Goal: Information Seeking & Learning: Compare options

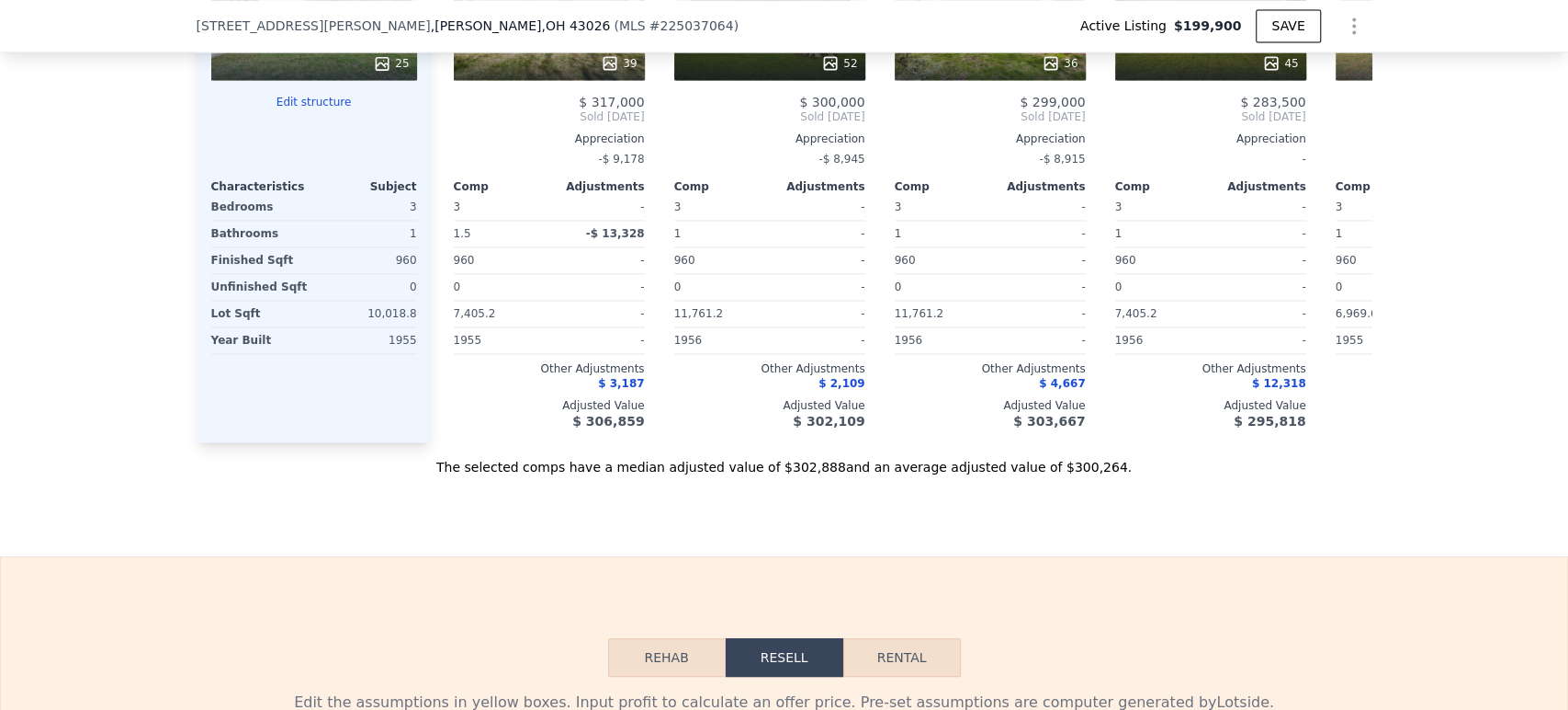
scroll to position [1730, 0]
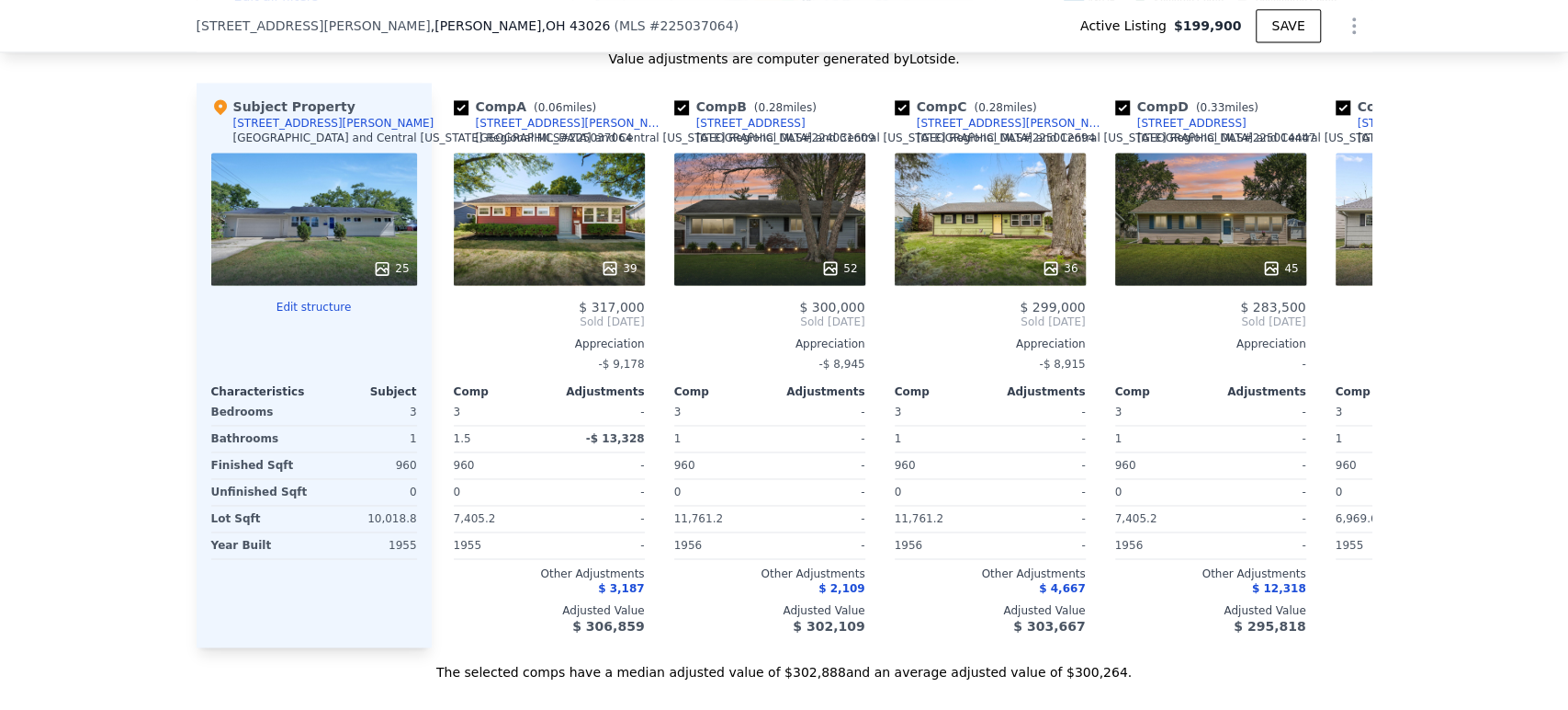
click at [294, 314] on button "Edit structure" at bounding box center [314, 307] width 206 height 14
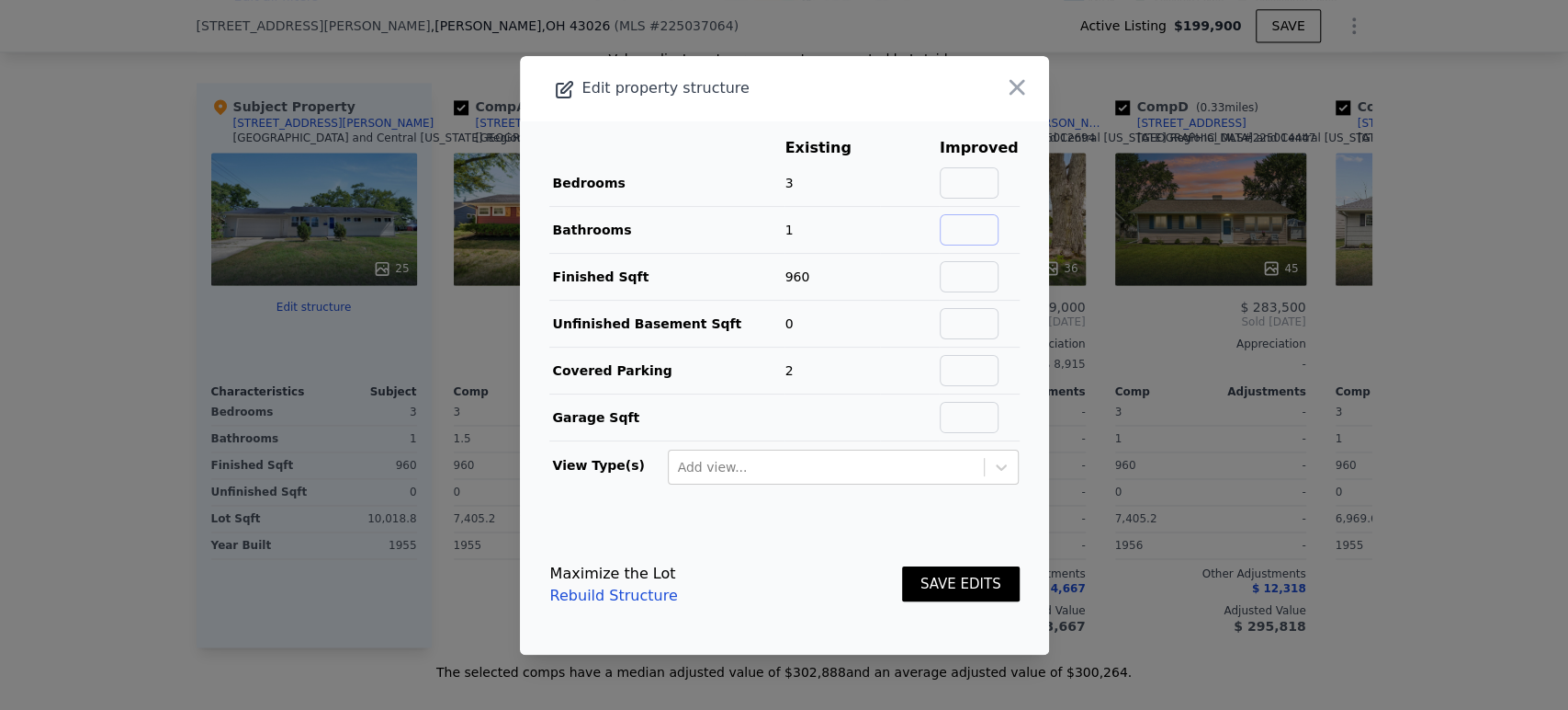
click at [961, 230] on input "text" at bounding box center [969, 229] width 59 height 32
type input "2"
click at [943, 572] on button "SAVE EDITS" at bounding box center [961, 585] width 117 height 36
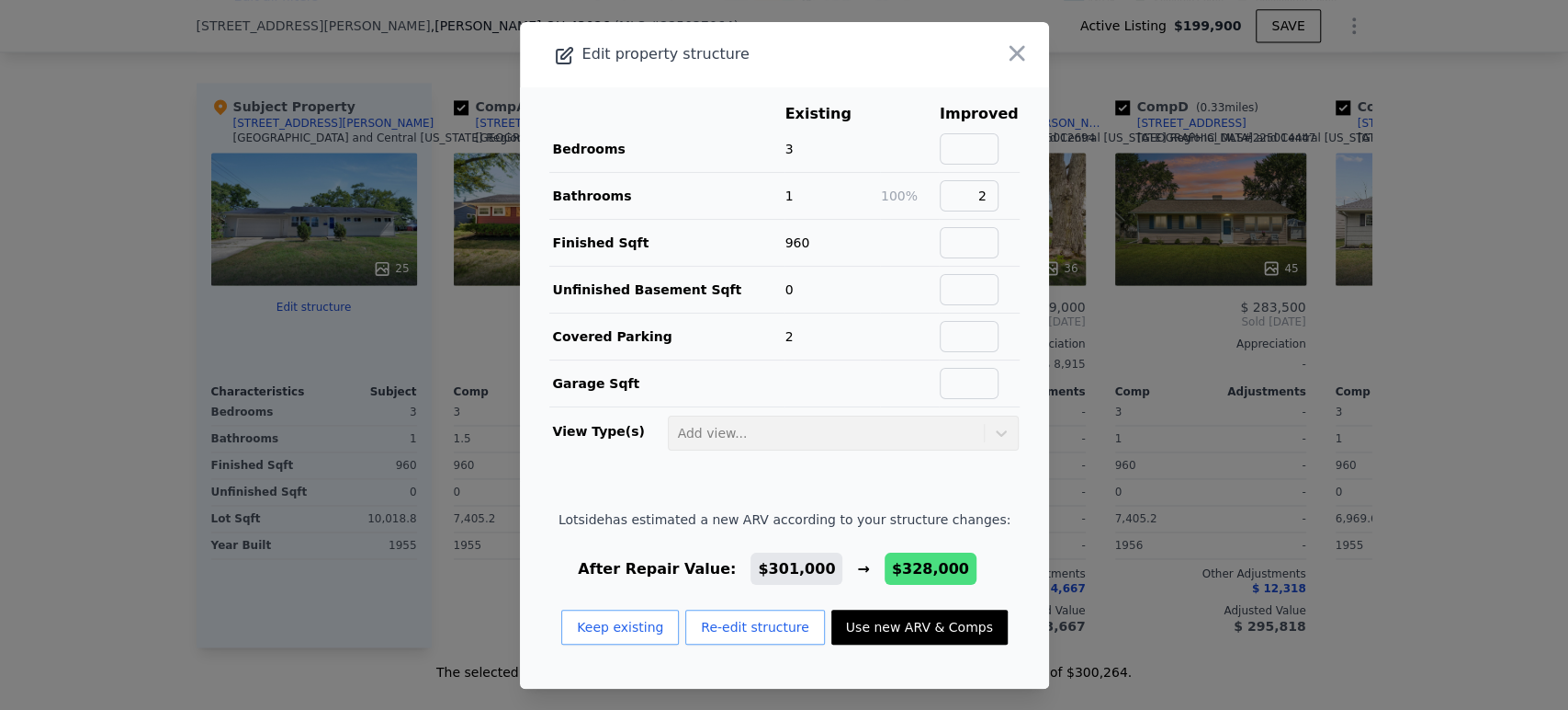
click at [901, 631] on button "Use new ARV & Comps" at bounding box center [920, 627] width 177 height 35
type input "2"
checkbox input "false"
checkbox input "true"
type input "$ 328,000"
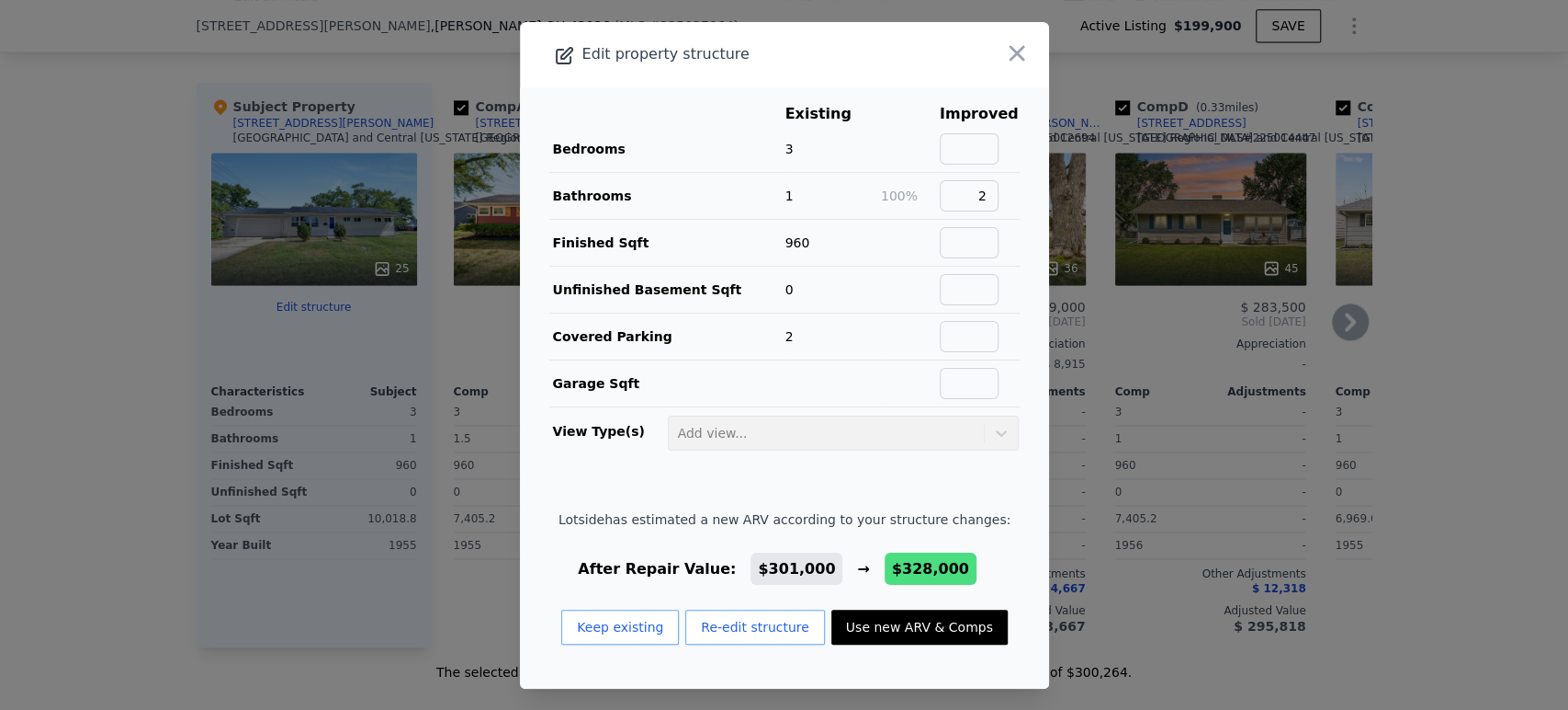
type input "$ 97,836"
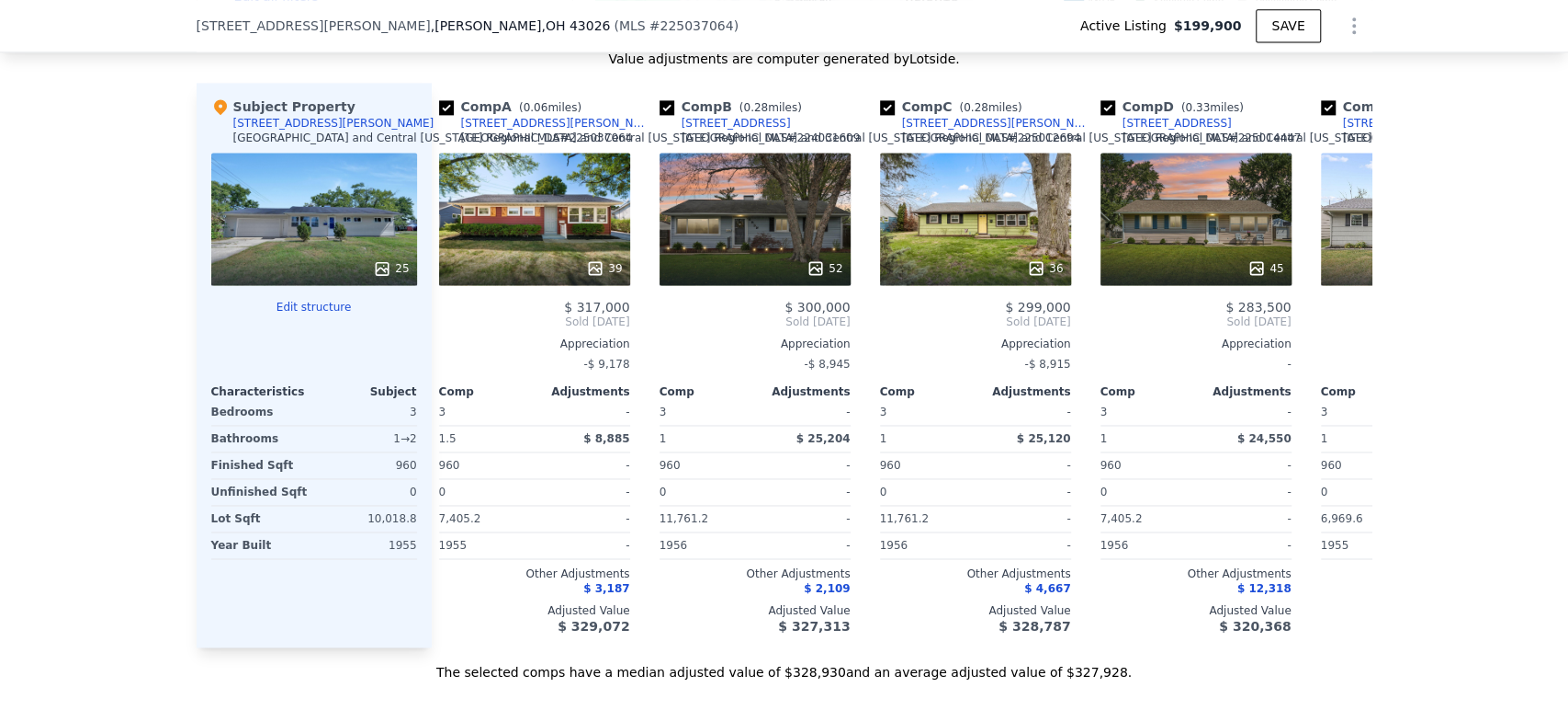
scroll to position [0, 0]
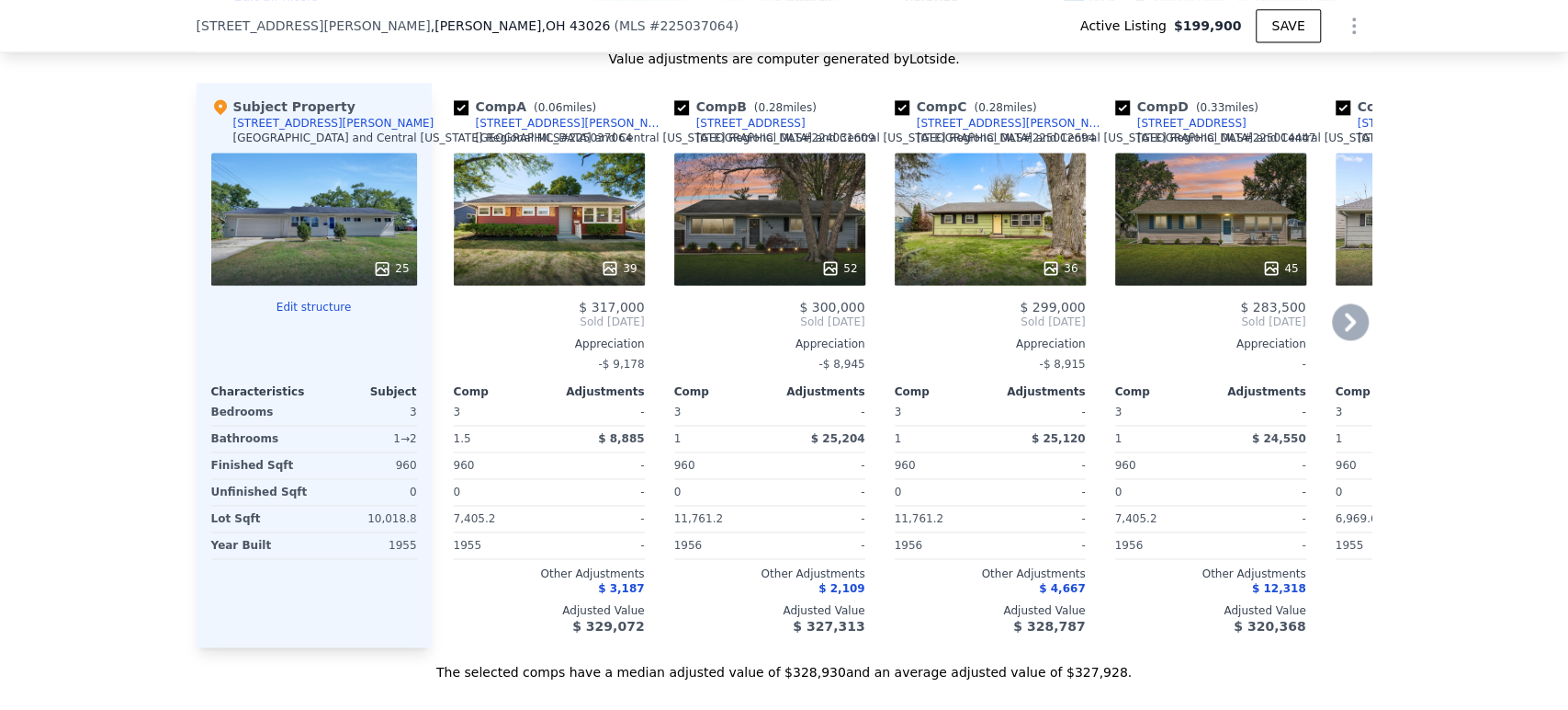
click at [549, 245] on div "39" at bounding box center [549, 219] width 191 height 133
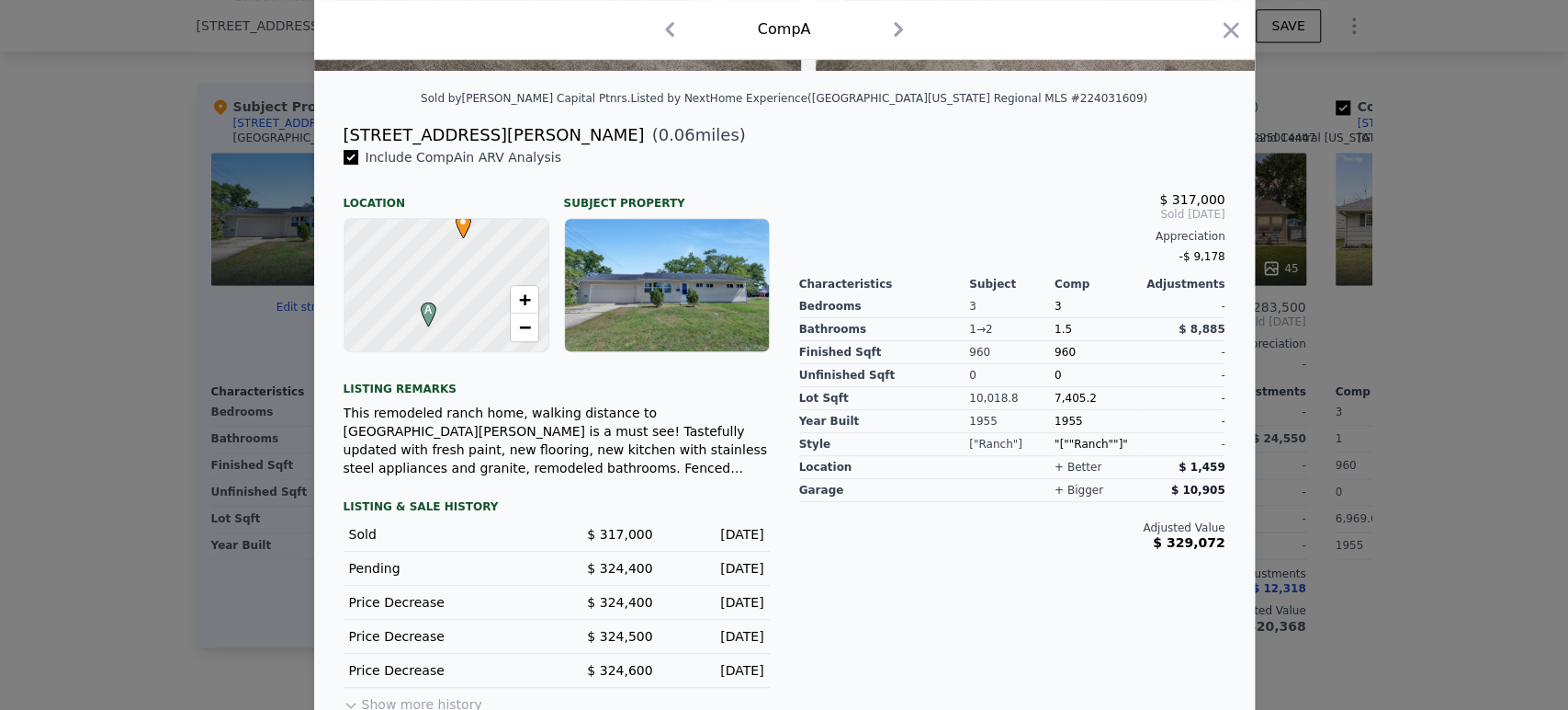
scroll to position [435, 0]
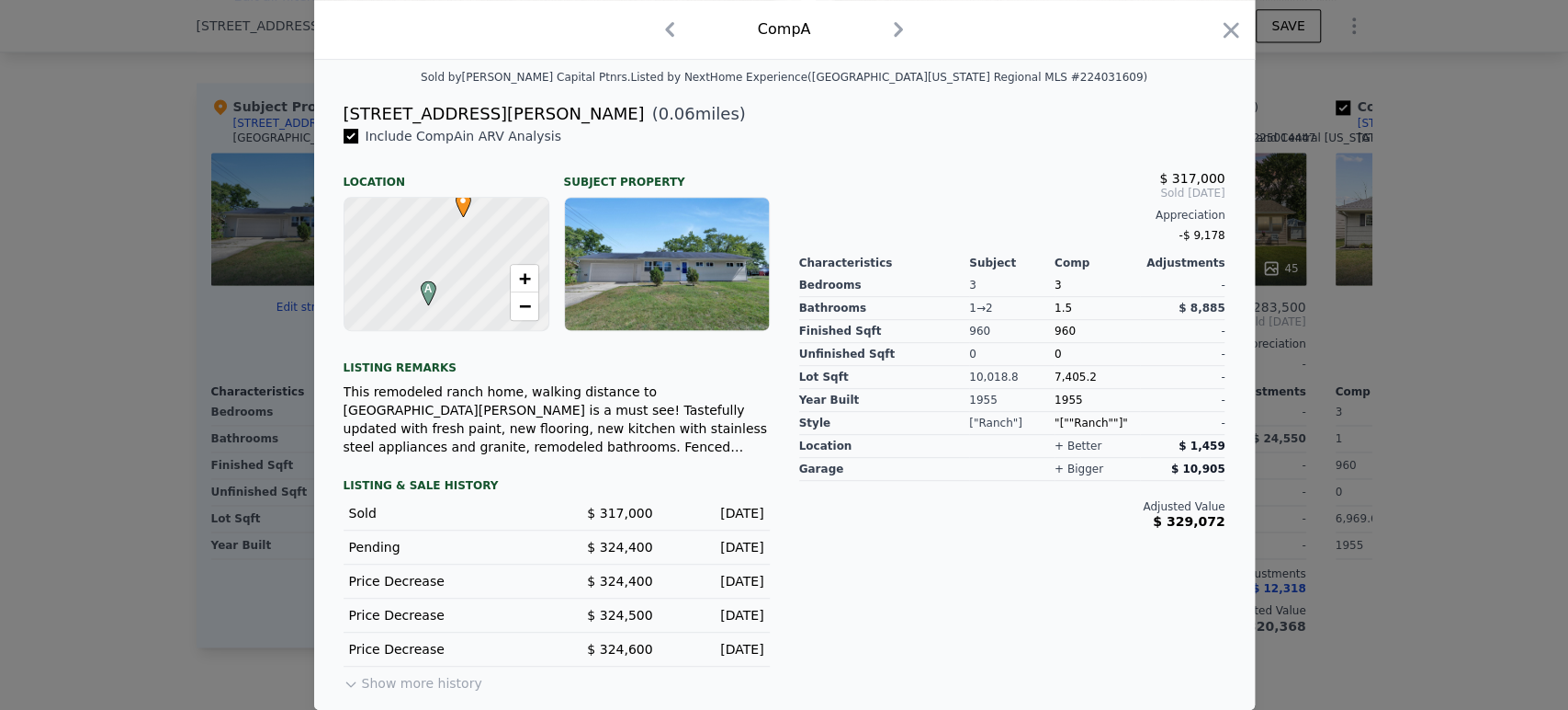
drag, startPoint x: 1026, startPoint y: 545, endPoint x: 959, endPoint y: 572, distance: 72.2
click at [1025, 545] on div "$ 317,000 Sold [DATE] Appreciation -$ 9,178 Characteristics Subject Comp Adjust…" at bounding box center [1012, 411] width 456 height 569
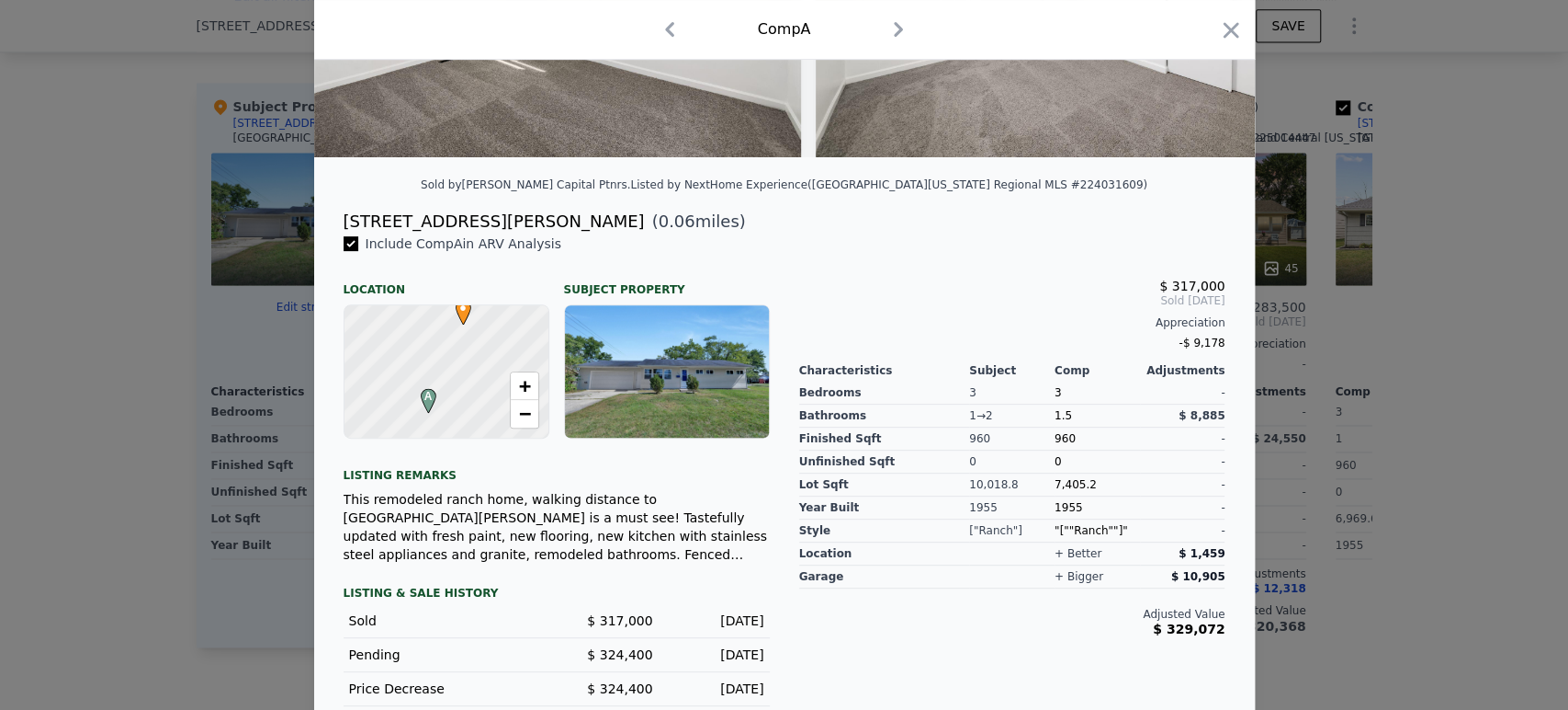
scroll to position [129, 0]
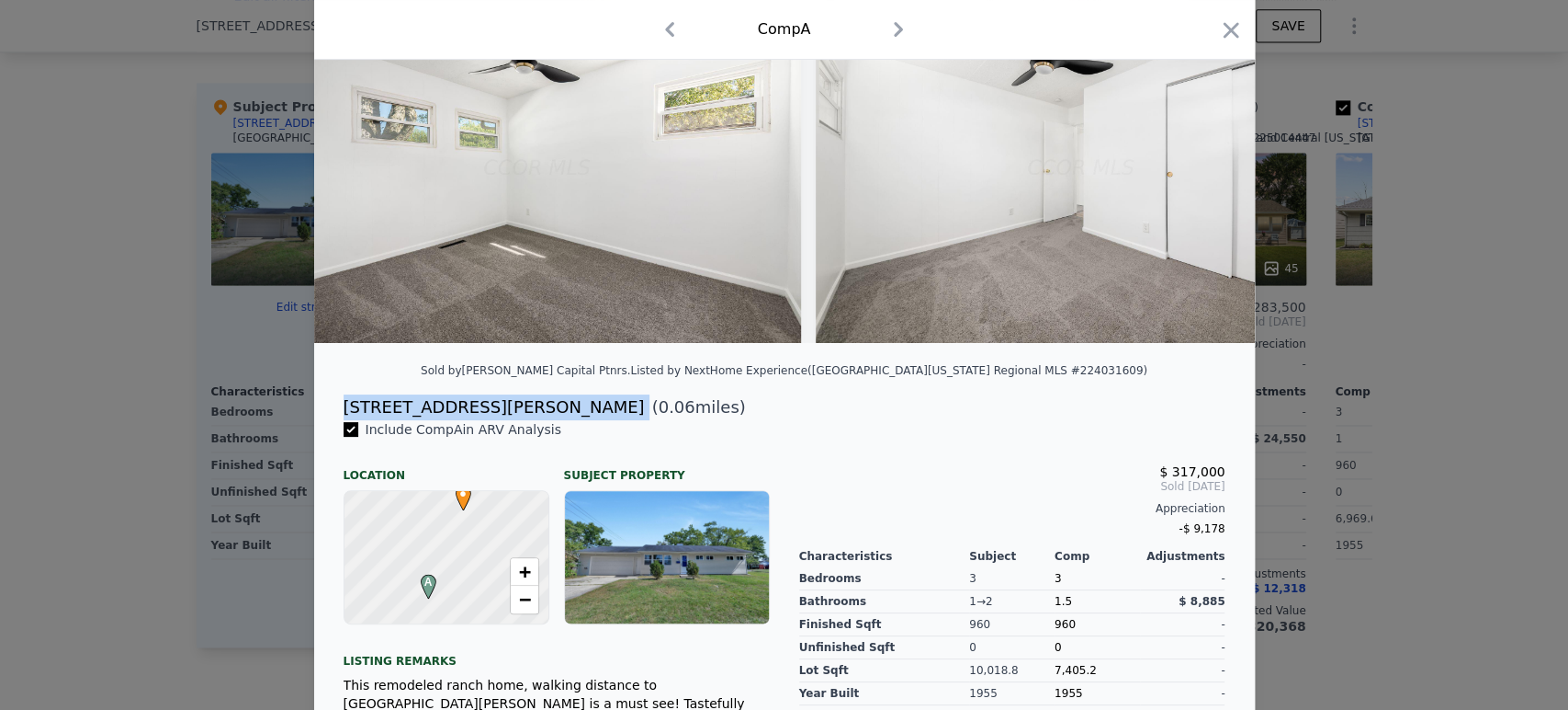
drag, startPoint x: 346, startPoint y: 422, endPoint x: 519, endPoint y: 432, distance: 173.3
click at [519, 420] on div "[STREET_ADDRESS][PERSON_NAME] ( 0.06 miles)" at bounding box center [784, 407] width 911 height 26
copy div "[STREET_ADDRESS][PERSON_NAME]"
type input "1.5"
checkbox input "false"
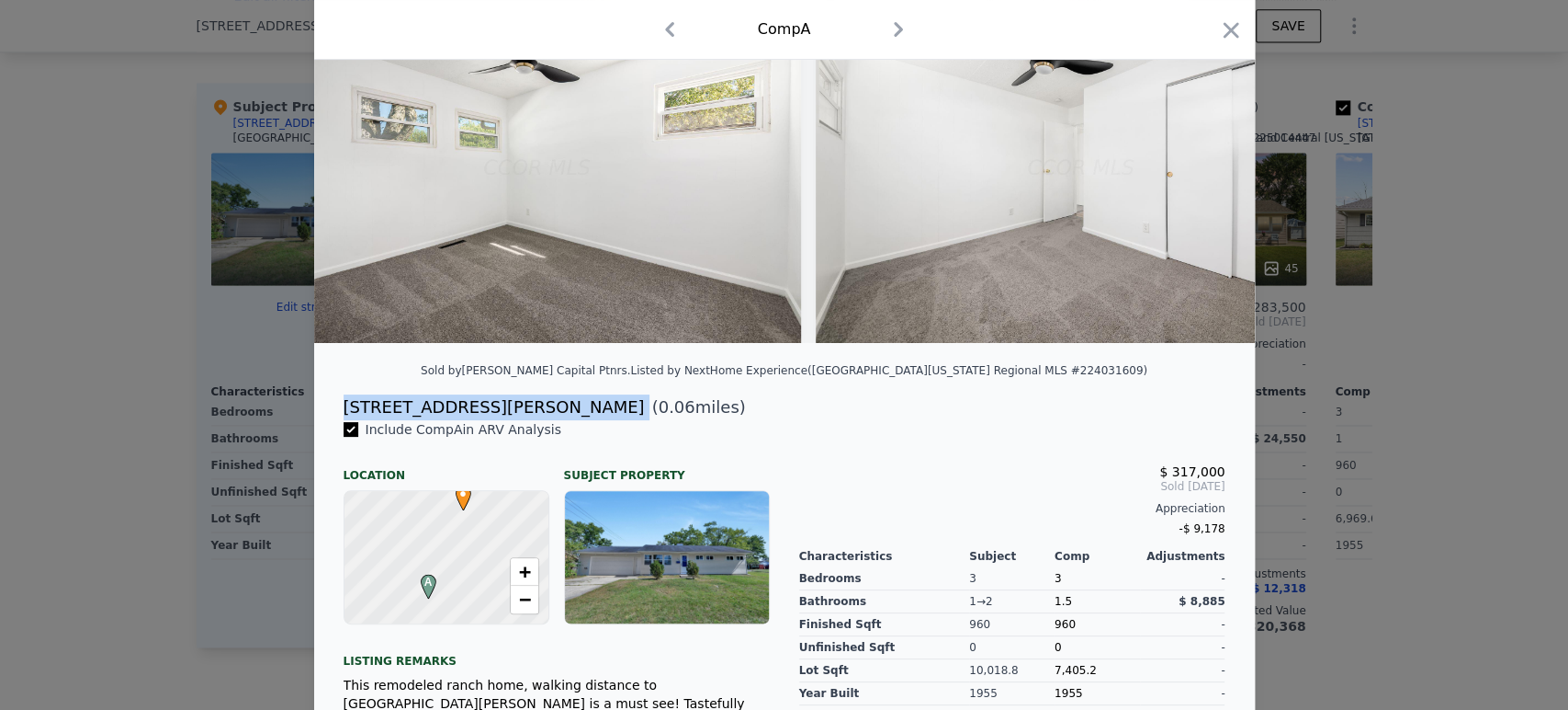
type input "$ 301,000"
type input "$ 72,339"
checkbox input "true"
click at [1218, 32] on icon "button" at bounding box center [1231, 30] width 26 height 26
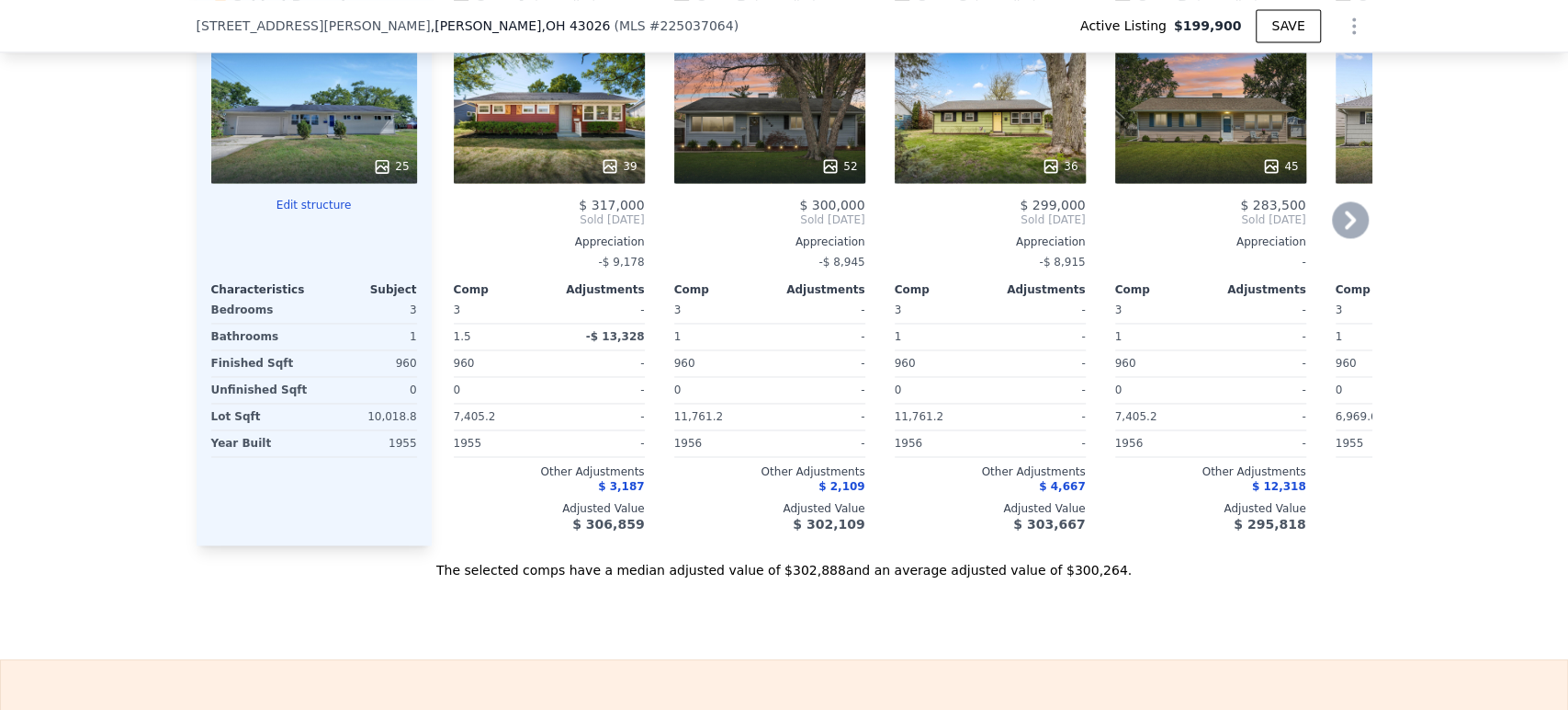
scroll to position [1730, 0]
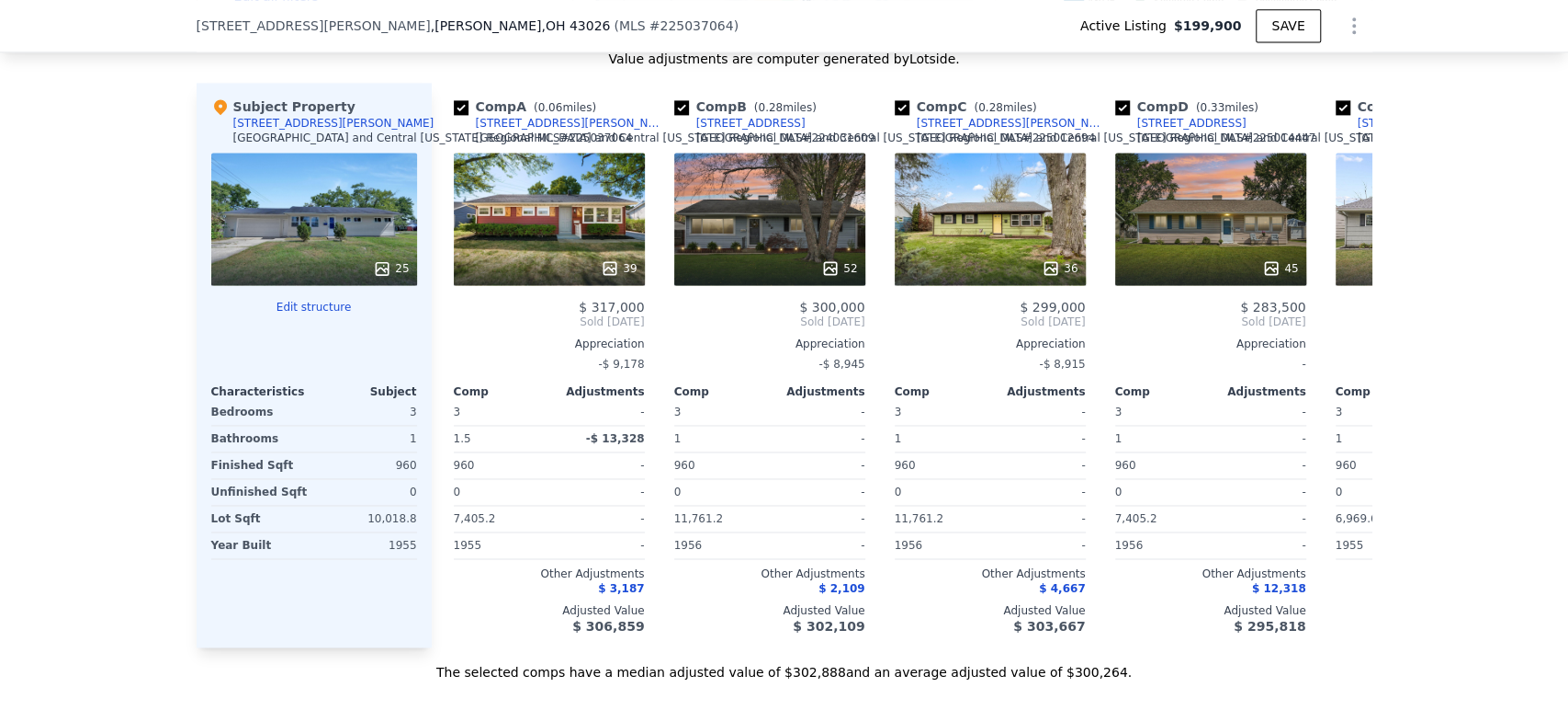
click at [307, 311] on div "Subject Property [STREET_ADDRESS][GEOGRAPHIC_DATA][PERSON_NAME][US_STATE] MLS #…" at bounding box center [314, 365] width 235 height 565
click at [299, 314] on button "Edit structure" at bounding box center [314, 307] width 206 height 14
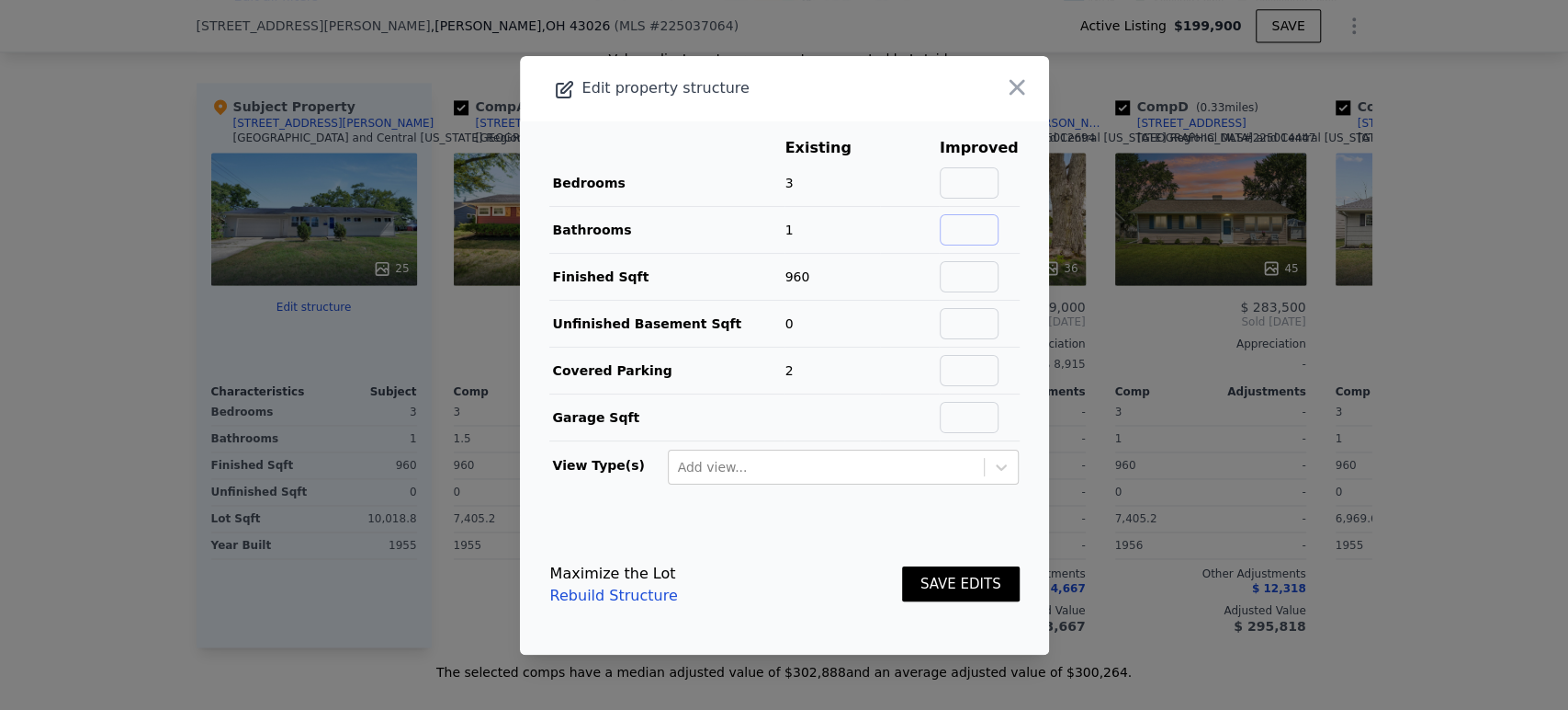
click at [965, 234] on input "text" at bounding box center [969, 229] width 59 height 32
type input "2"
click at [948, 582] on button "SAVE EDITS" at bounding box center [961, 585] width 117 height 36
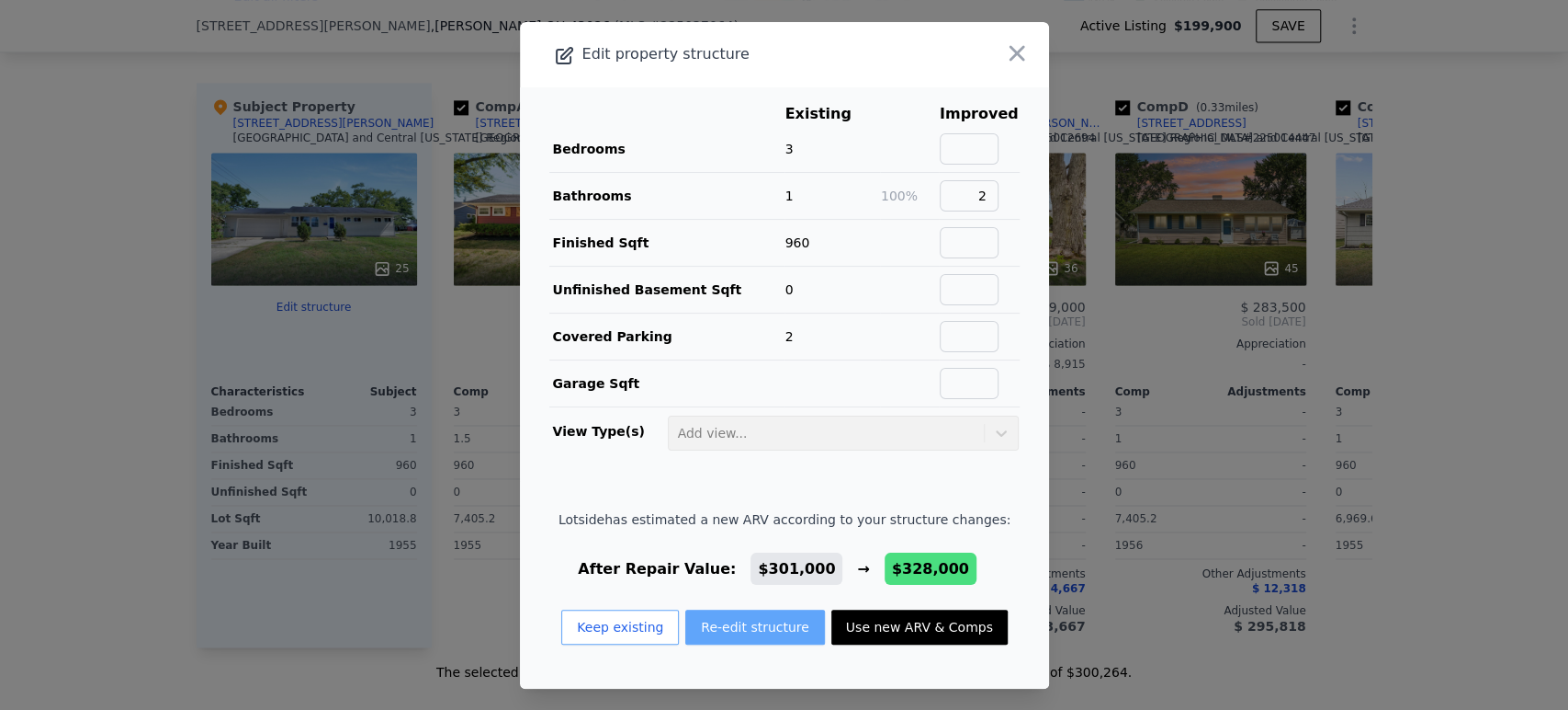
click at [725, 625] on button "Re-edit structure" at bounding box center [755, 627] width 139 height 35
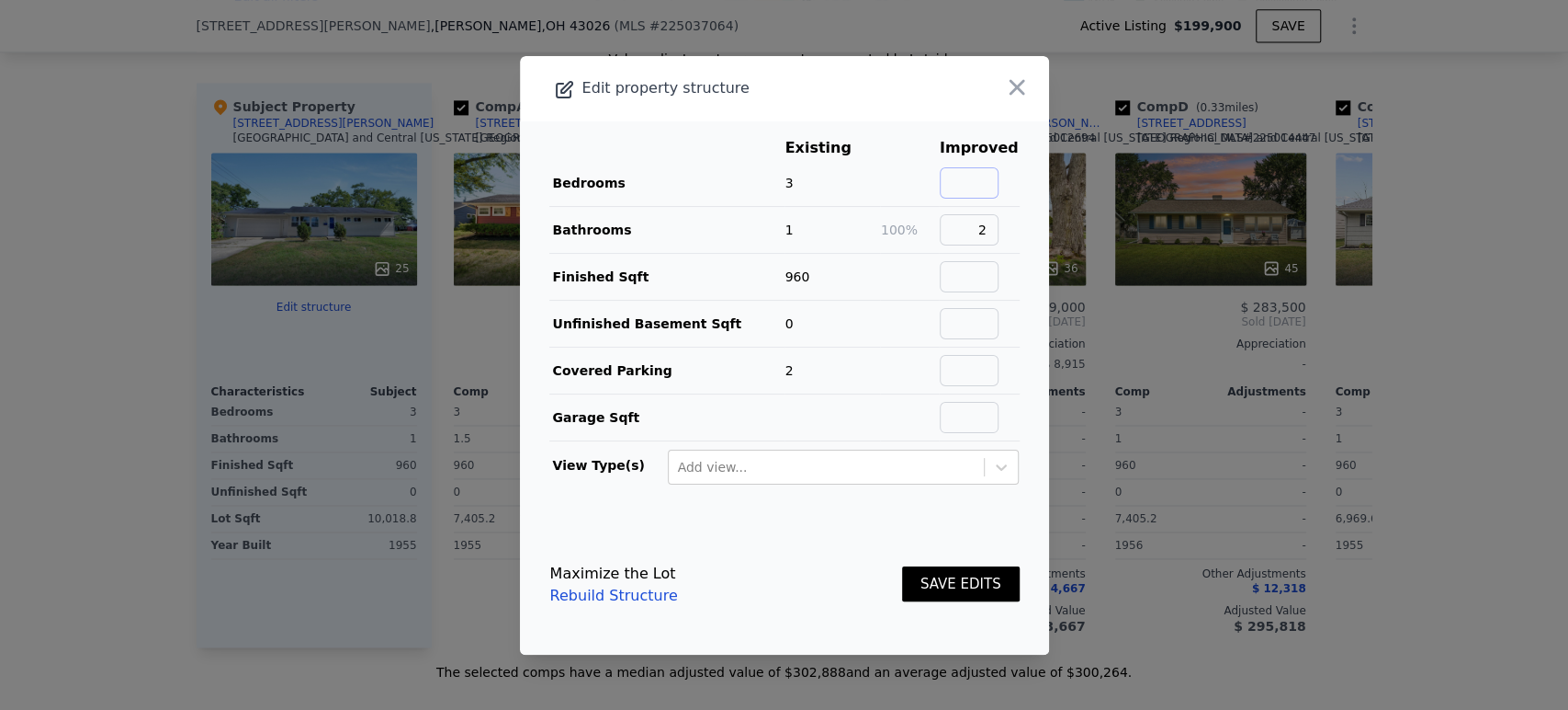
click at [962, 186] on input "text" at bounding box center [969, 183] width 59 height 32
type input "4"
click at [928, 582] on button "SAVE EDITS" at bounding box center [961, 585] width 117 height 36
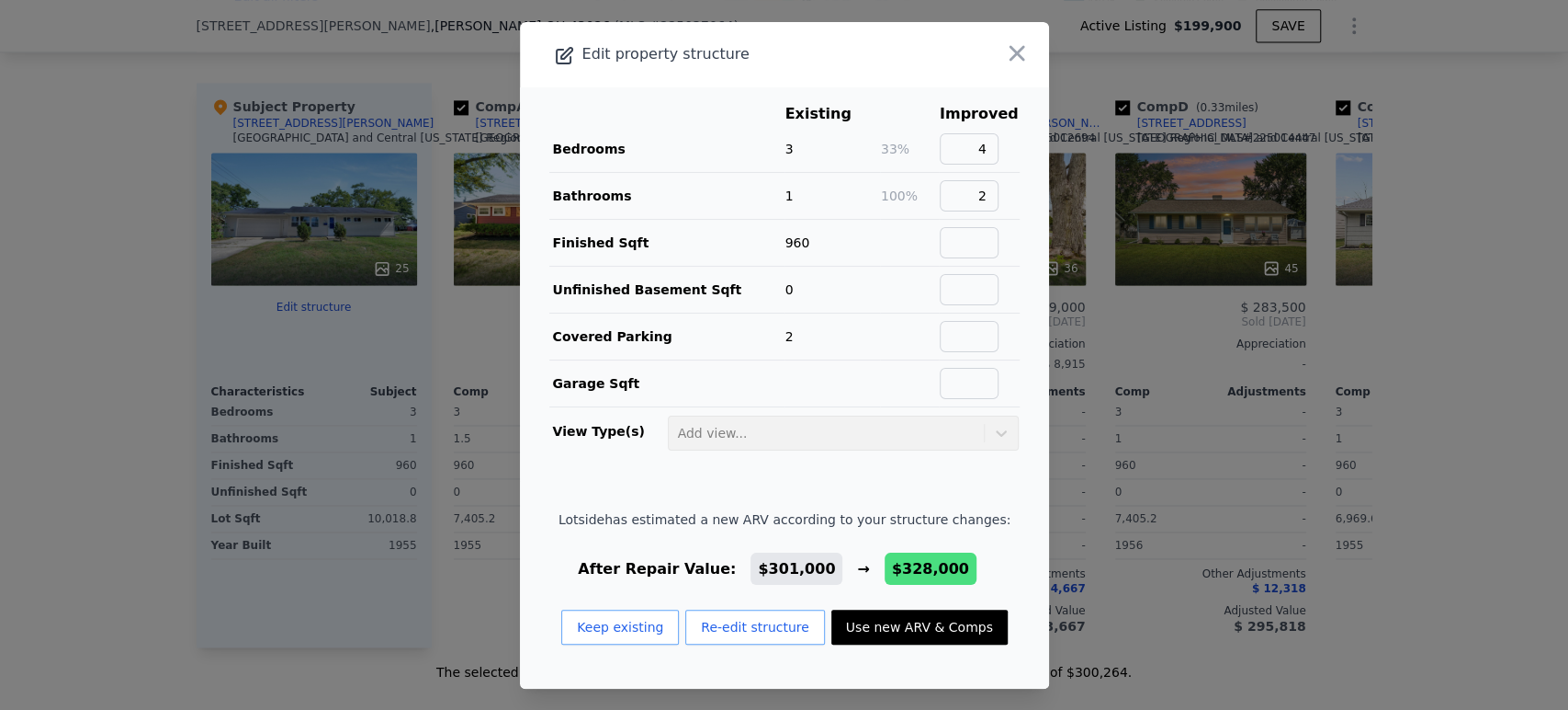
click at [899, 626] on button "Use new ARV & Comps" at bounding box center [920, 627] width 177 height 35
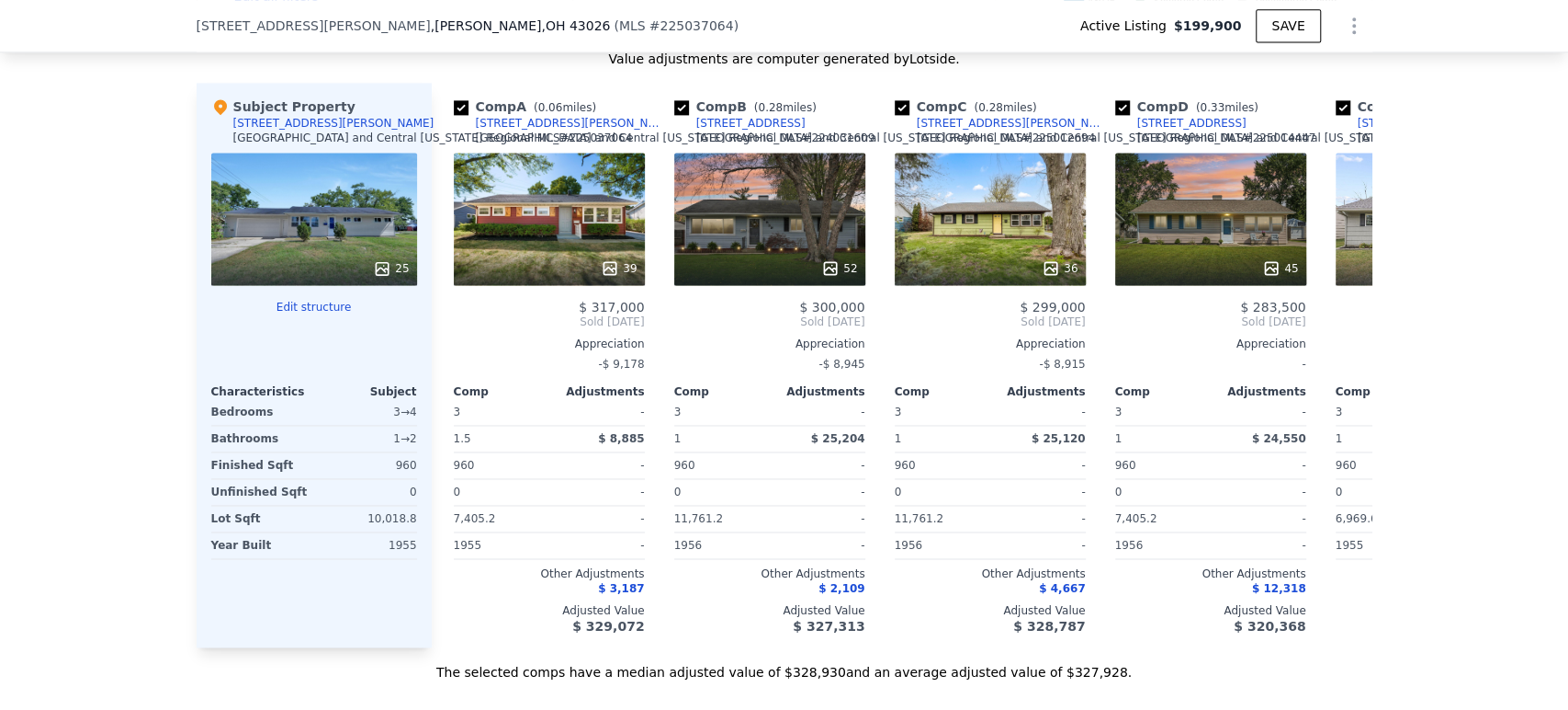
type input "2"
type input "$ 328,000"
type input "$ 97,836"
checkbox input "true"
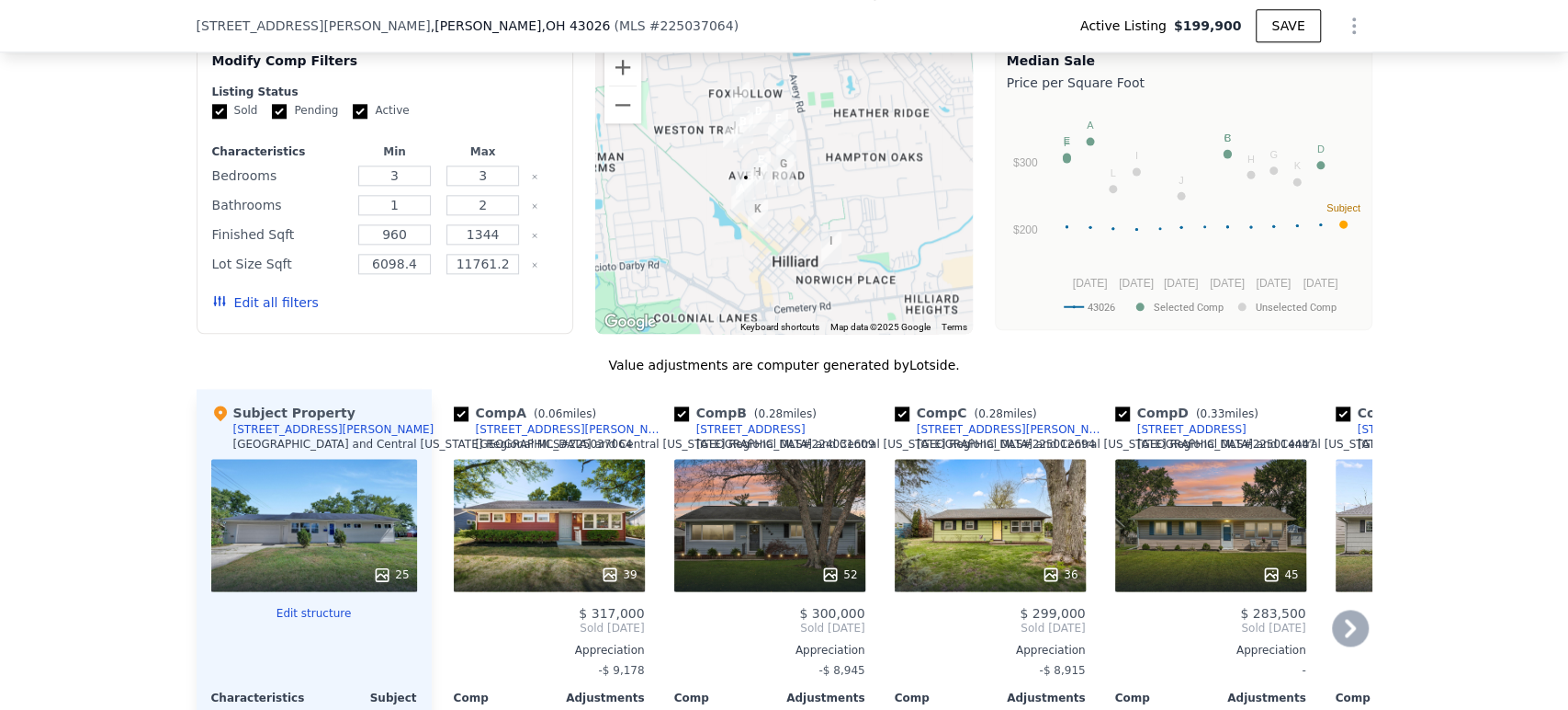
scroll to position [1219, 0]
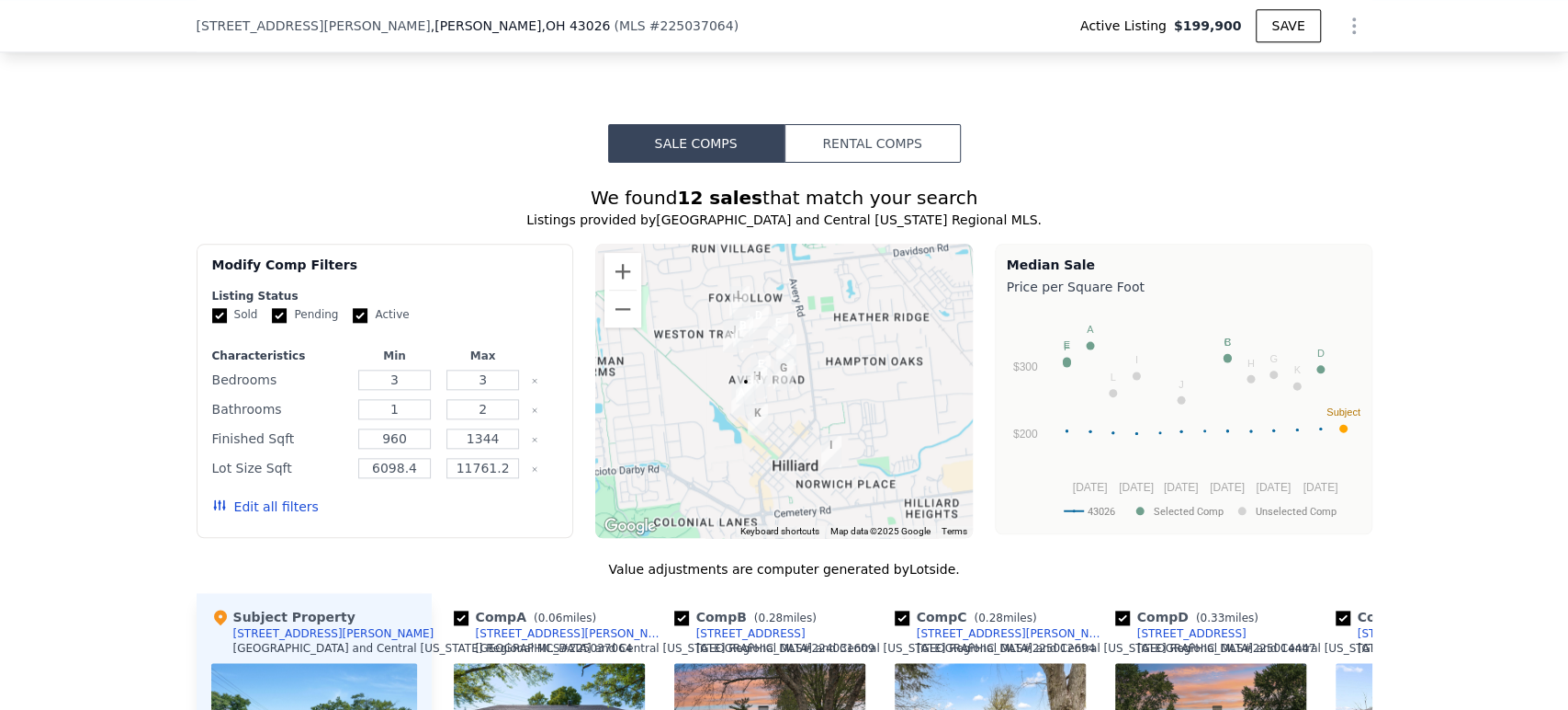
click at [843, 162] on button "Rental Comps" at bounding box center [873, 143] width 177 height 38
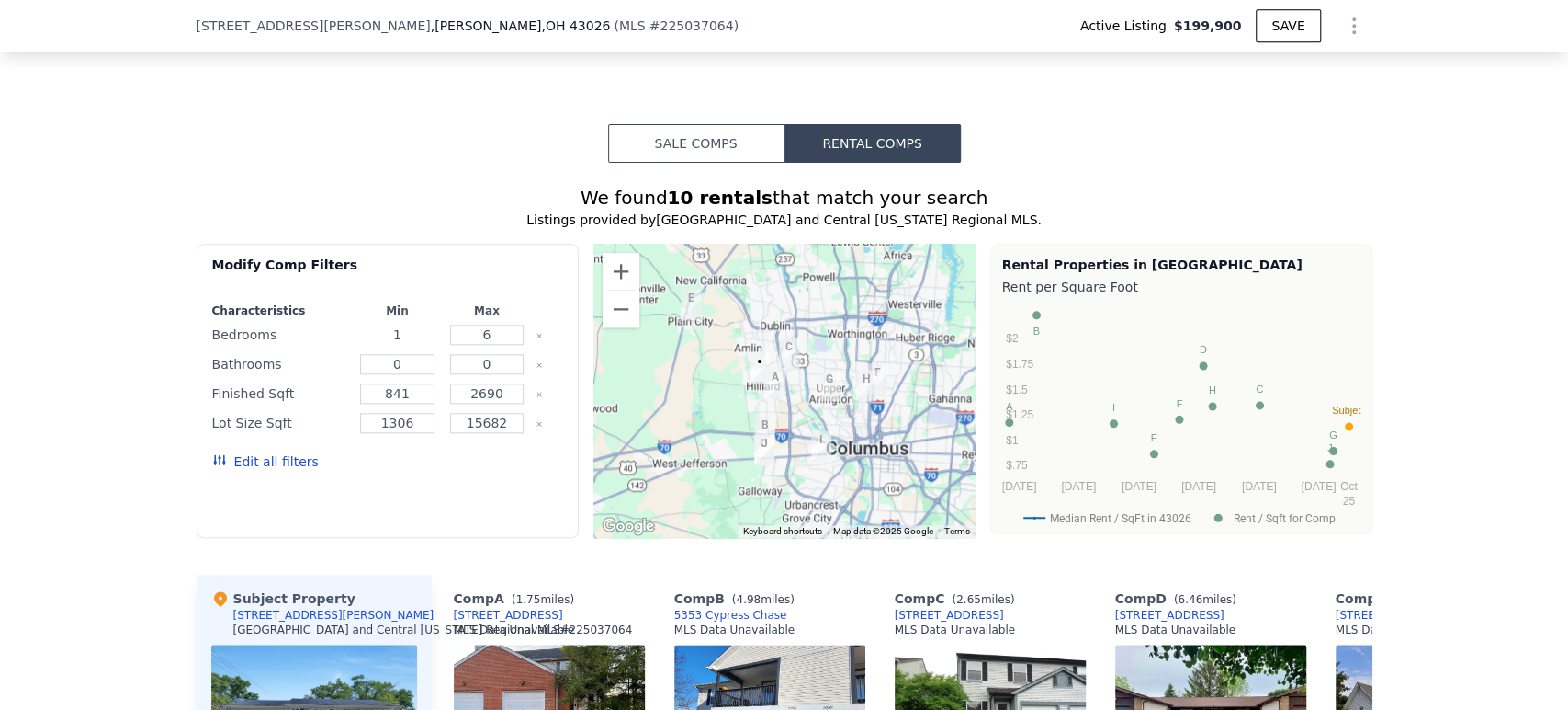
drag, startPoint x: 393, startPoint y: 350, endPoint x: 372, endPoint y: 347, distance: 21.2
click at [356, 346] on div "1" at bounding box center [397, 334] width 83 height 26
type input "3"
click at [445, 465] on button "Update Search" at bounding box center [493, 462] width 138 height 26
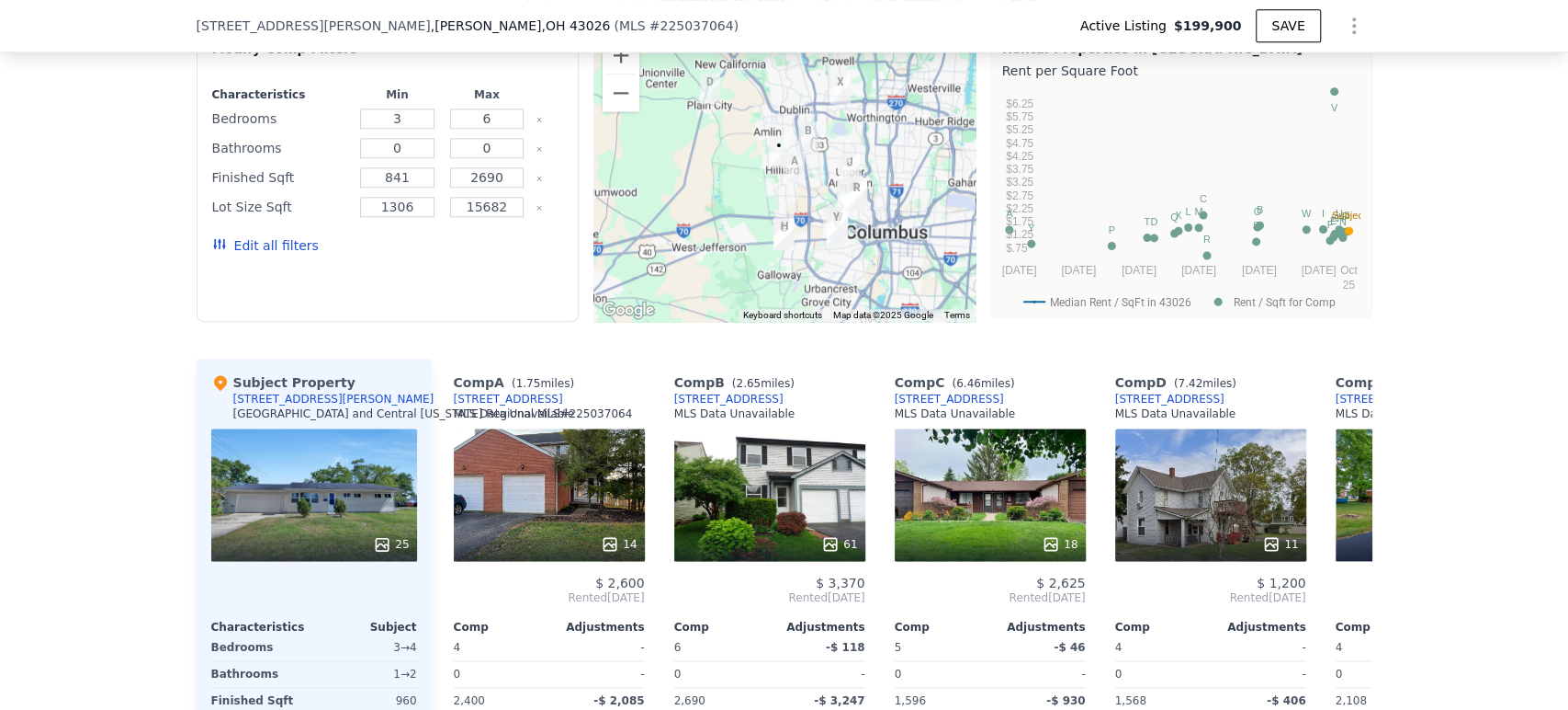
scroll to position [1423, 0]
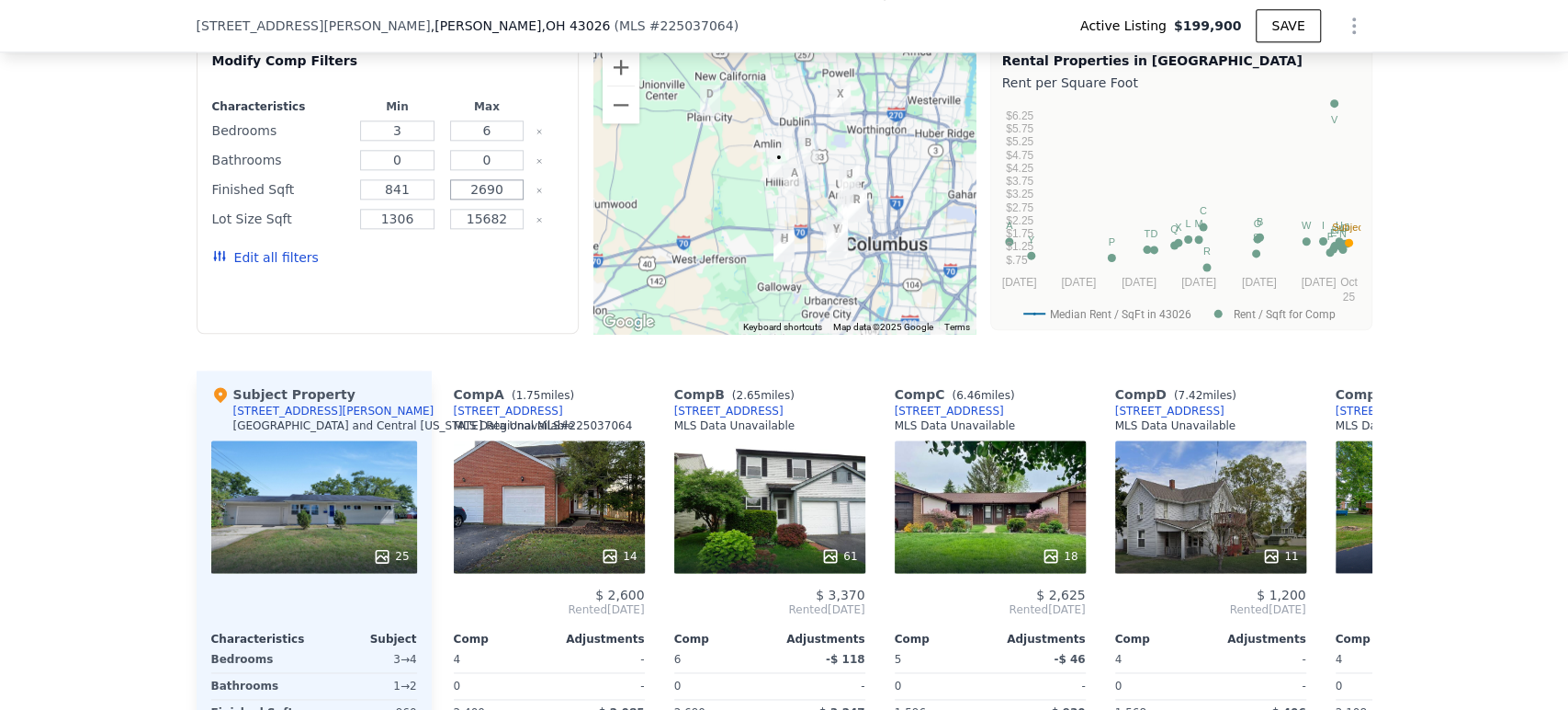
drag, startPoint x: 464, startPoint y: 202, endPoint x: 529, endPoint y: 212, distance: 65.8
click at [529, 203] on div "Finished Sqft 841 2690" at bounding box center [388, 189] width 351 height 26
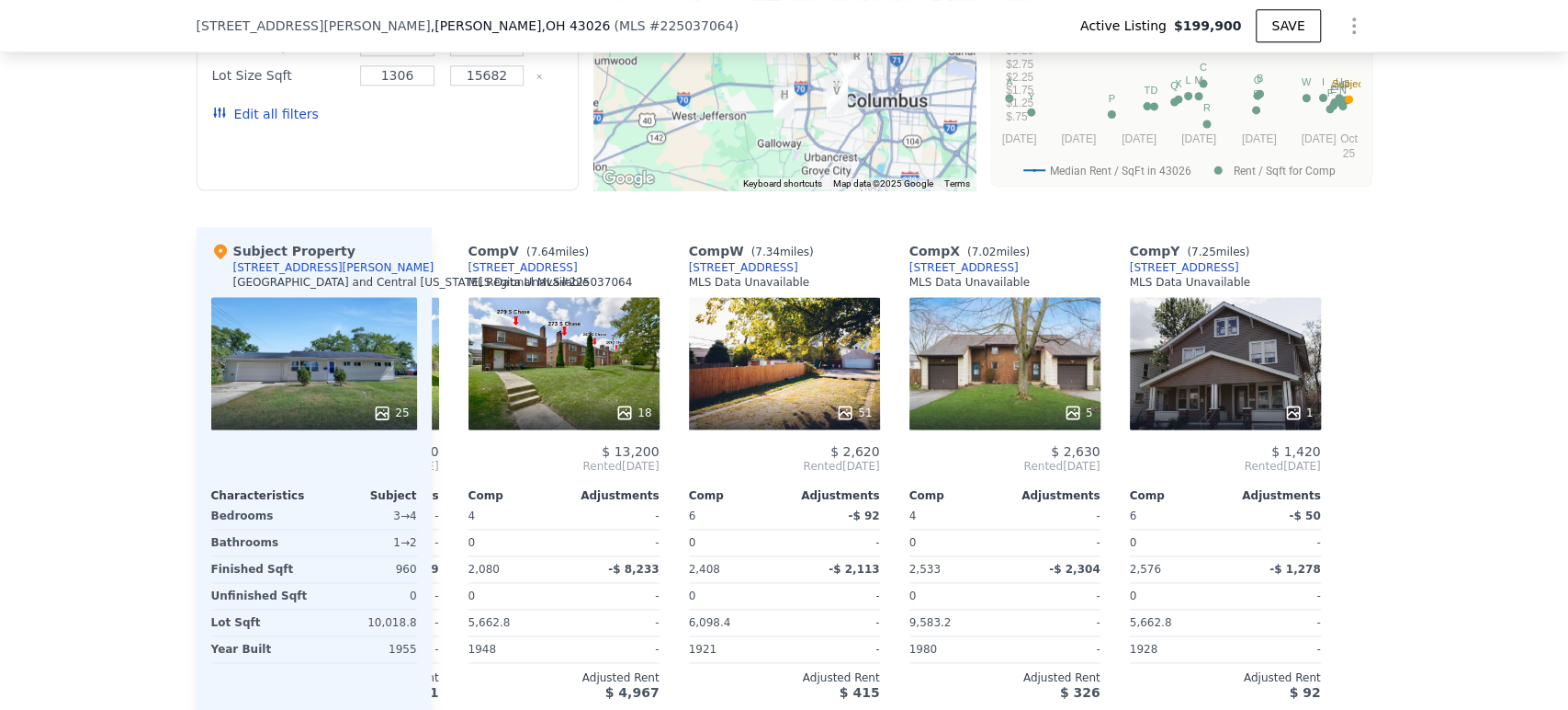
scroll to position [1832, 0]
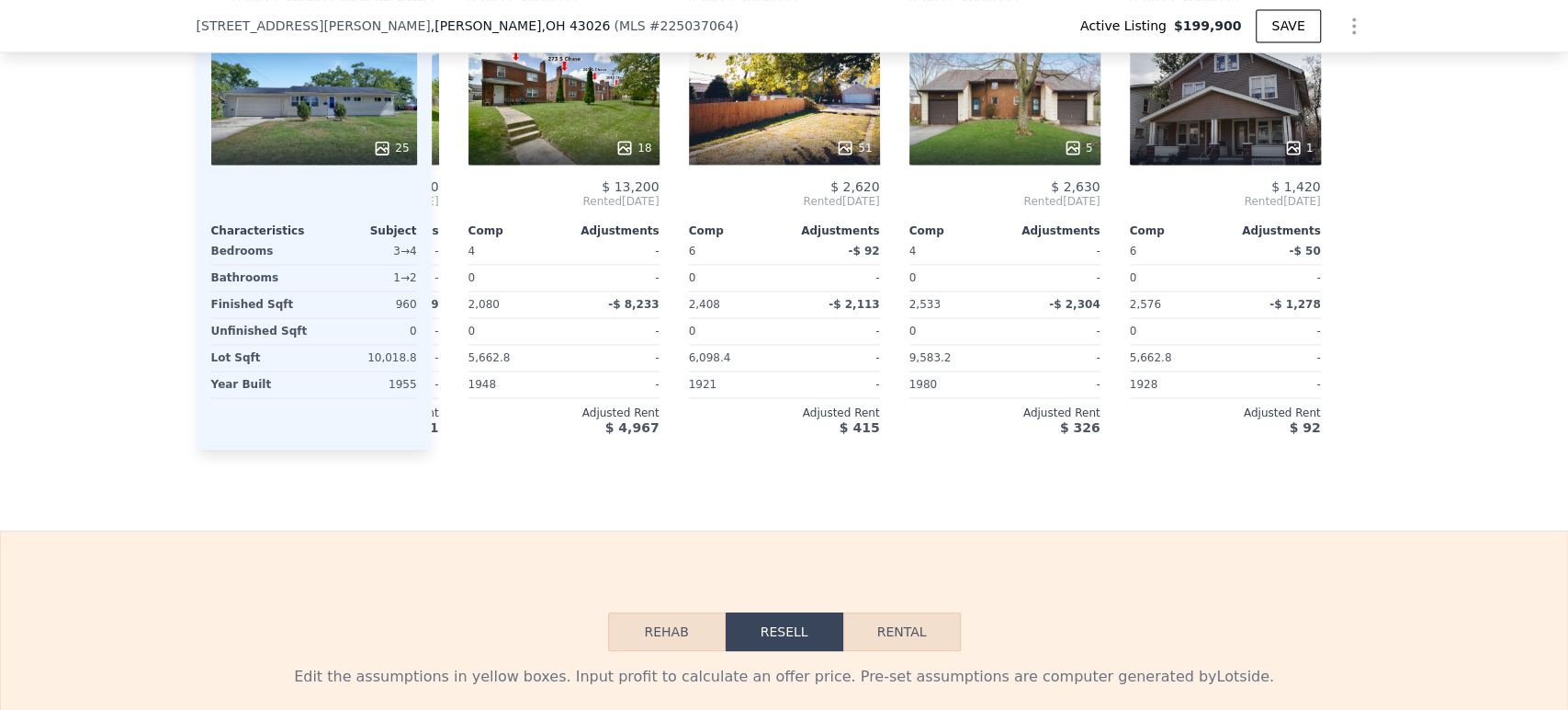
click at [875, 651] on button "Rental" at bounding box center [901, 632] width 117 height 38
select select "30"
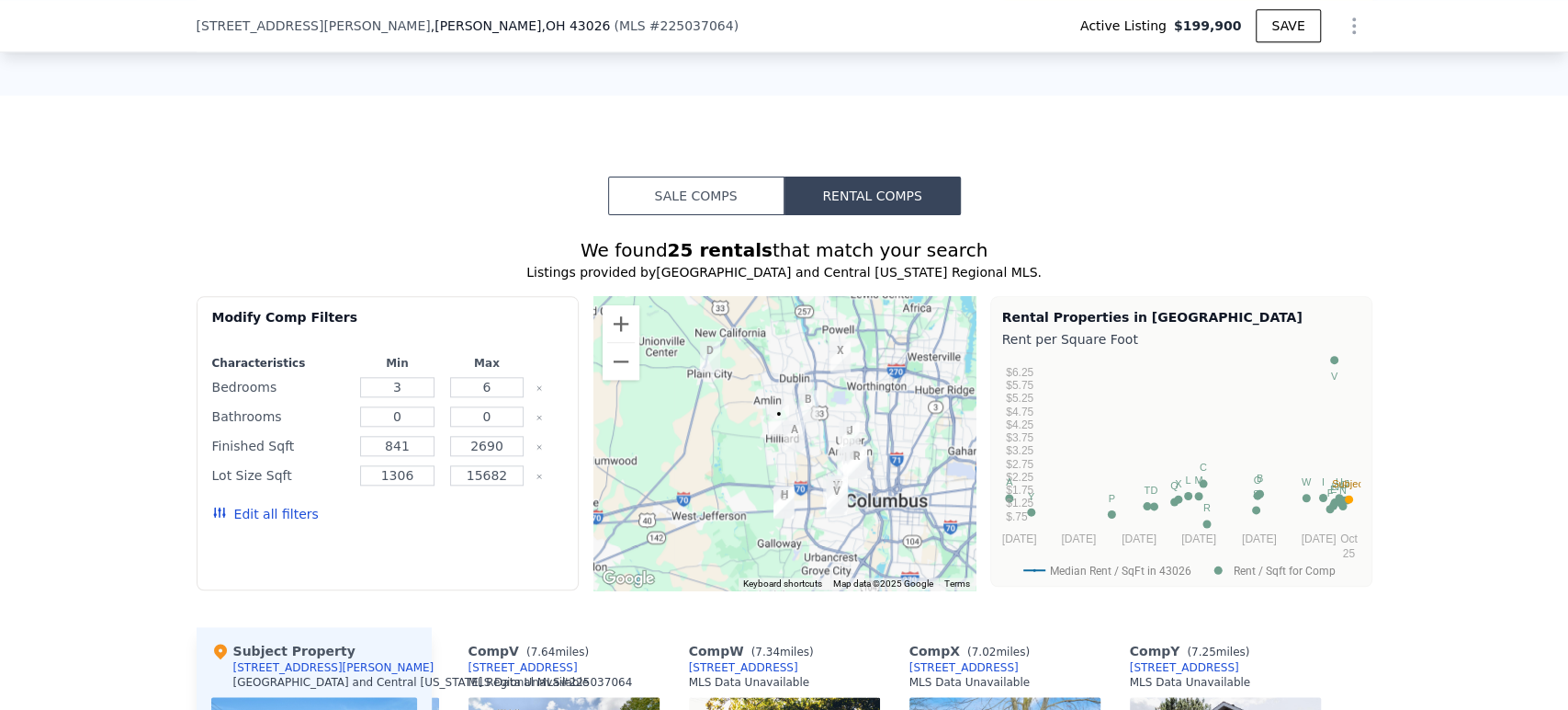
scroll to position [1117, 0]
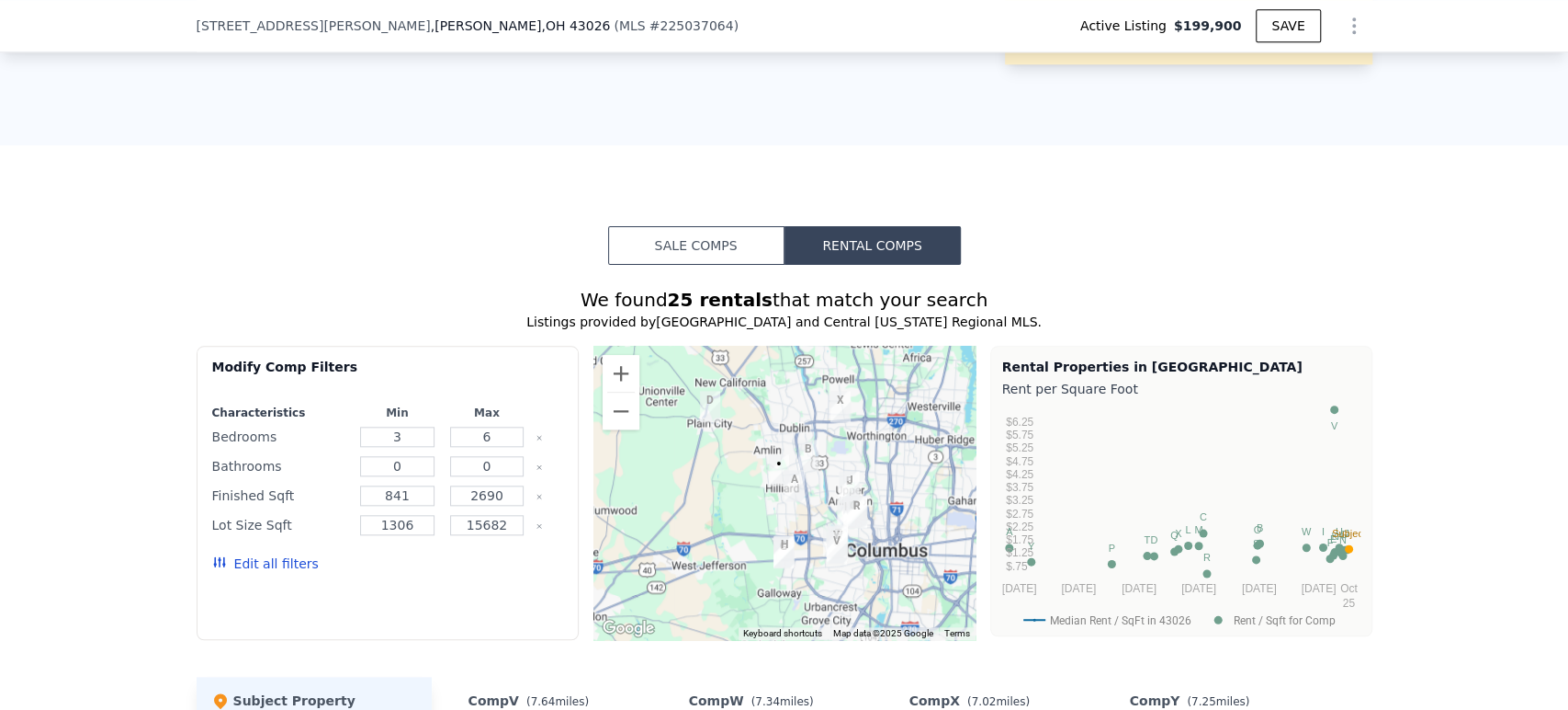
click at [852, 521] on img "1437 W 6th Ave" at bounding box center [857, 512] width 35 height 46
click at [861, 256] on button "Rental Comps" at bounding box center [873, 246] width 177 height 38
click at [698, 255] on button "Sale Comps" at bounding box center [696, 246] width 177 height 38
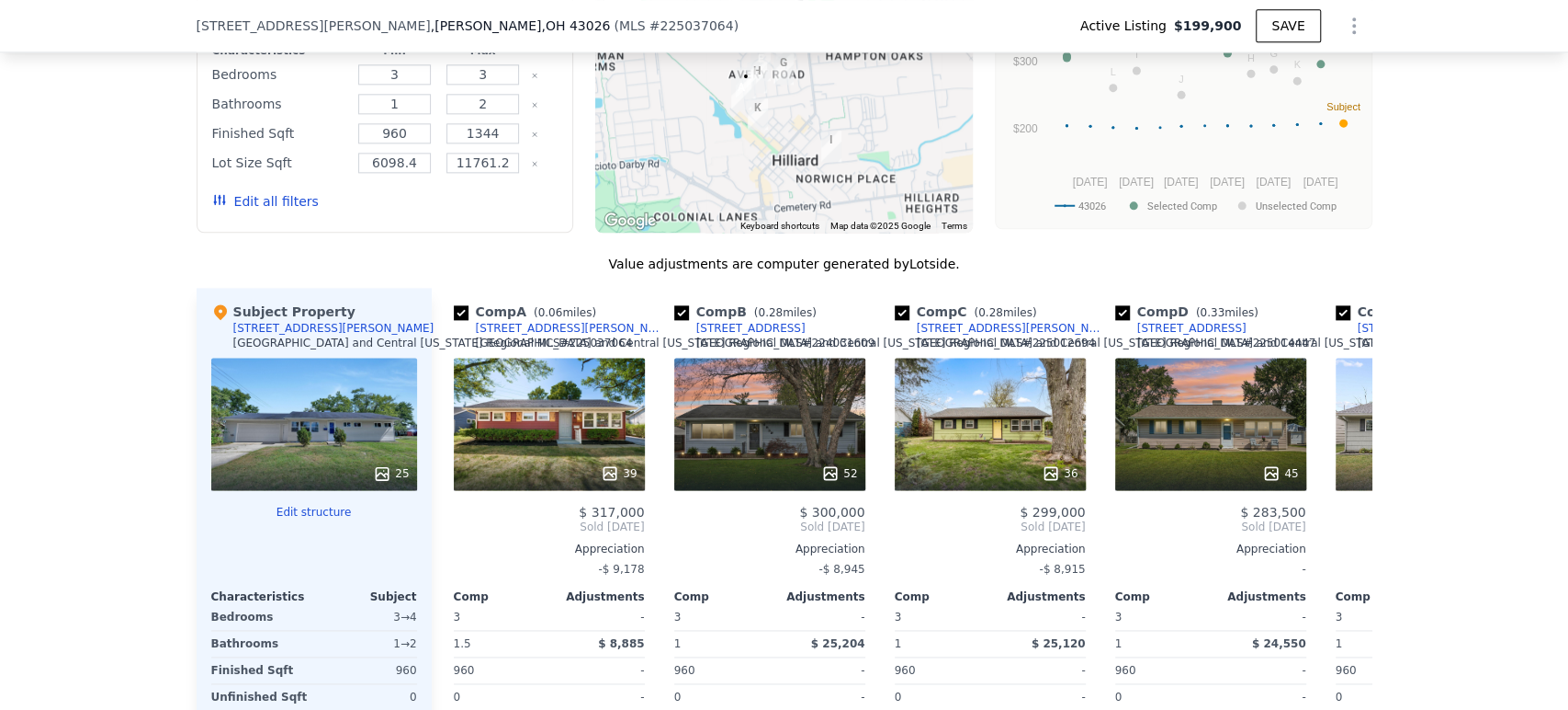
scroll to position [1525, 0]
drag, startPoint x: 482, startPoint y: 118, endPoint x: 470, endPoint y: 113, distance: 13.0
click at [461, 113] on input "2" at bounding box center [483, 102] width 73 height 20
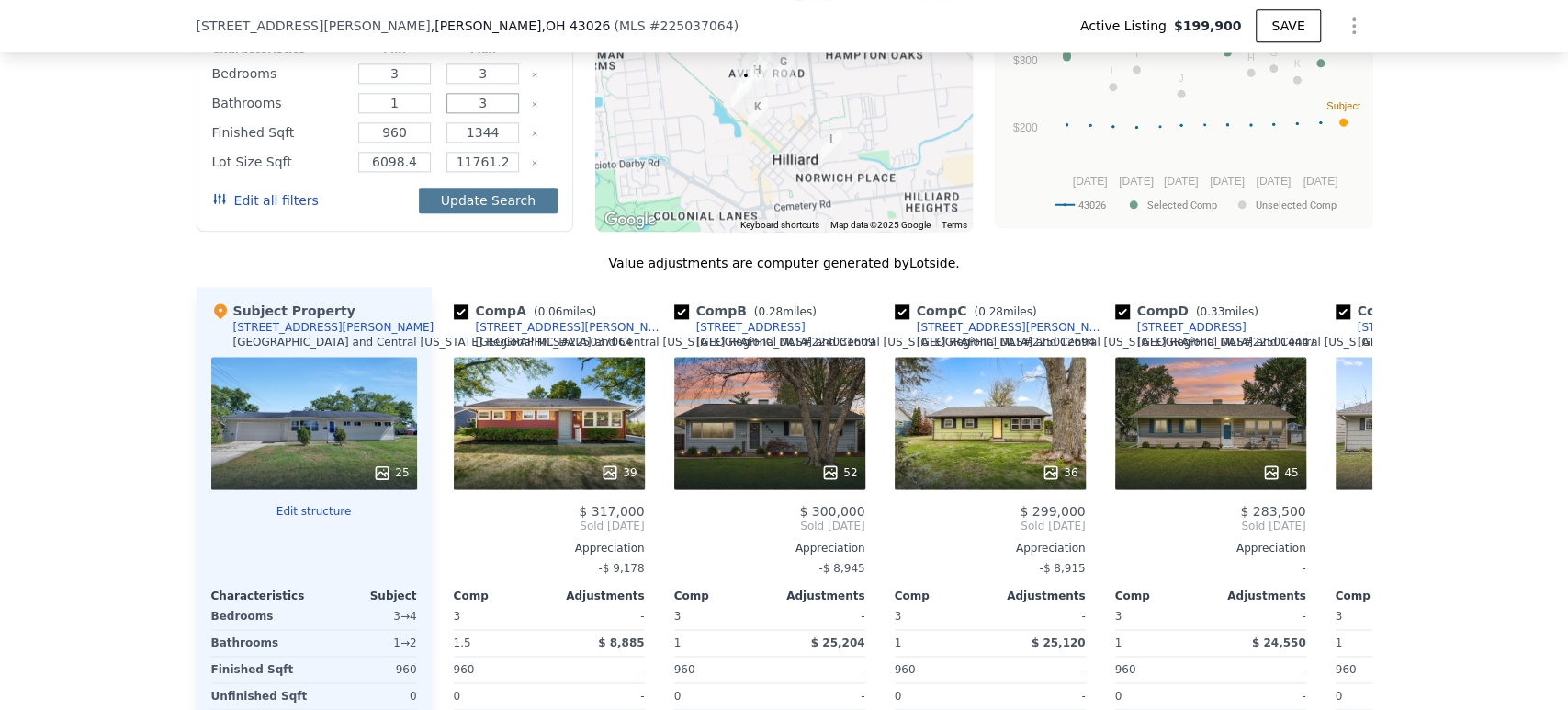
type input "3"
click at [474, 208] on button "Update Search" at bounding box center [488, 200] width 138 height 26
drag, startPoint x: 406, startPoint y: 170, endPoint x: 395, endPoint y: 182, distance: 16.3
click at [395, 172] on input "6098.4" at bounding box center [394, 161] width 73 height 20
type input "6098"
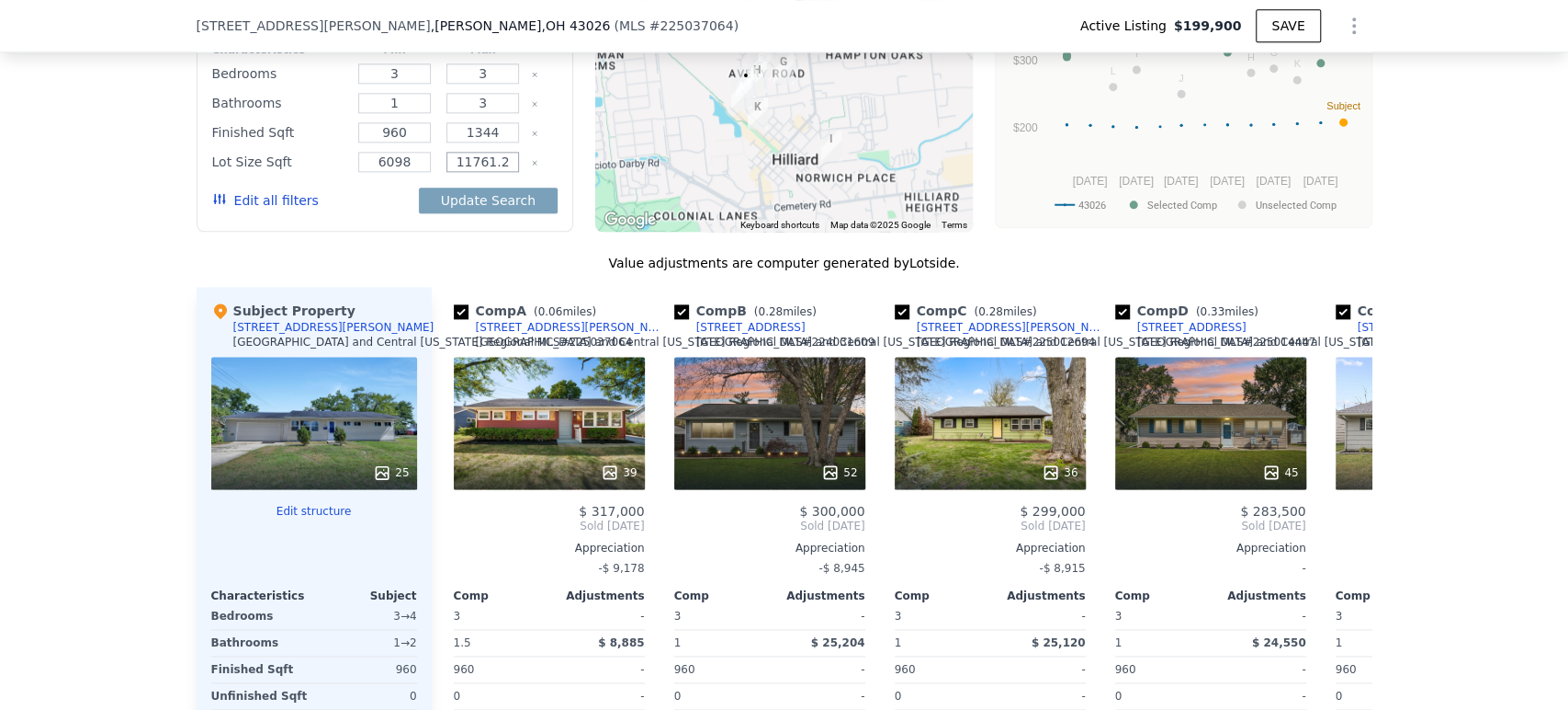
click at [497, 168] on input "11761.2" at bounding box center [483, 161] width 73 height 20
type input "11761"
click at [534, 206] on button "Update Search" at bounding box center [488, 200] width 138 height 26
checkbox input "false"
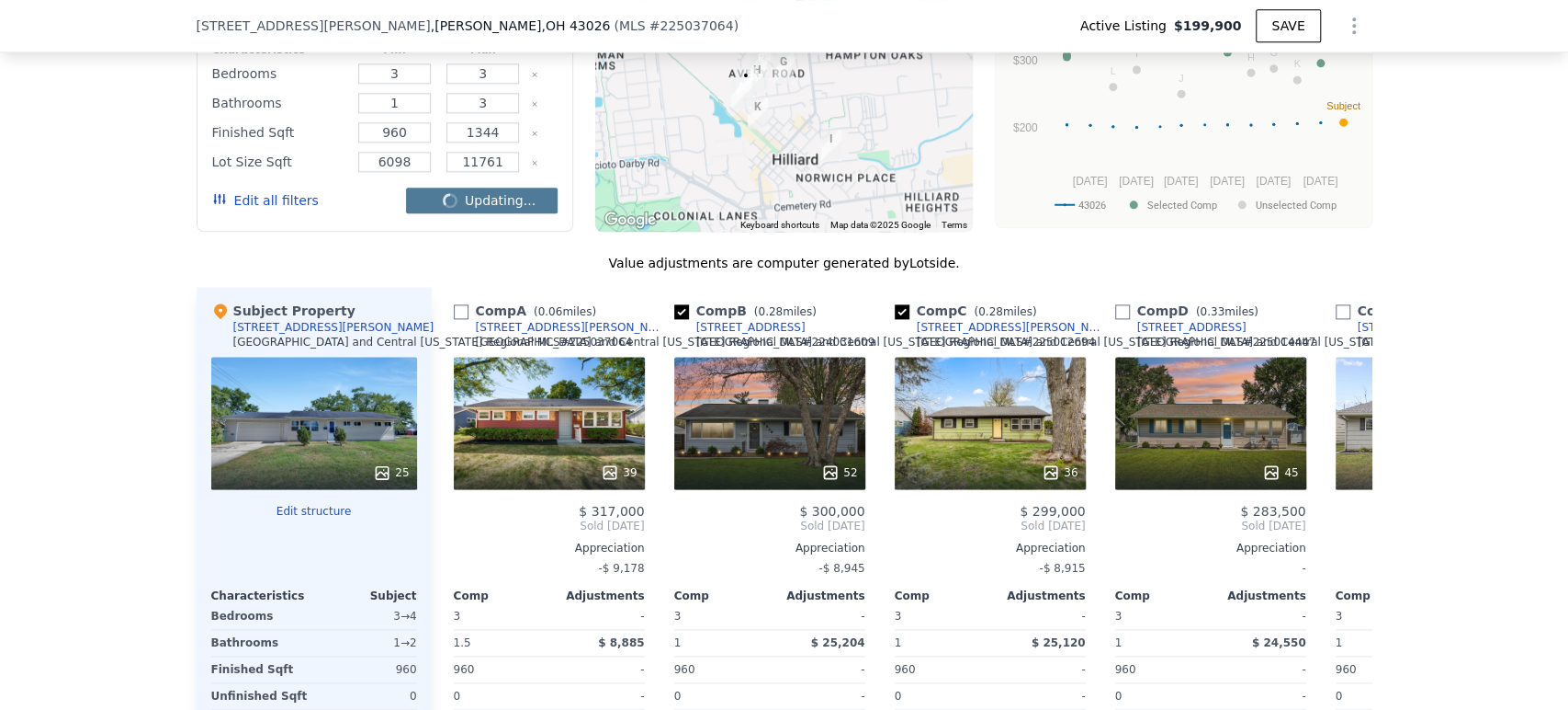
checkbox input "false"
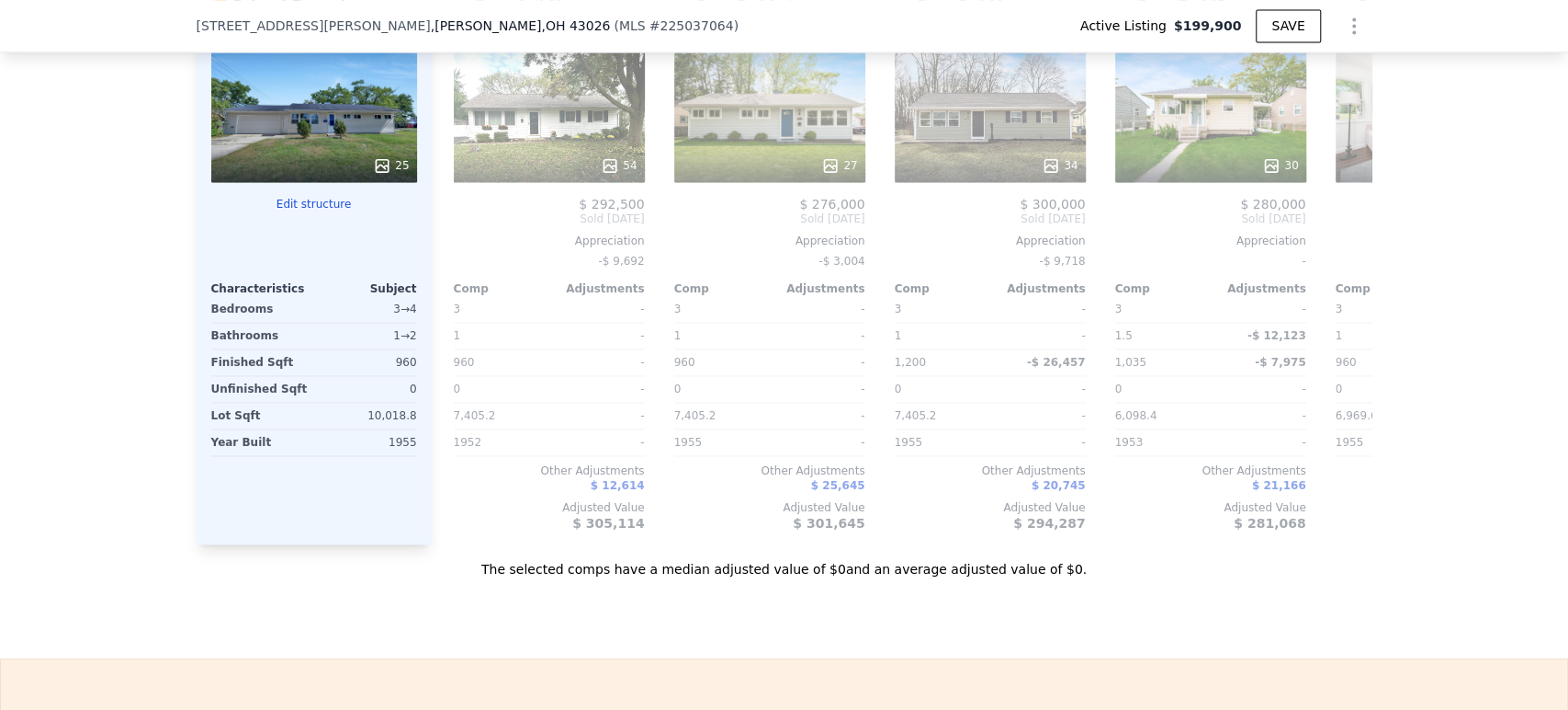
scroll to position [1730, 0]
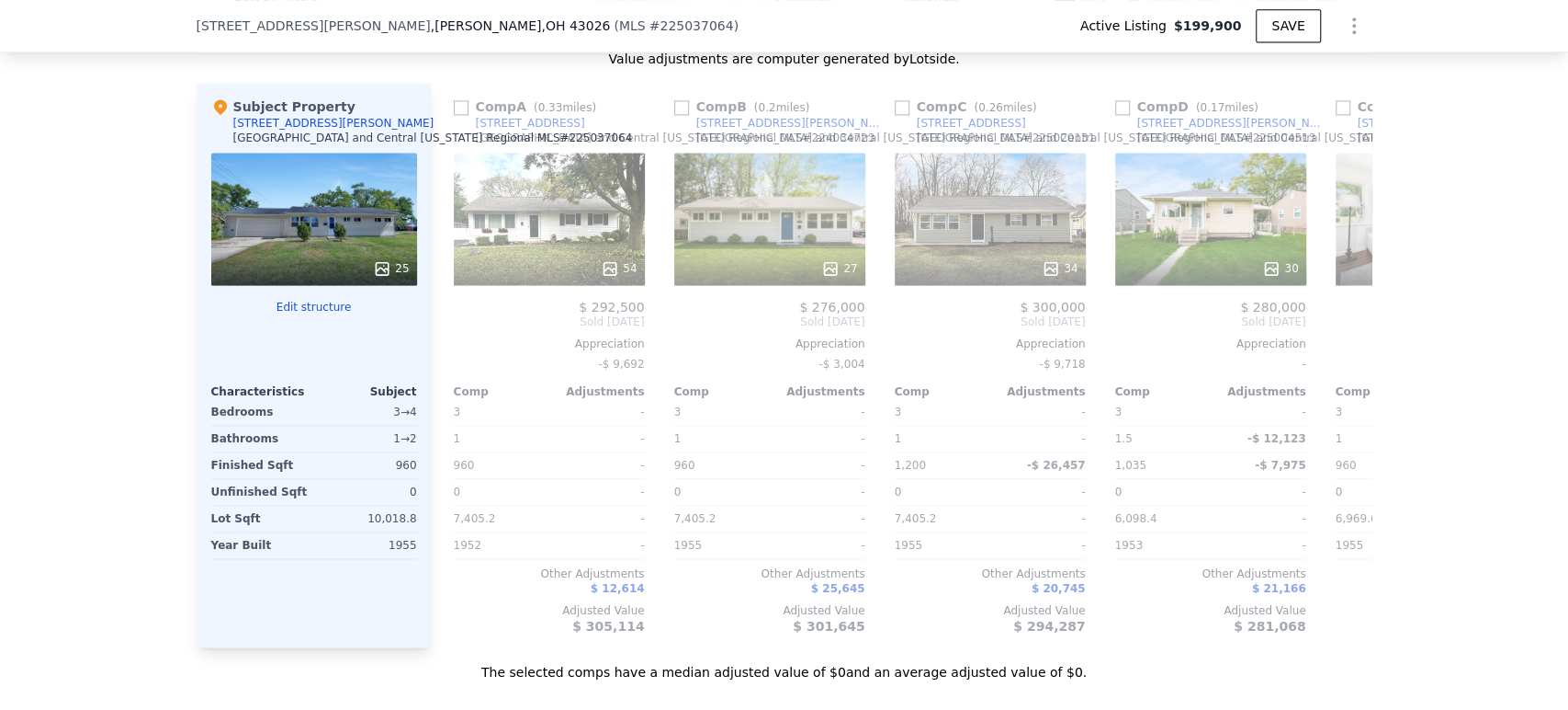
click at [316, 314] on button "Edit structure" at bounding box center [314, 307] width 206 height 14
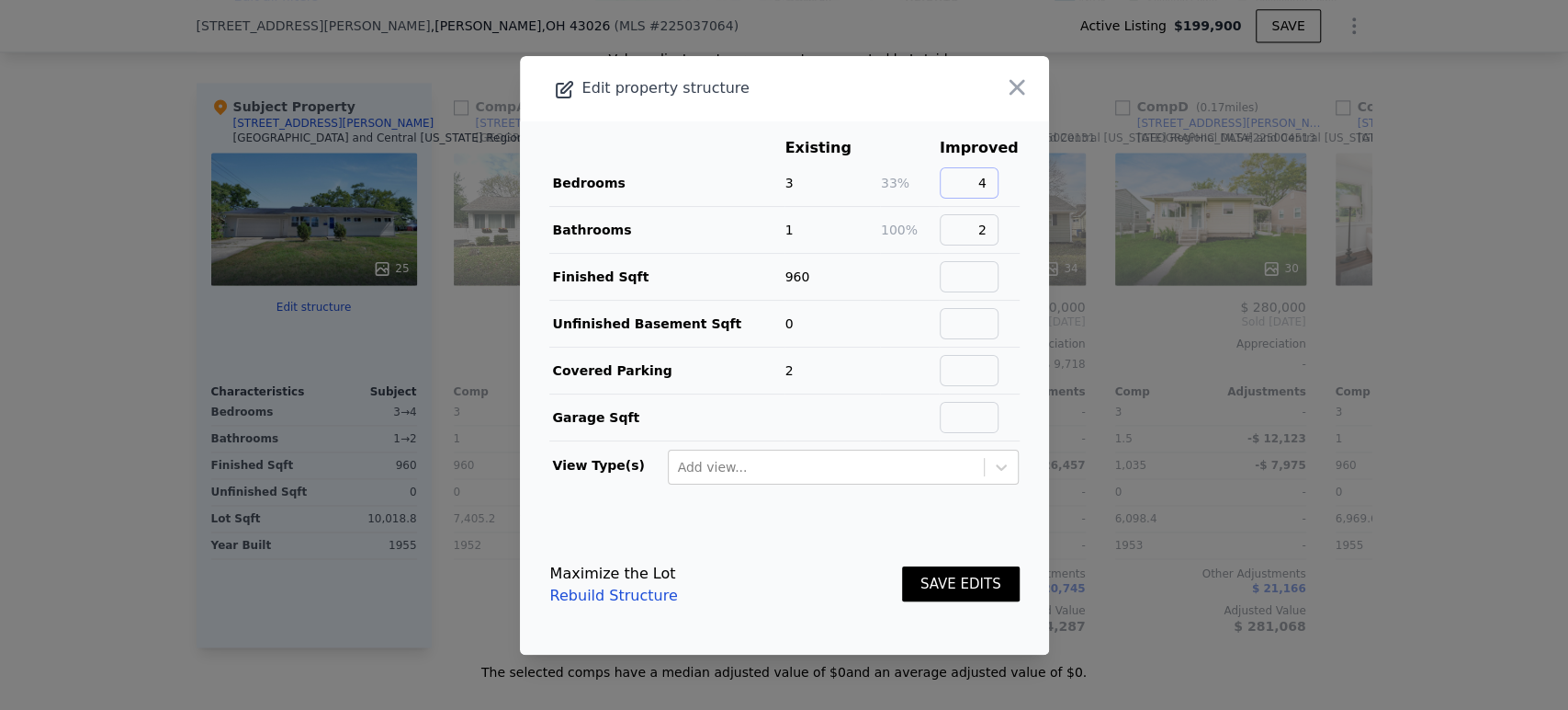
drag, startPoint x: 963, startPoint y: 180, endPoint x: 1091, endPoint y: 171, distance: 128.3
click at [1091, 171] on div "​ Edit property structure Existing Improved Bedrooms 3 33% 4 Bathrooms 1 100% 2…" at bounding box center [784, 355] width 1568 height 710
type input "1"
click at [951, 582] on button "SAVE EDITS" at bounding box center [961, 585] width 117 height 36
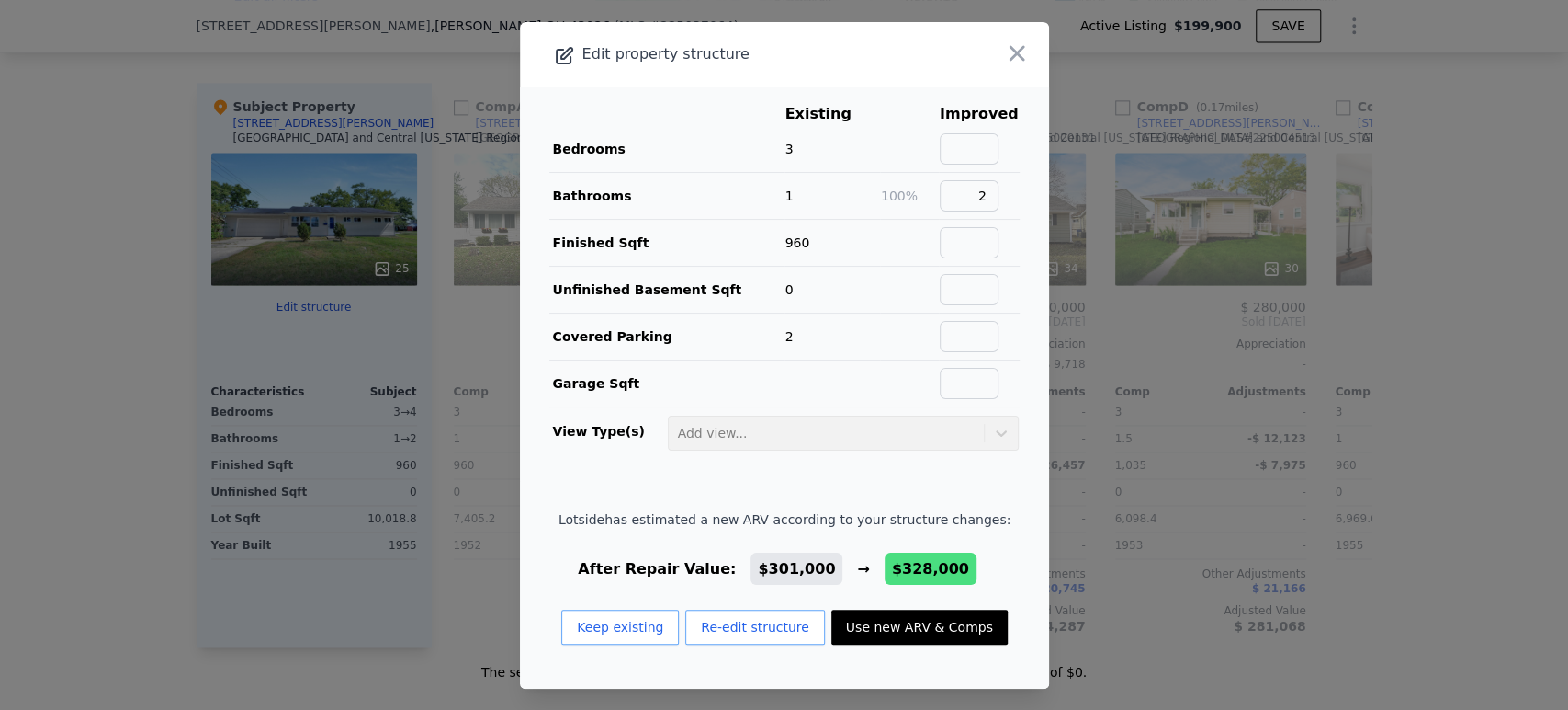
click at [940, 622] on button "Use new ARV & Comps" at bounding box center [920, 627] width 177 height 35
type input "2"
type input "6098.4"
type input "11761.2"
checkbox input "true"
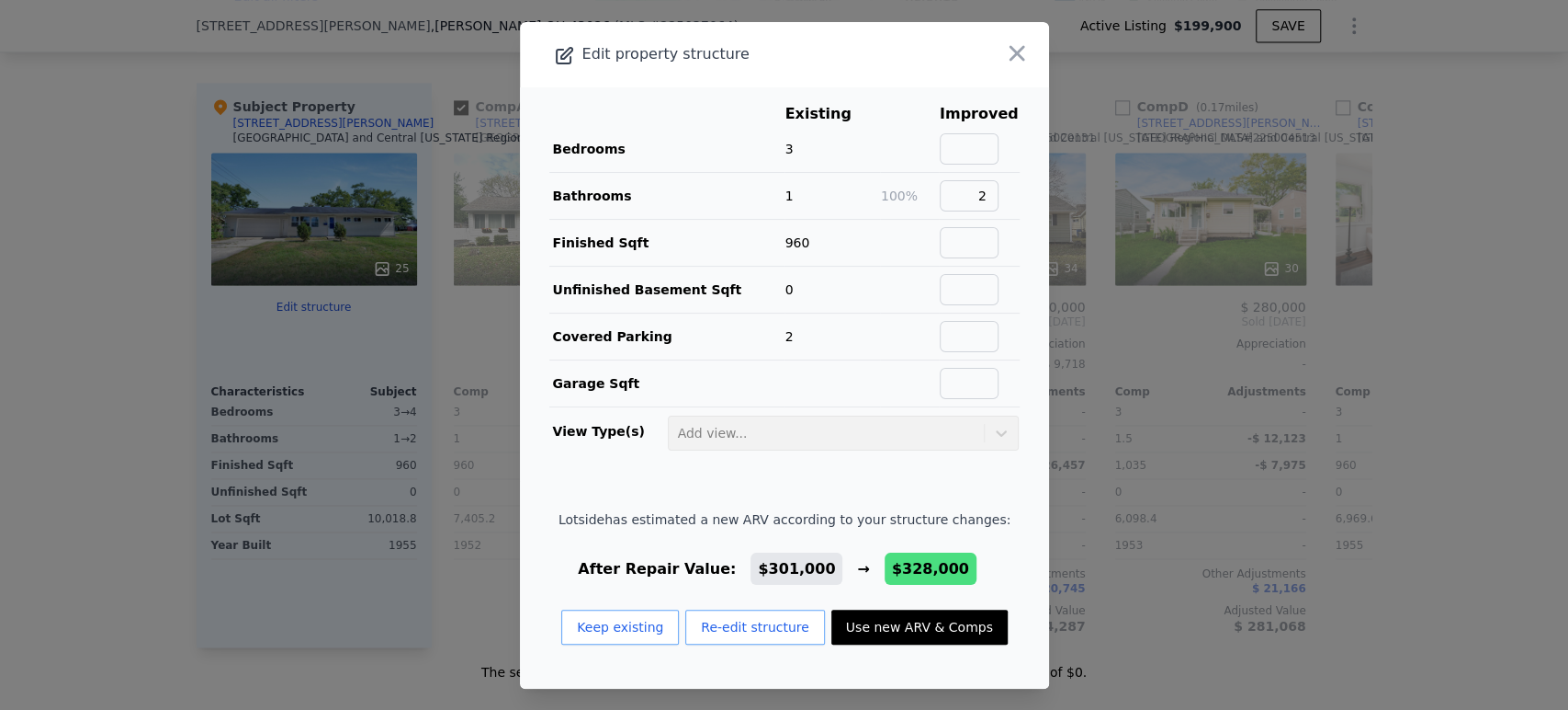
checkbox input "true"
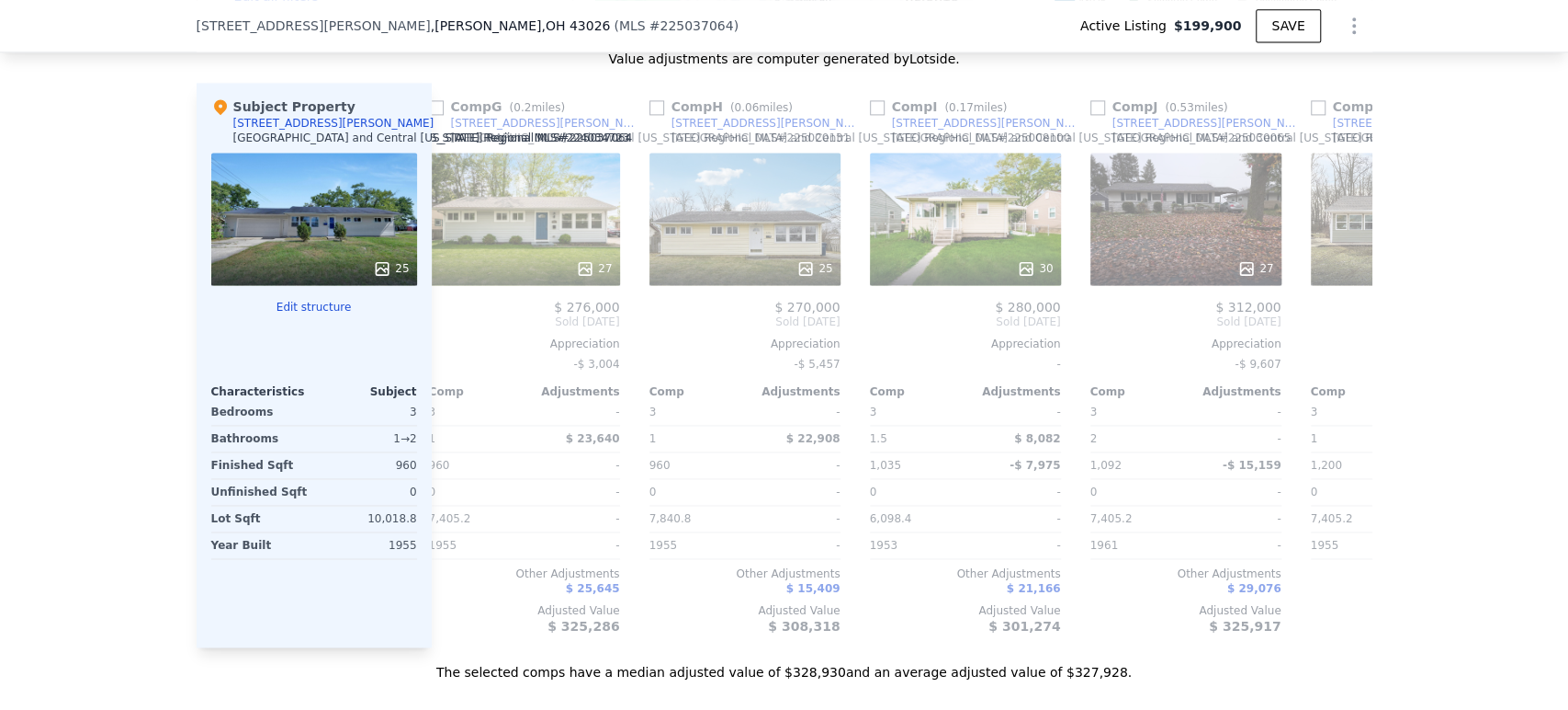
scroll to position [0, 1338]
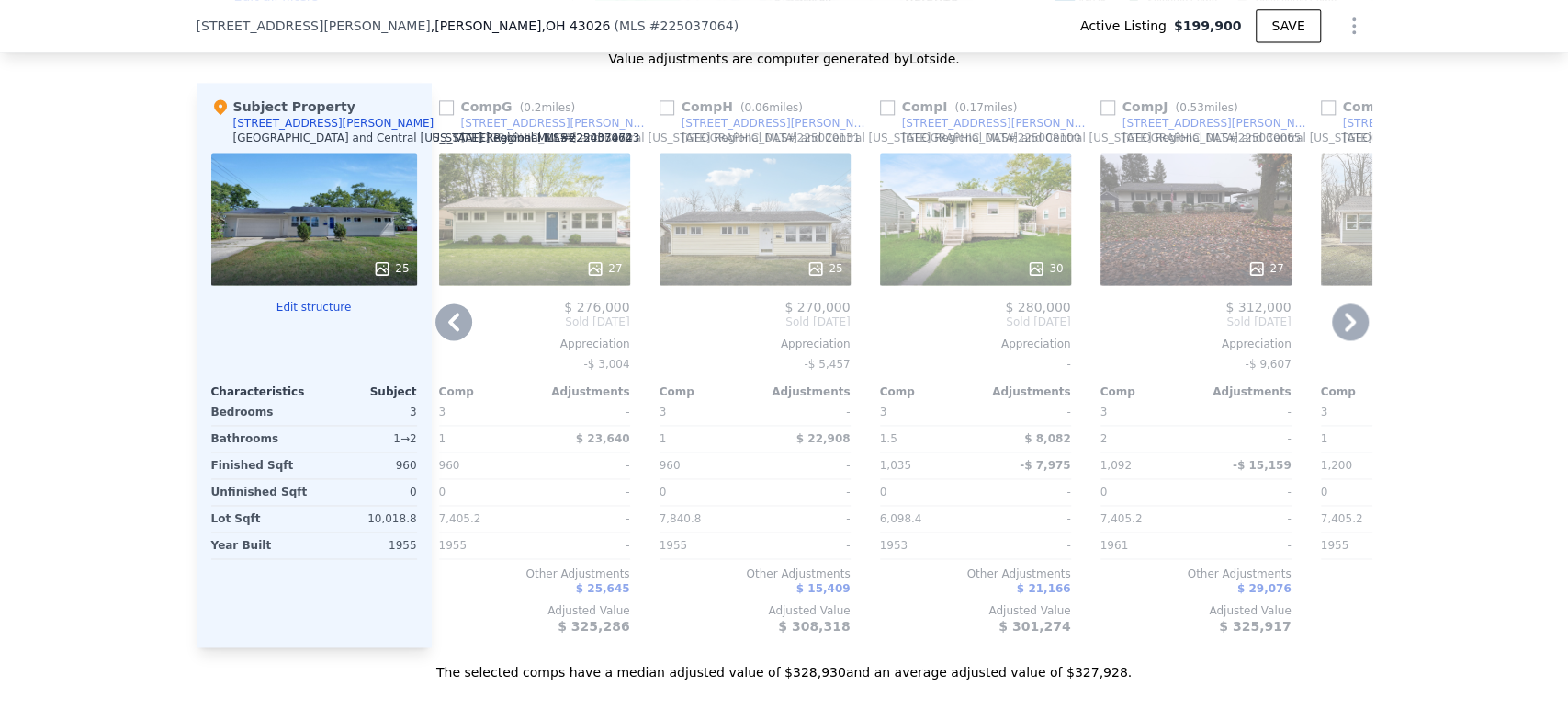
click at [1210, 252] on div "27" at bounding box center [1197, 219] width 191 height 133
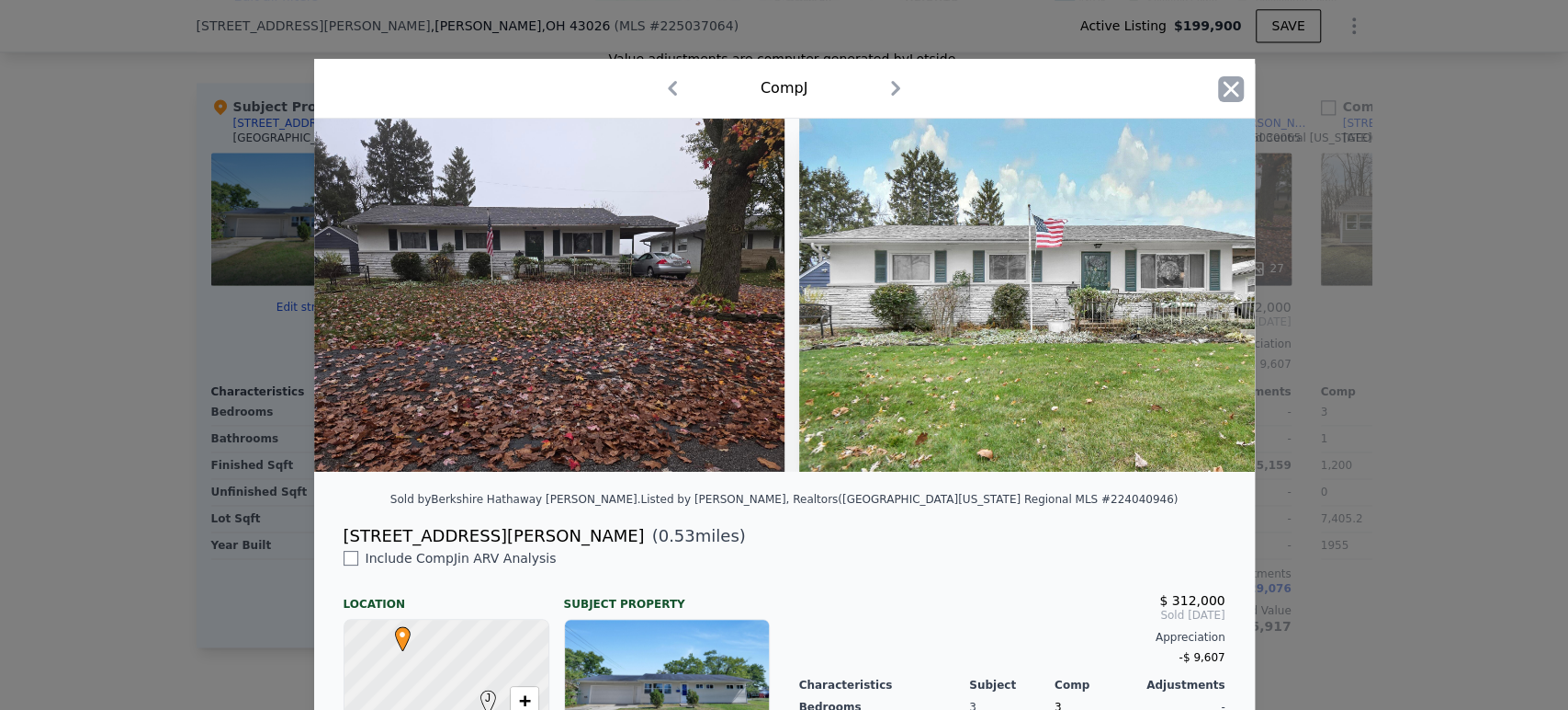
click at [1233, 92] on icon "button" at bounding box center [1231, 89] width 26 height 26
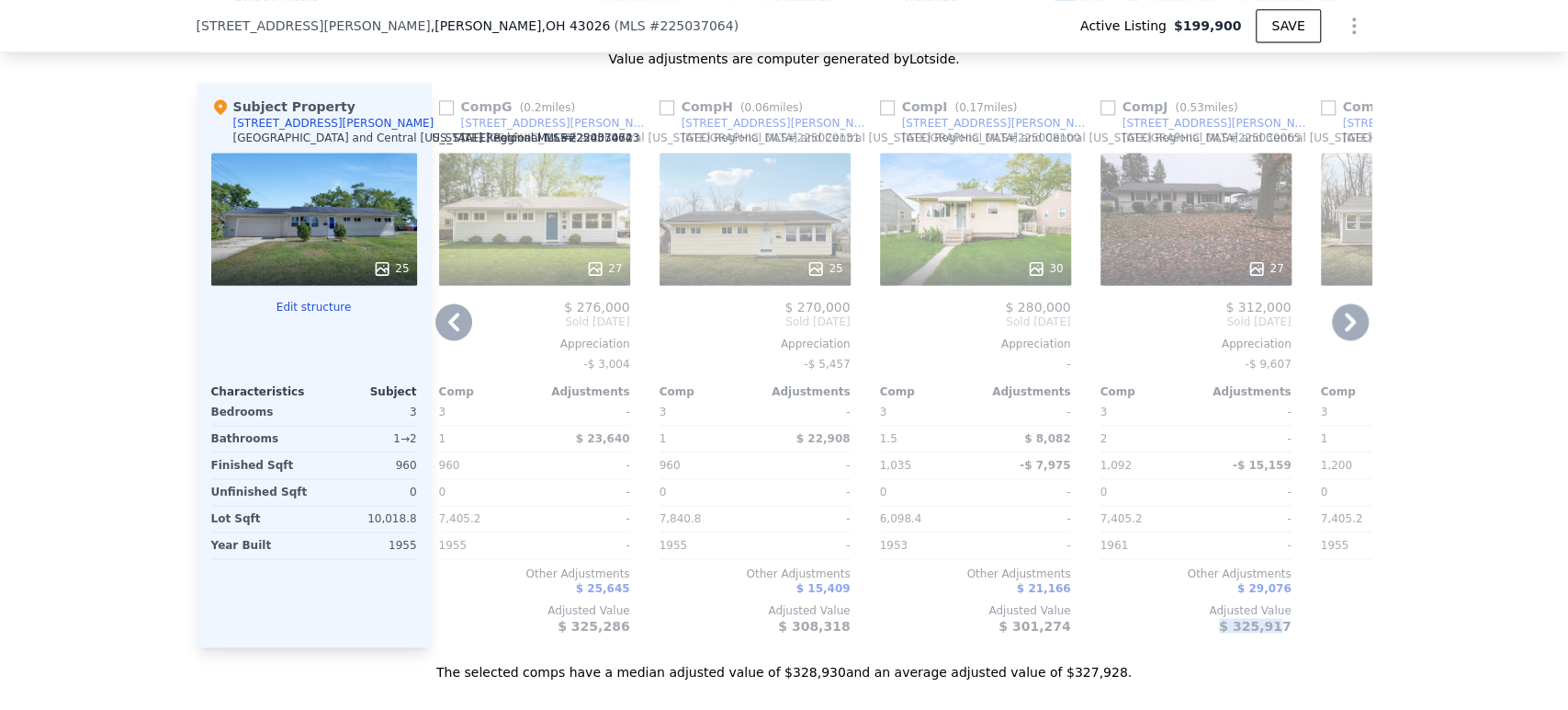
drag, startPoint x: 1190, startPoint y: 658, endPoint x: 1268, endPoint y: 668, distance: 78.6
click at [1270, 647] on div "Comp A ( 0.06 miles) [STREET_ADDRESS][GEOGRAPHIC_DATA][PERSON_NAME][US_STATE] M…" at bounding box center [901, 365] width 941 height 565
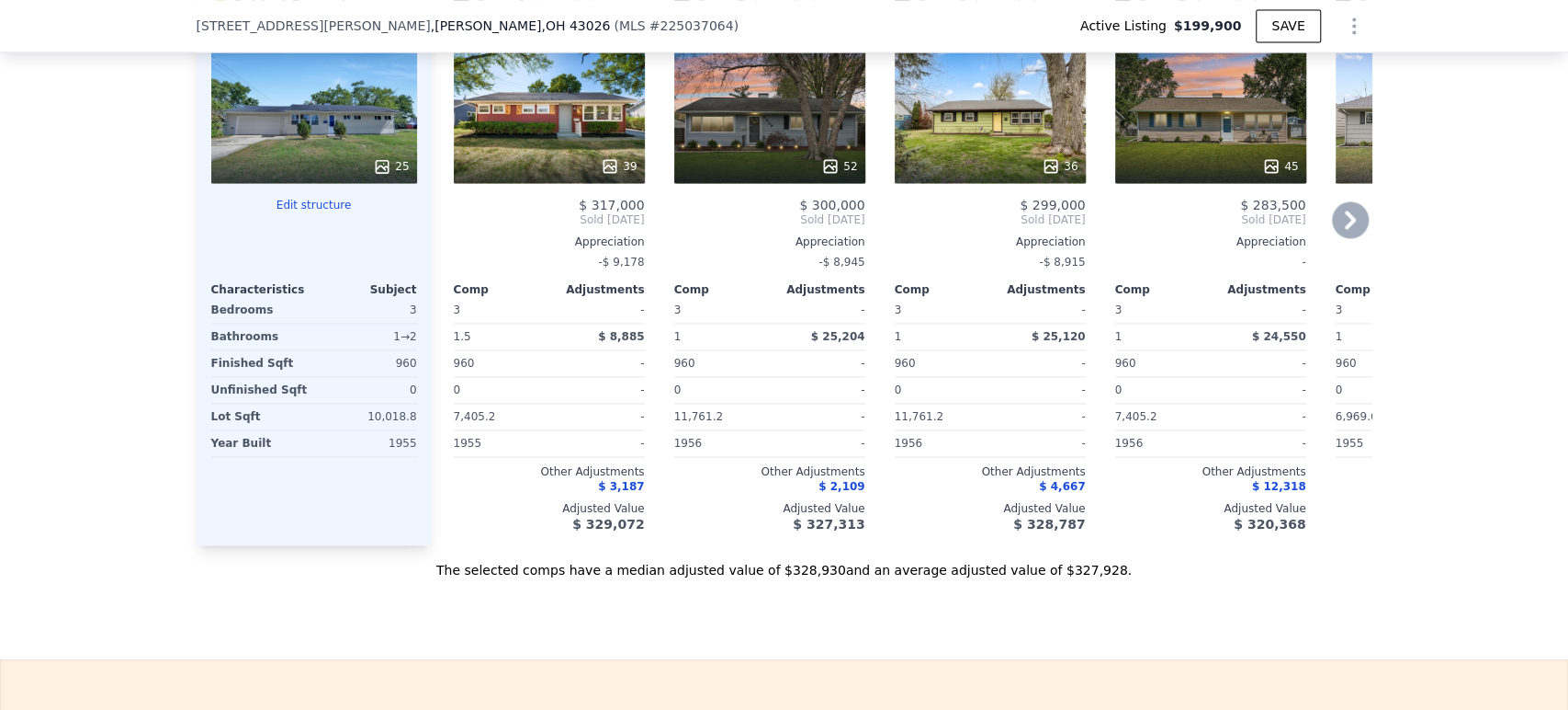
click at [582, 171] on div "39" at bounding box center [550, 166] width 176 height 18
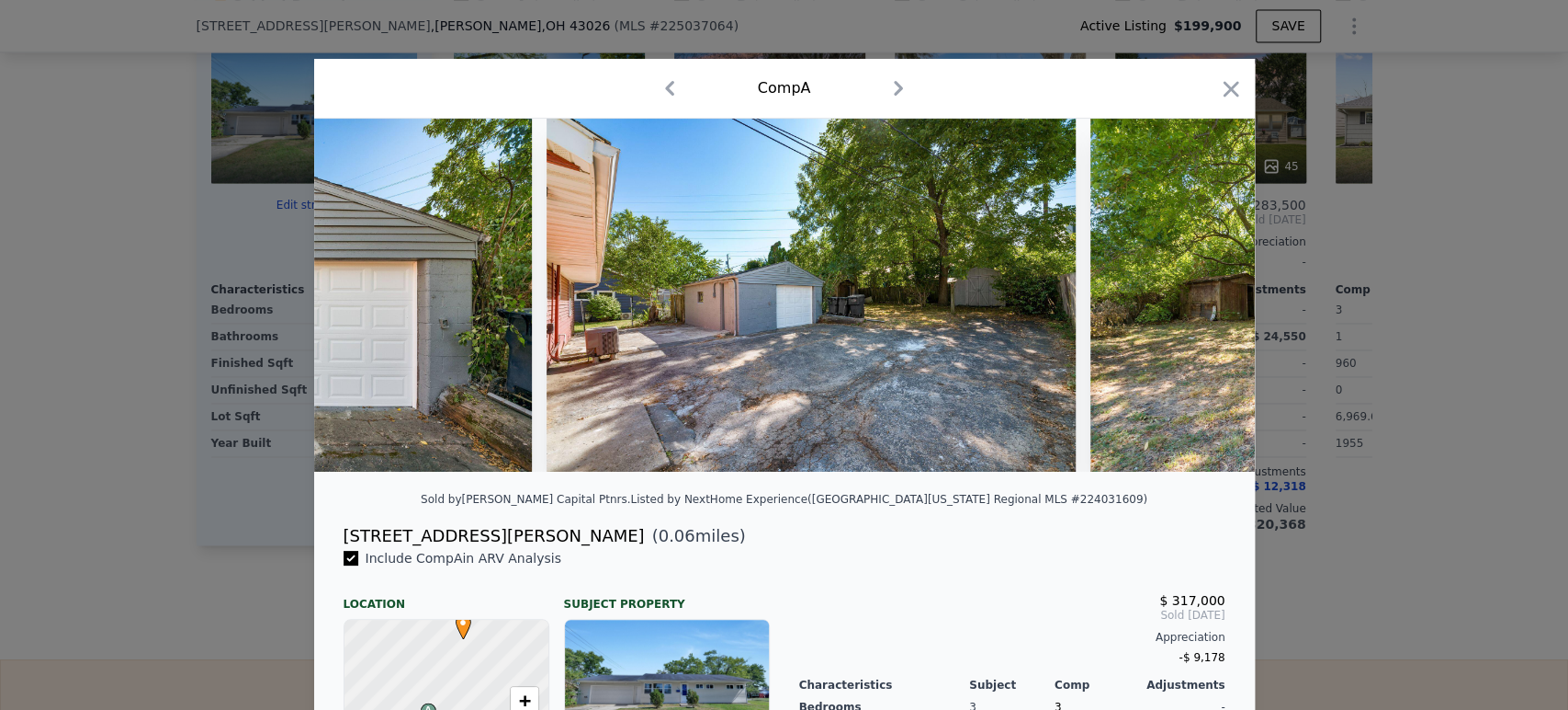
scroll to position [0, 19017]
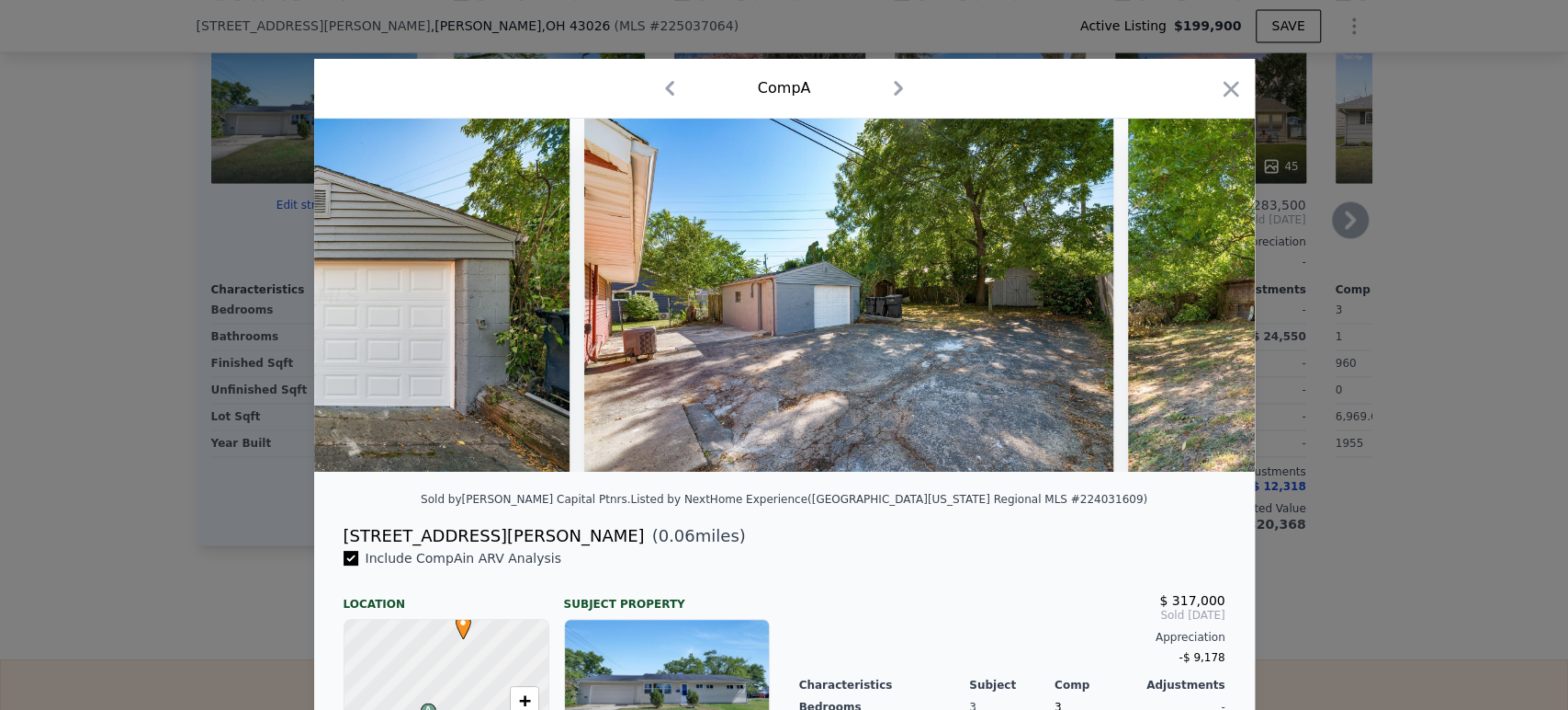
click at [1223, 86] on icon "button" at bounding box center [1231, 89] width 15 height 15
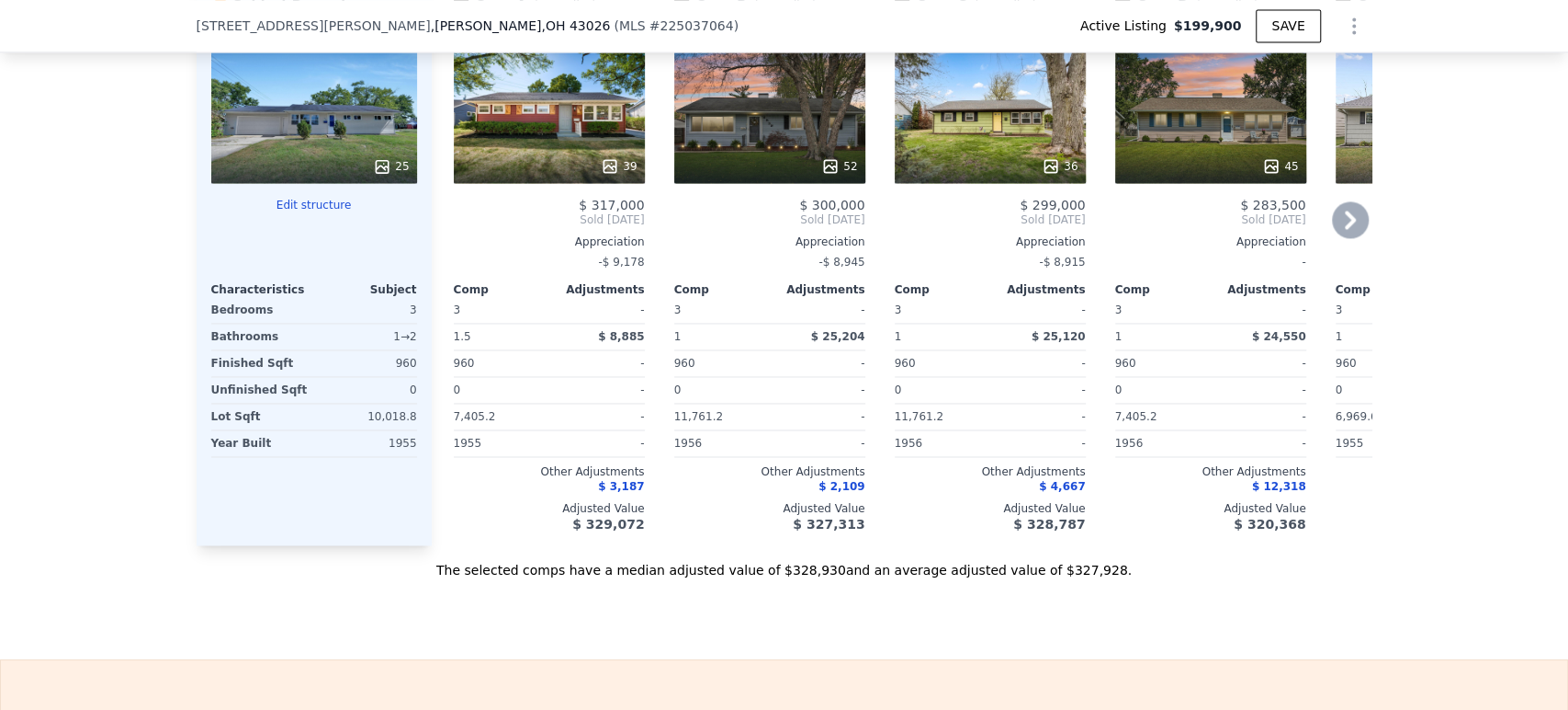
click at [523, 129] on div "39" at bounding box center [549, 117] width 191 height 133
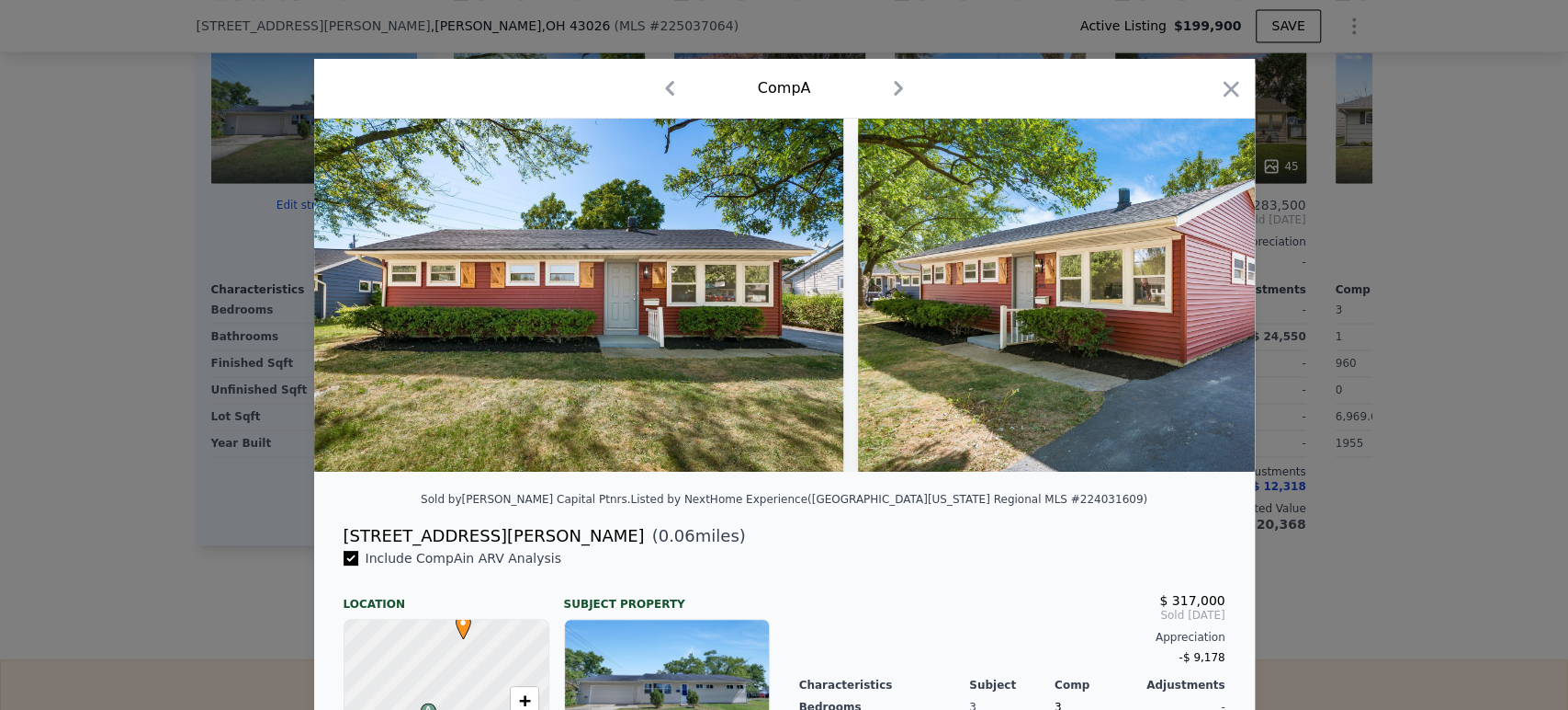
click at [894, 93] on icon "button" at bounding box center [899, 88] width 30 height 30
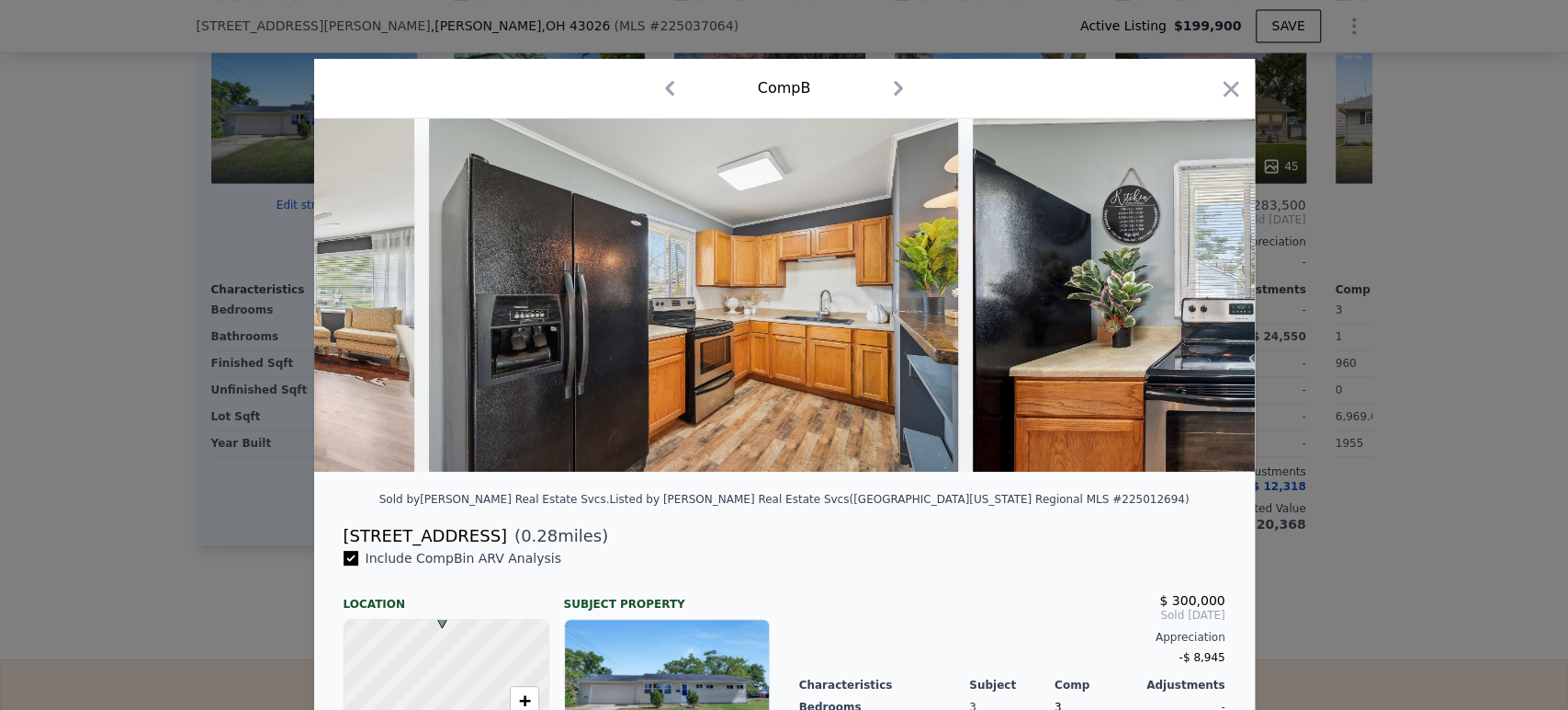
scroll to position [0, 10740]
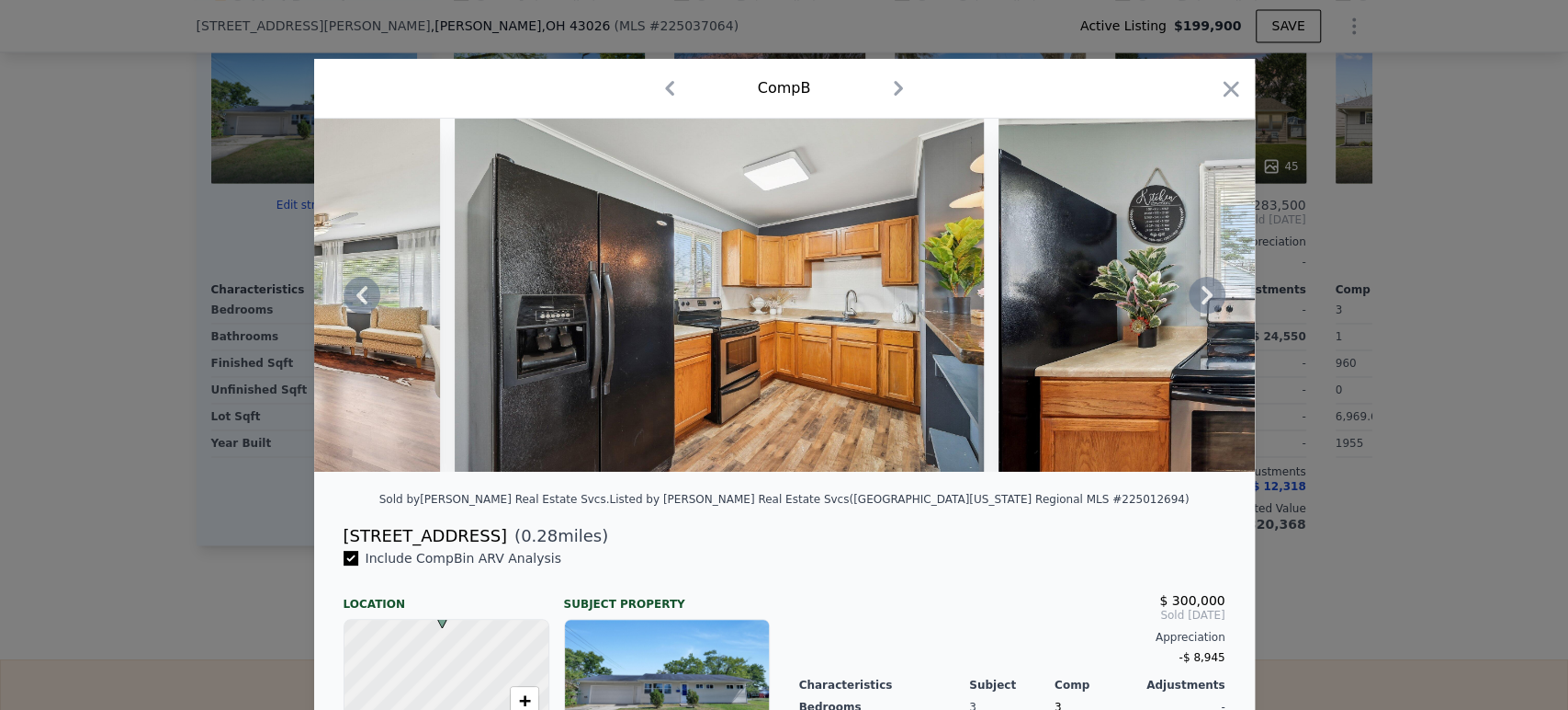
click at [873, 335] on img at bounding box center [719, 294] width 529 height 353
click at [1229, 78] on icon "button" at bounding box center [1231, 89] width 26 height 26
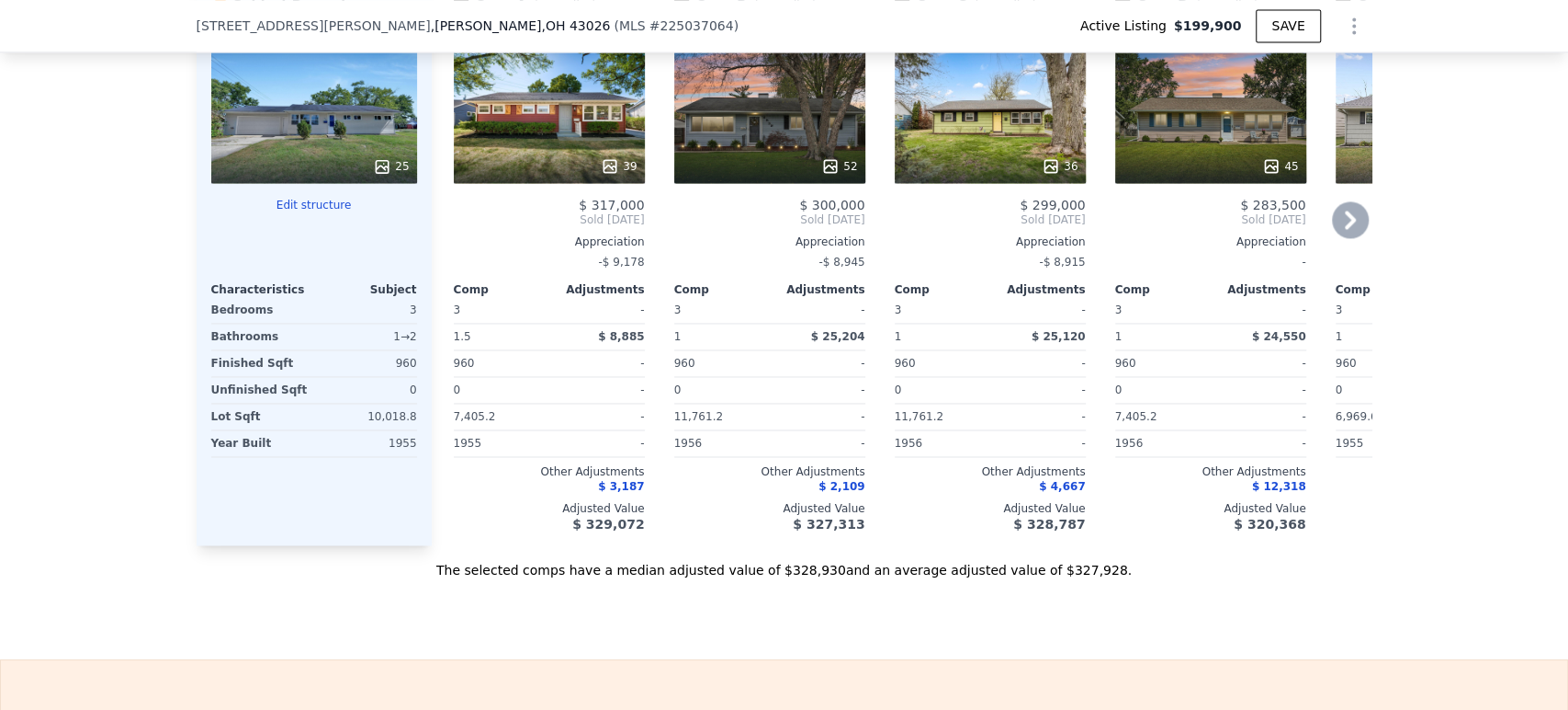
click at [551, 176] on div "39" at bounding box center [550, 166] width 176 height 18
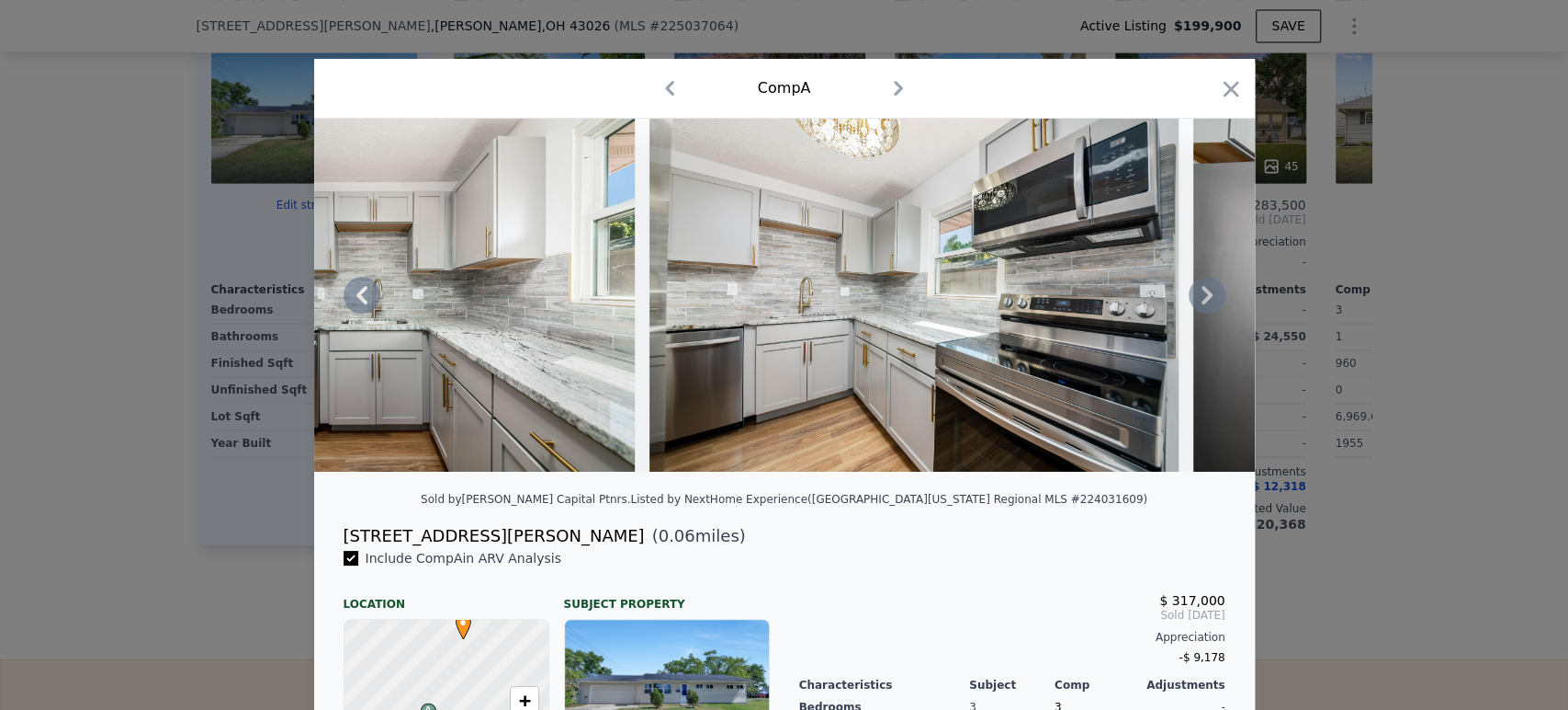
scroll to position [0, 5841]
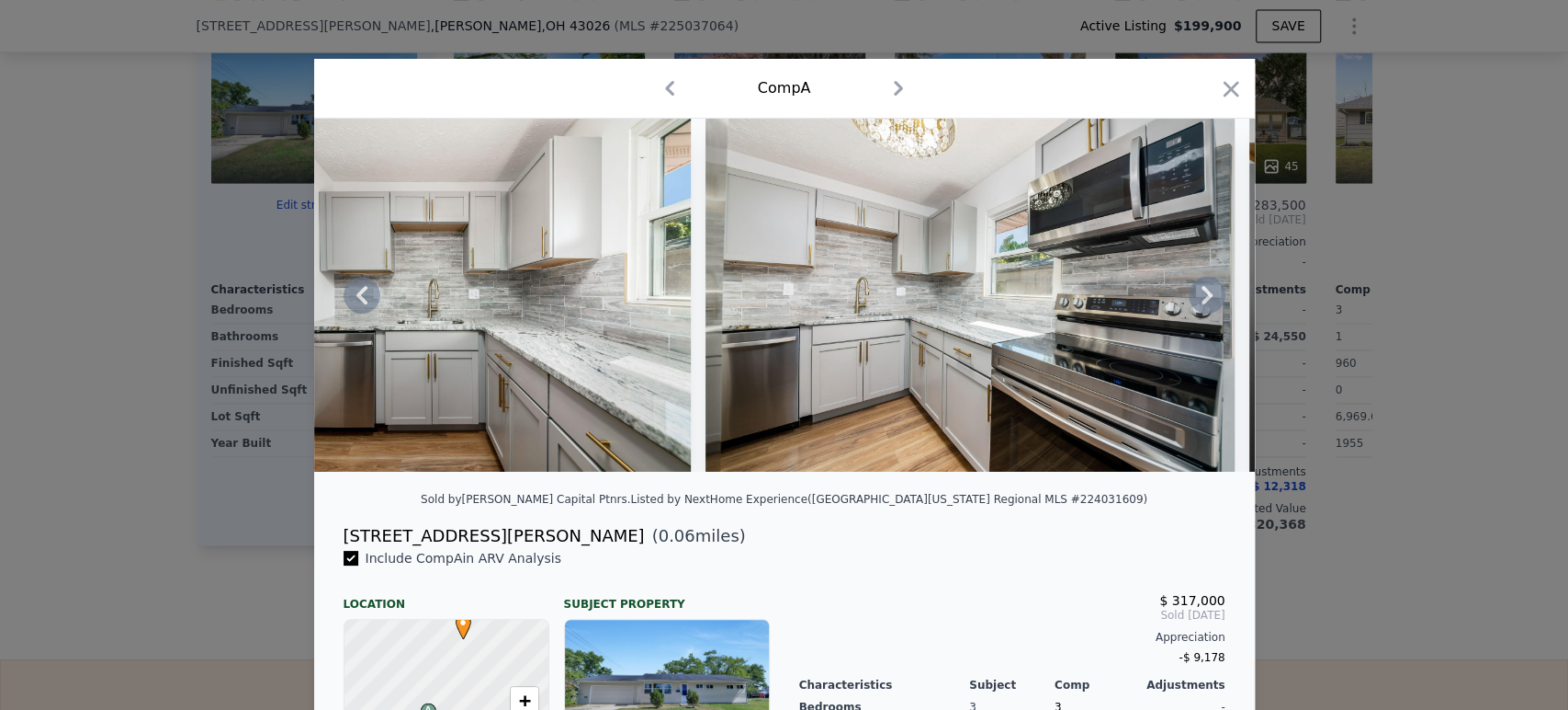
click at [432, 324] on img at bounding box center [426, 294] width 529 height 353
click at [945, 343] on img at bounding box center [970, 294] width 529 height 353
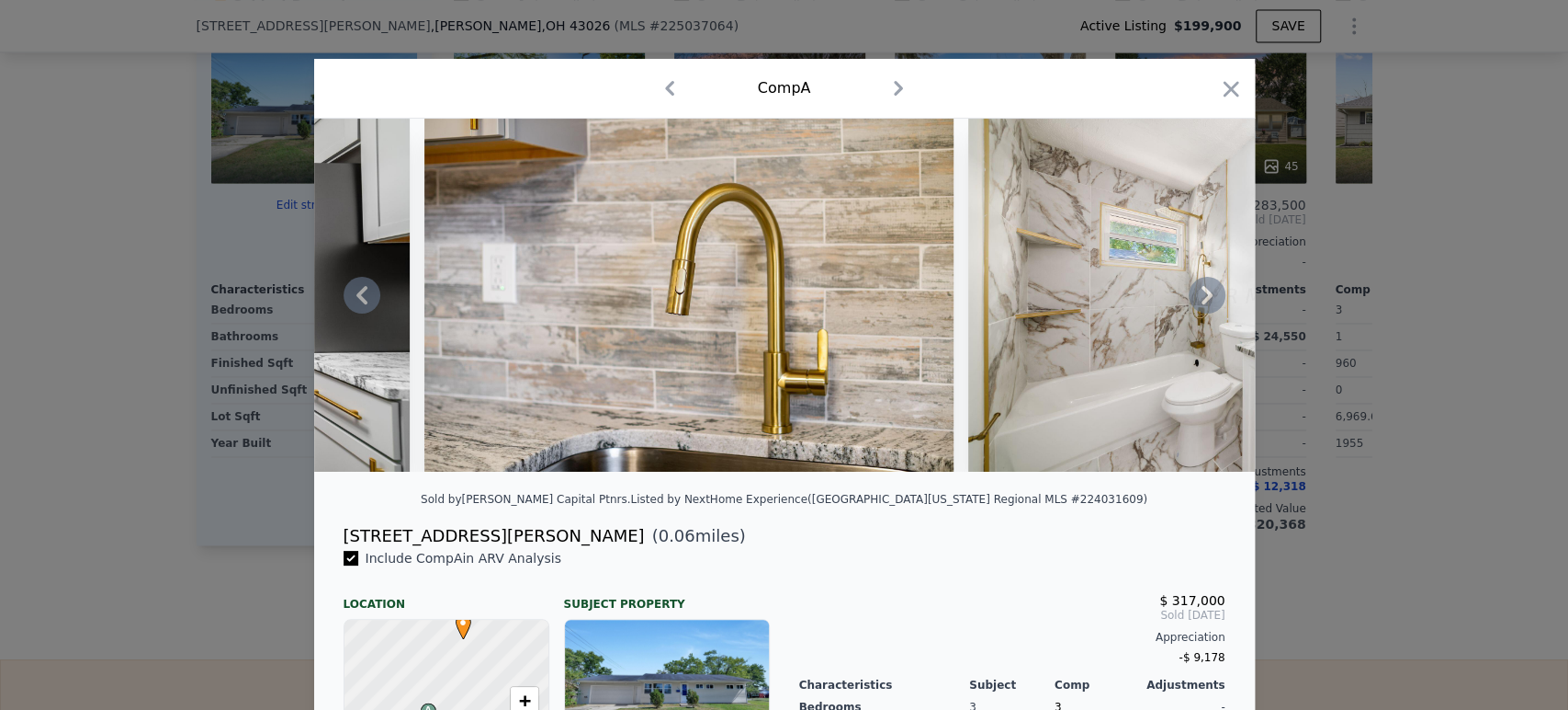
scroll to position [0, 8223]
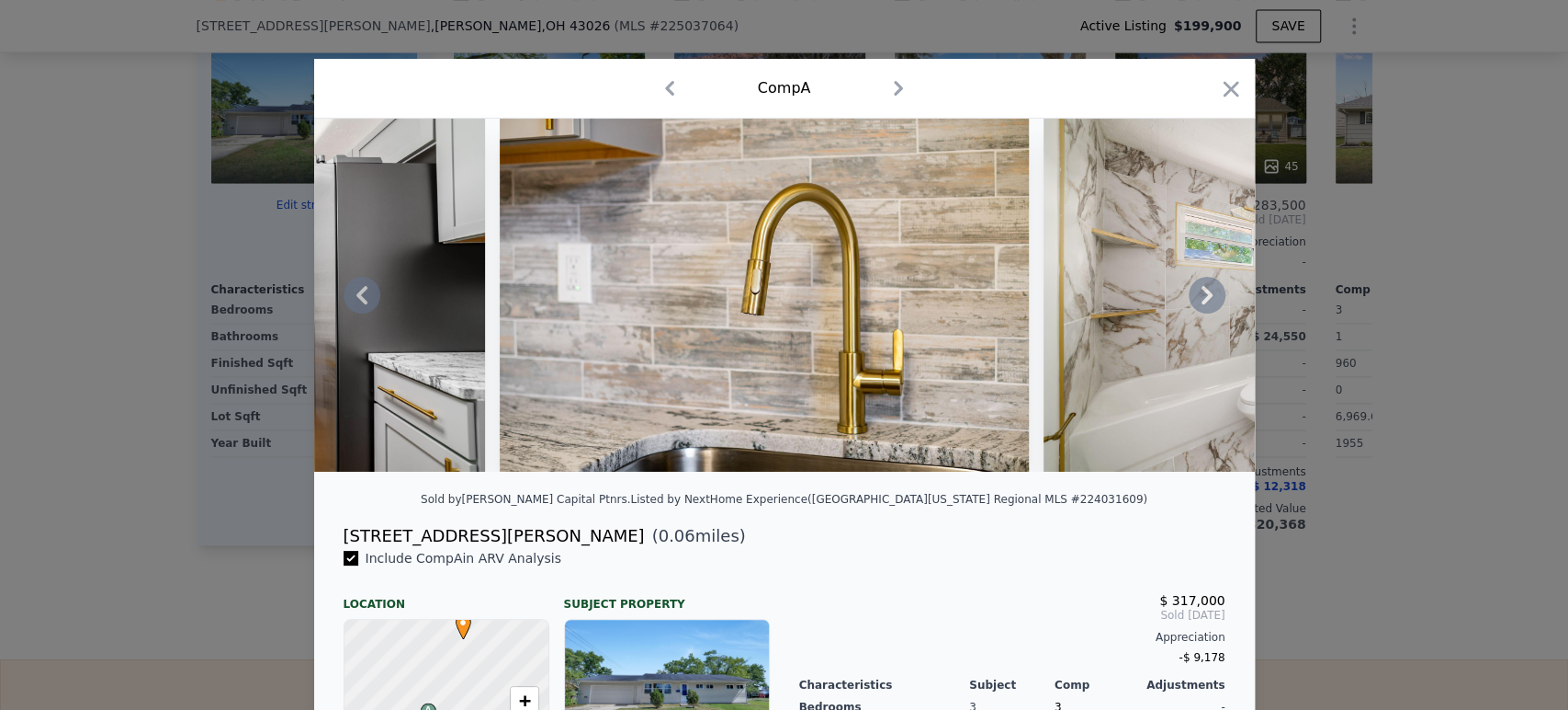
click at [773, 404] on img at bounding box center [764, 294] width 529 height 353
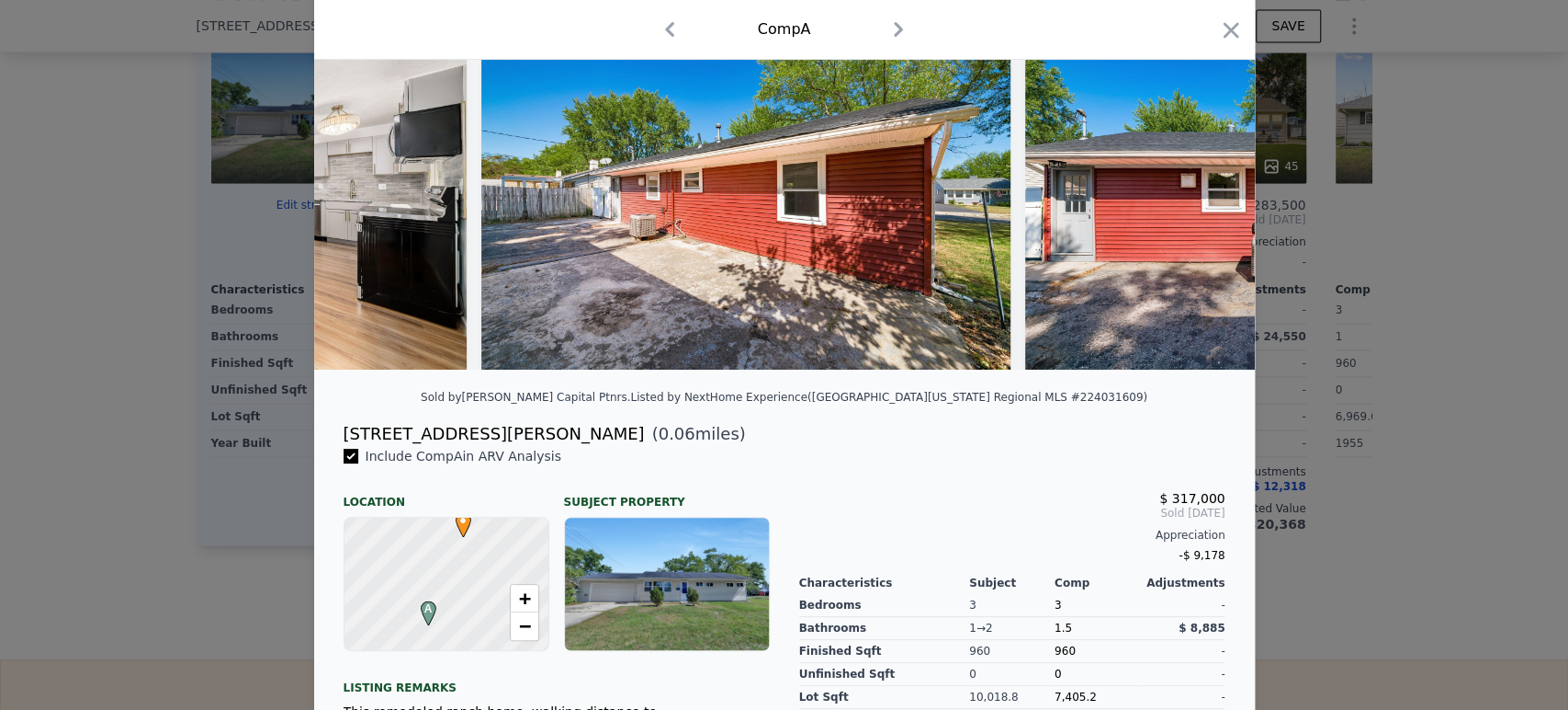
scroll to position [0, 16144]
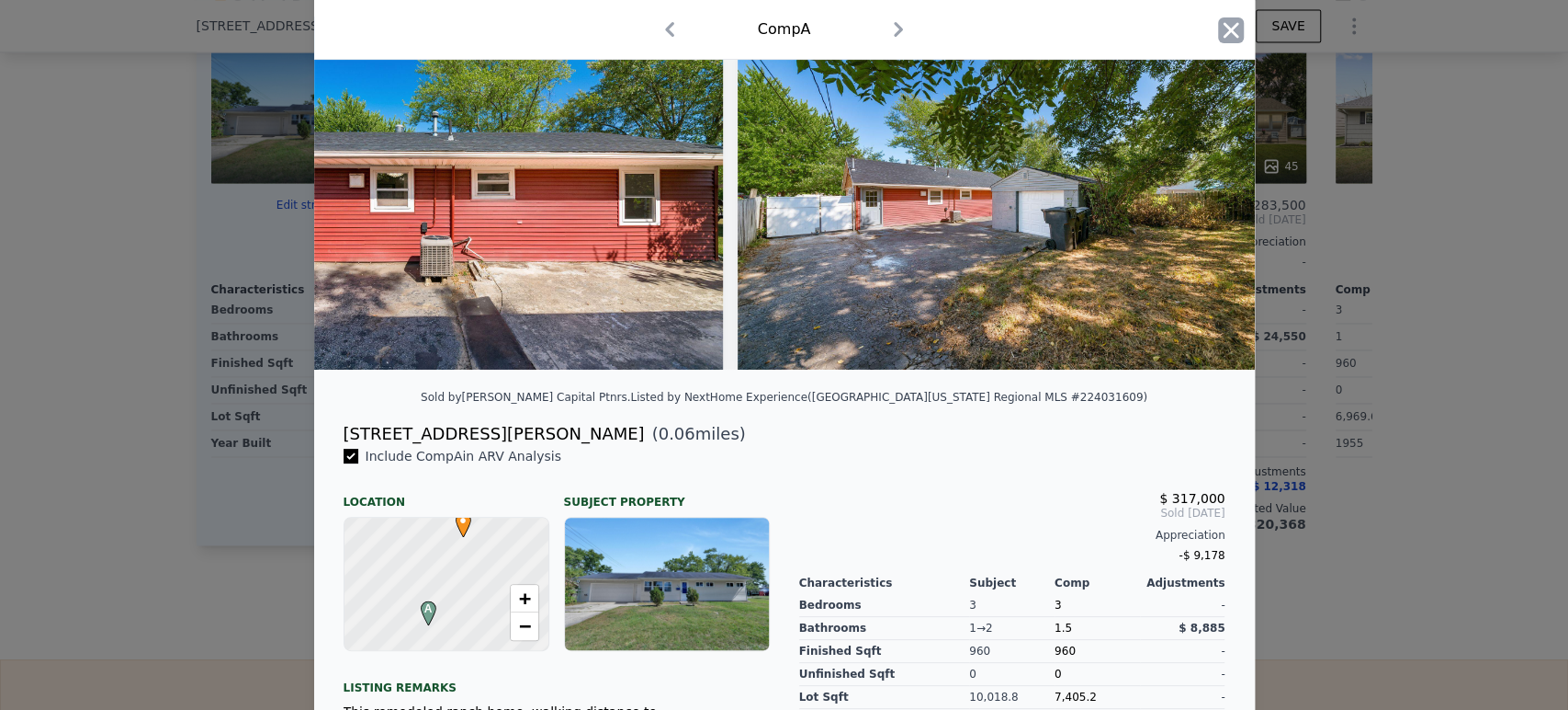
click at [1227, 21] on icon "button" at bounding box center [1231, 30] width 26 height 26
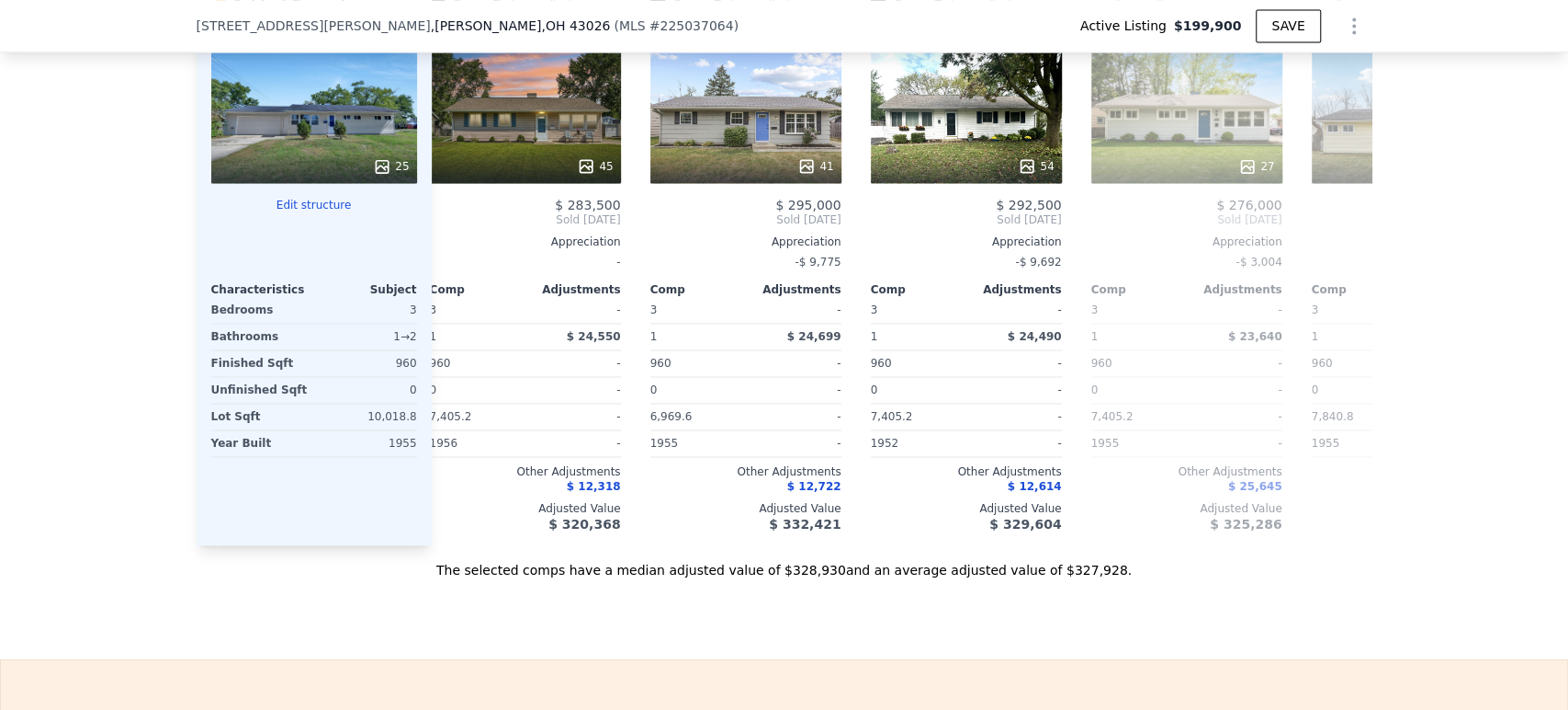
scroll to position [0, 681]
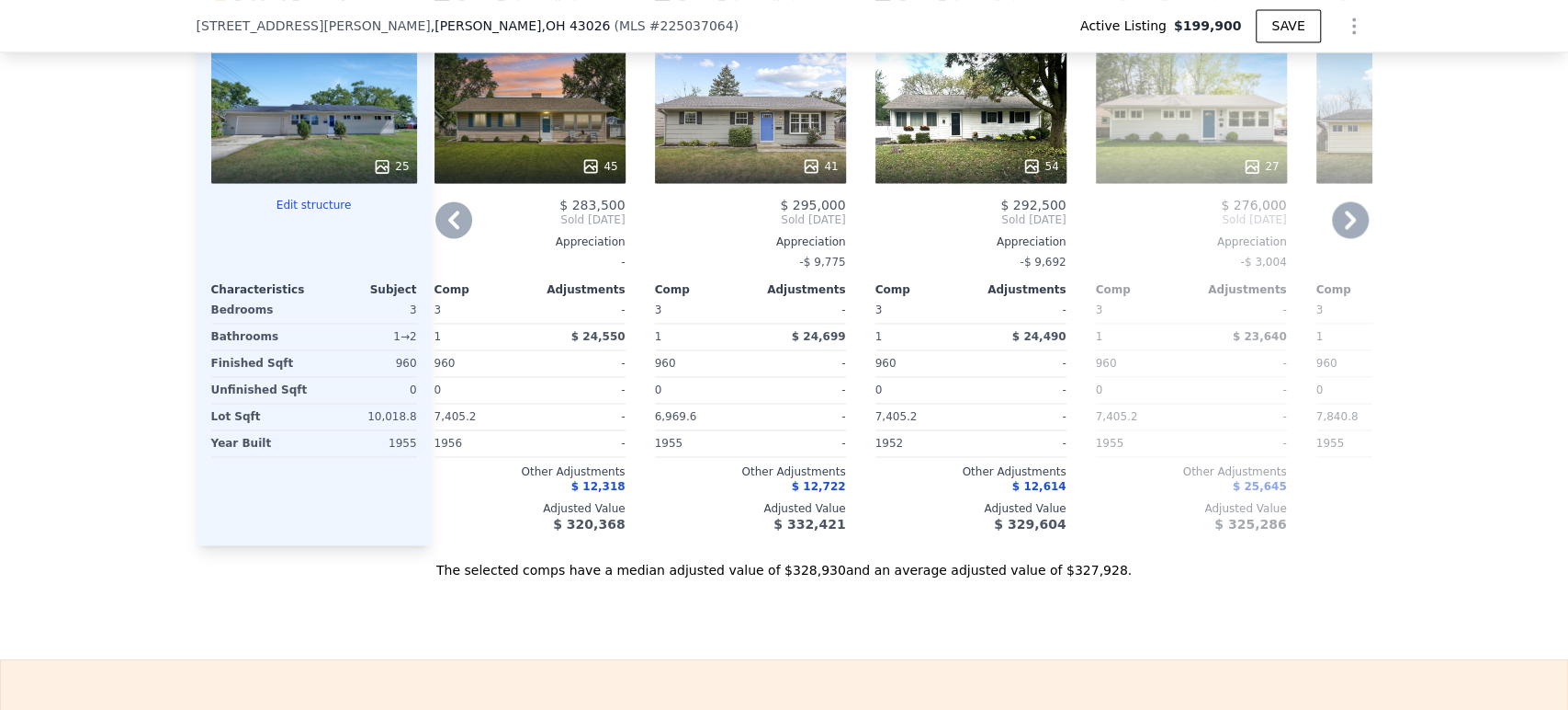
click at [886, 142] on div "54" at bounding box center [971, 117] width 191 height 133
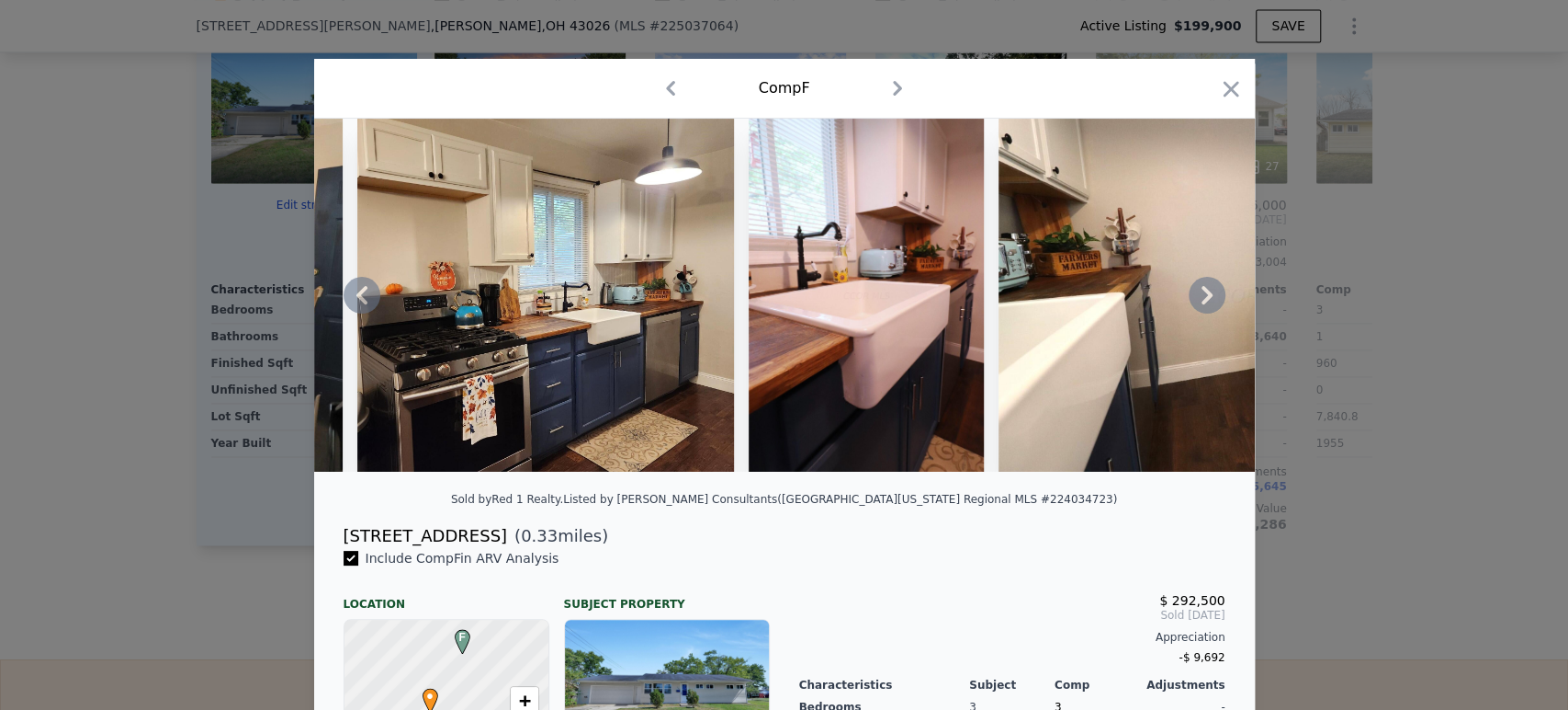
scroll to position [0, 4512]
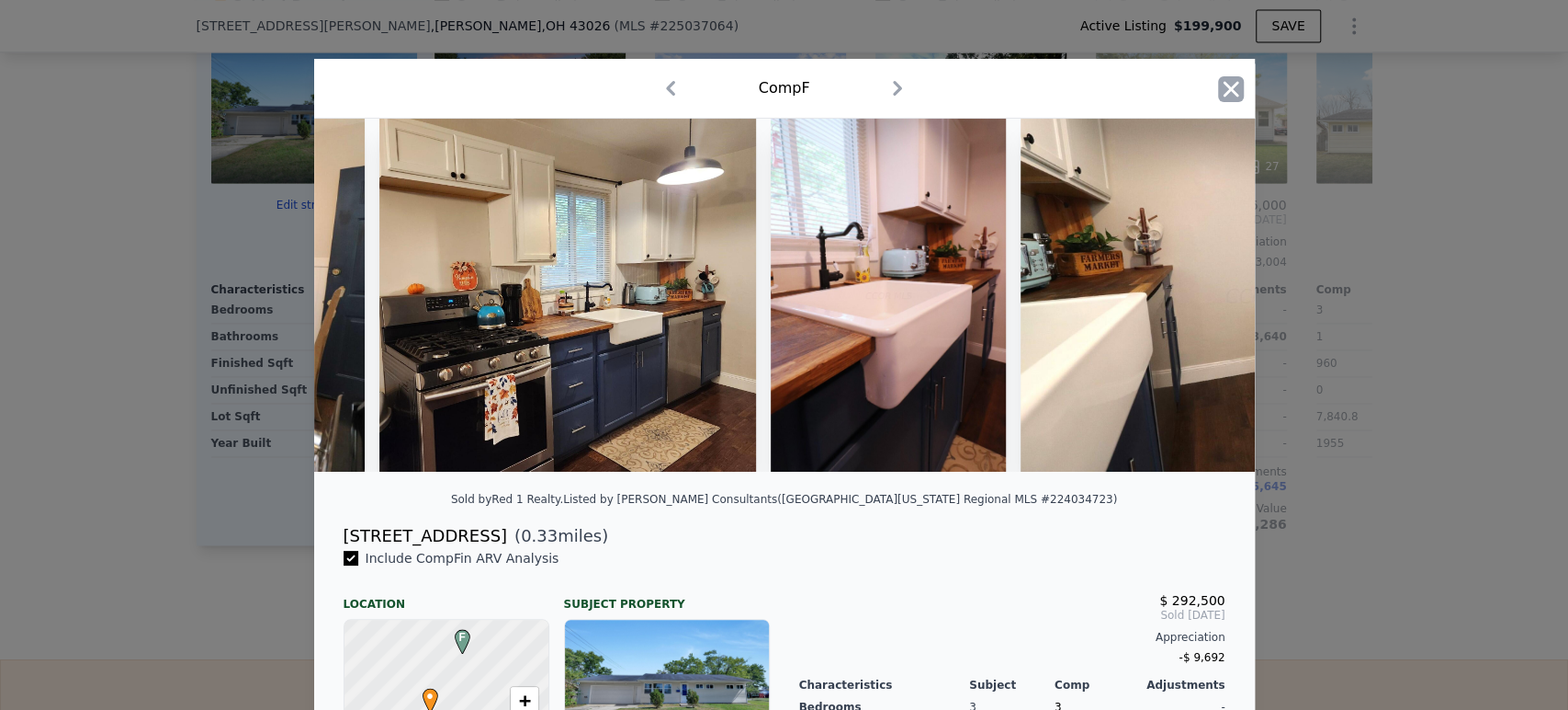
click at [1231, 81] on icon "button" at bounding box center [1231, 89] width 26 height 26
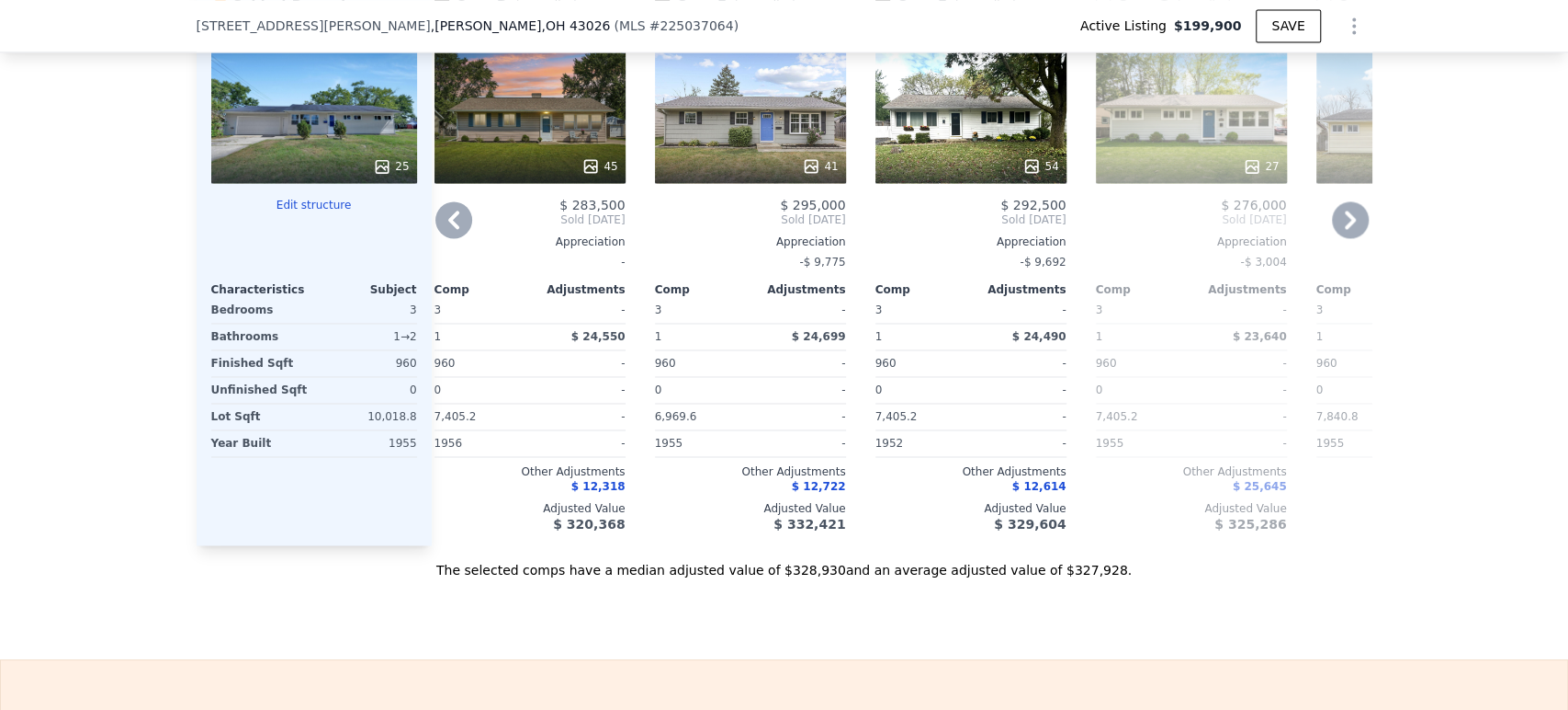
click at [1220, 138] on div "27" at bounding box center [1192, 117] width 191 height 133
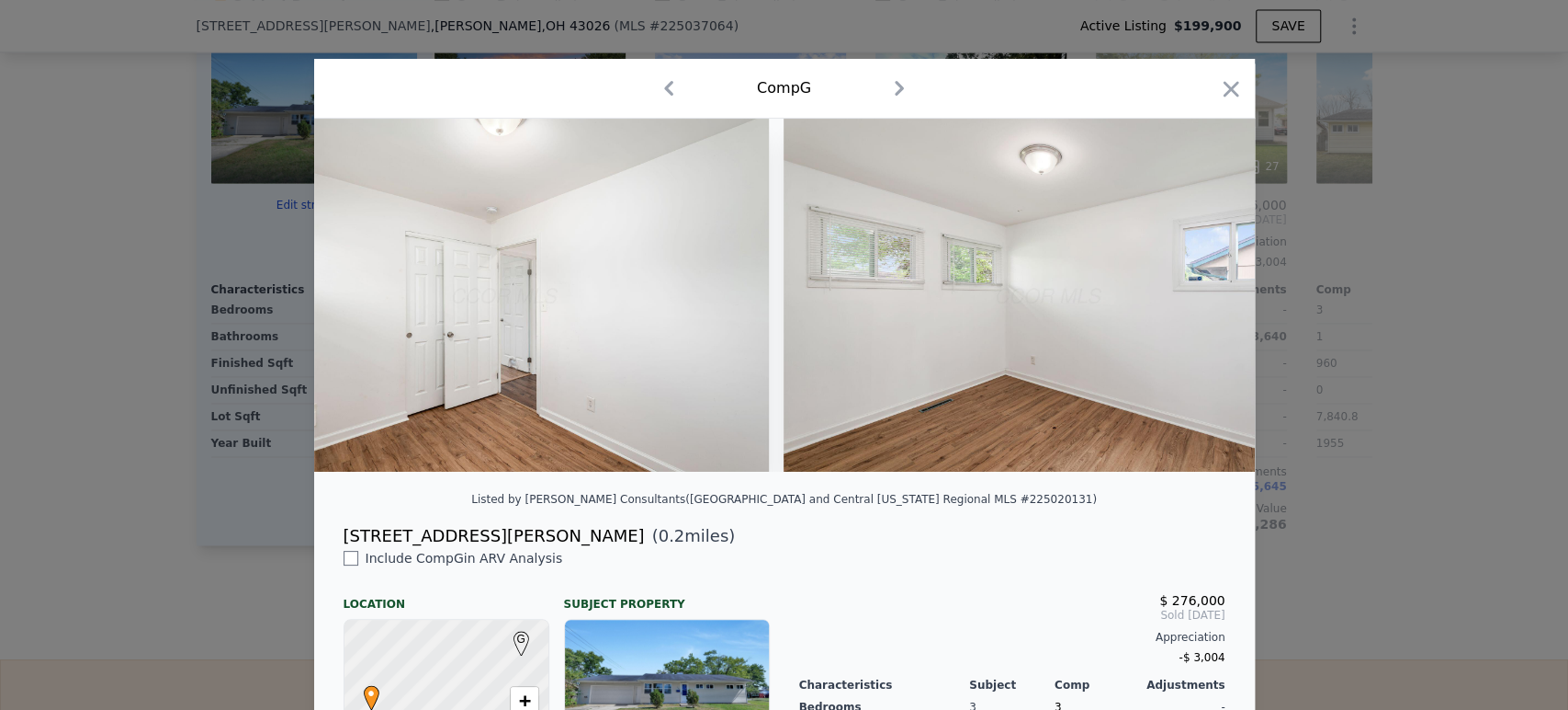
scroll to position [0, 9375]
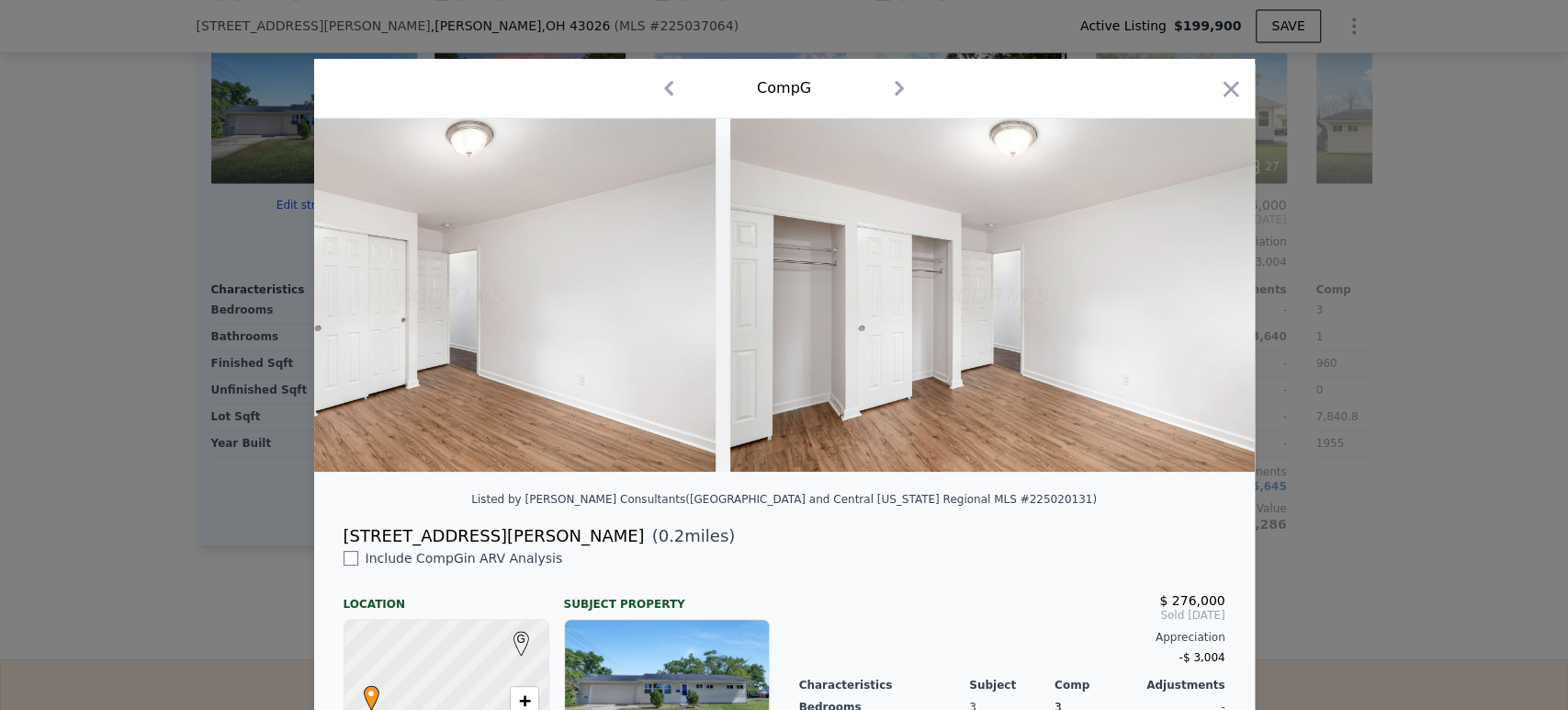
click at [1236, 99] on div "Comp G" at bounding box center [784, 89] width 941 height 60
click at [1227, 89] on icon "button" at bounding box center [1231, 89] width 26 height 26
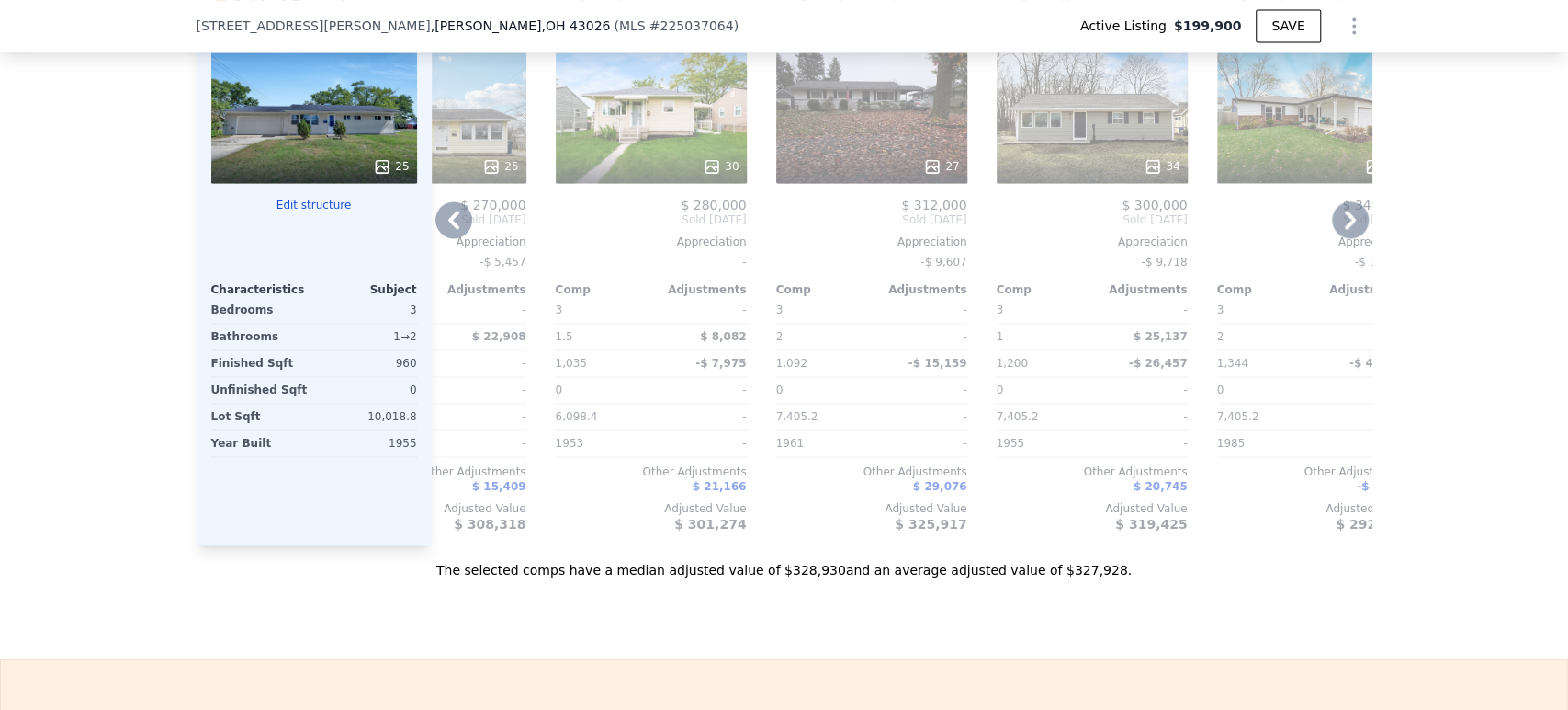
scroll to position [0, 1781]
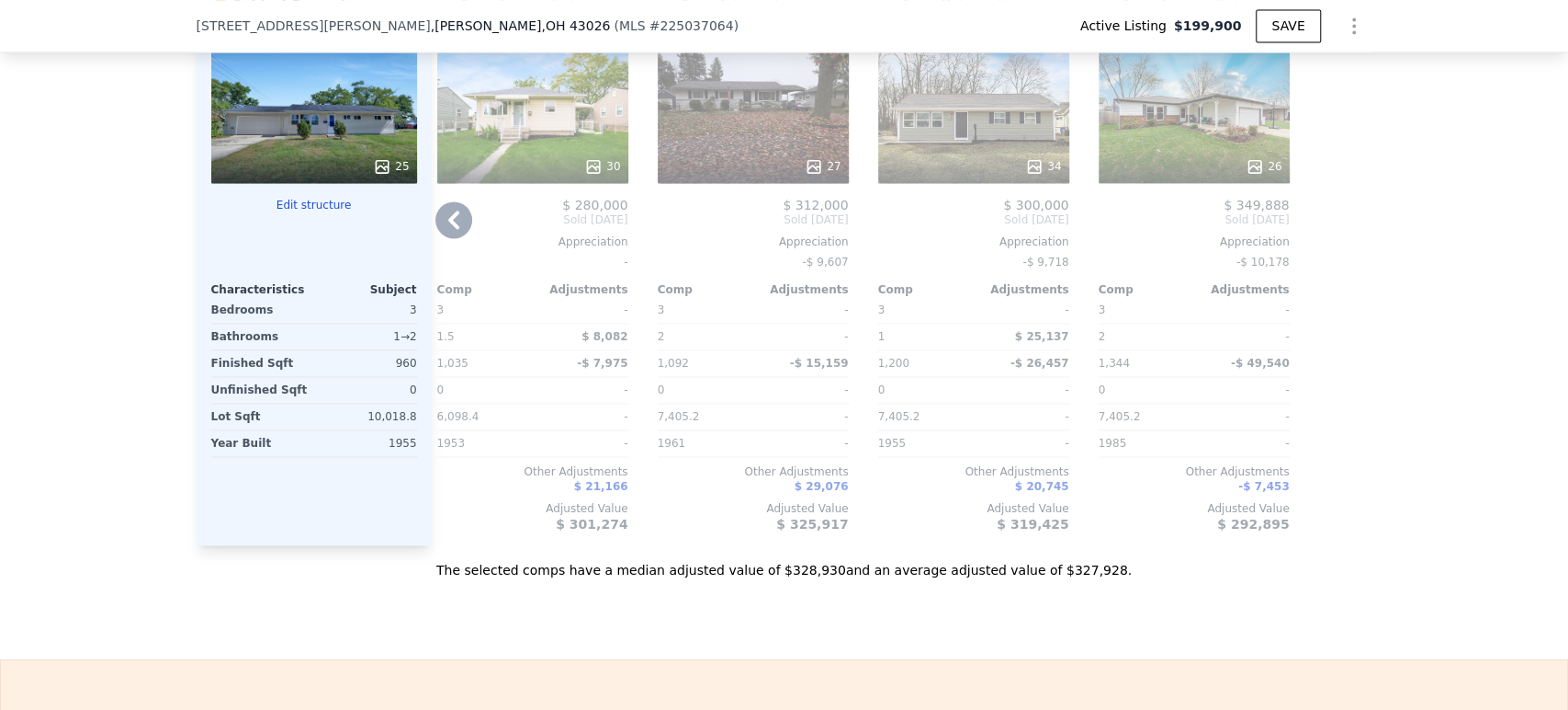
click at [1014, 147] on div "34" at bounding box center [974, 117] width 191 height 133
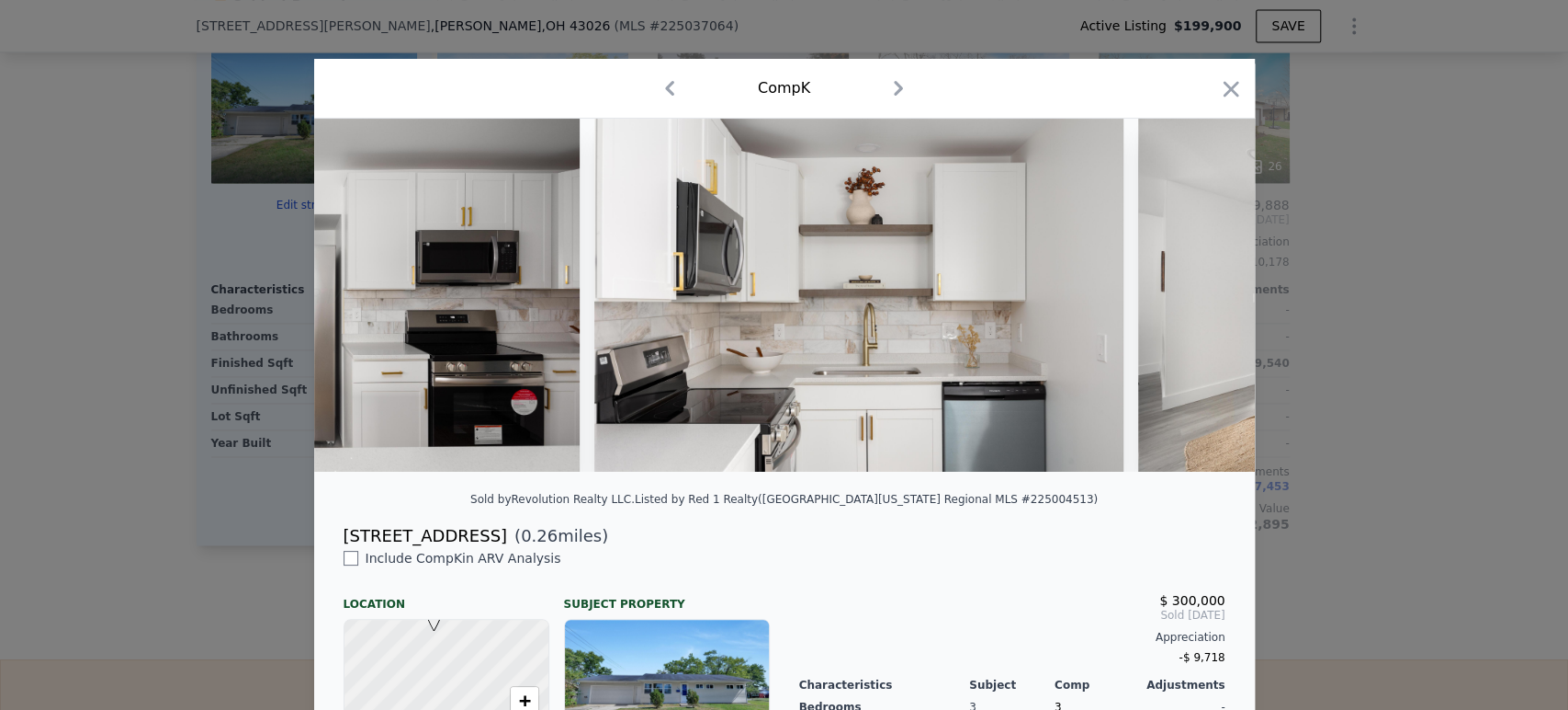
scroll to position [0, 8307]
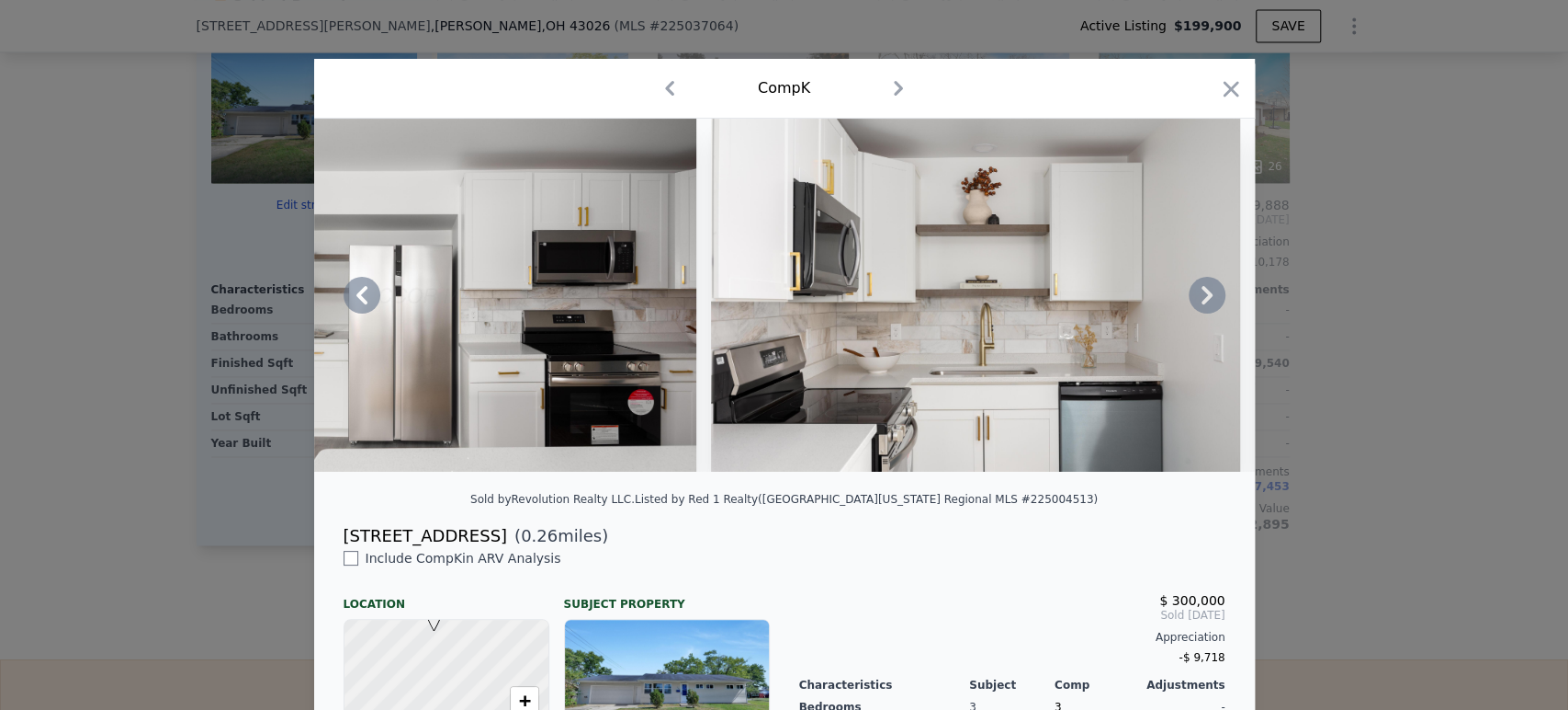
click at [984, 385] on img at bounding box center [976, 294] width 529 height 353
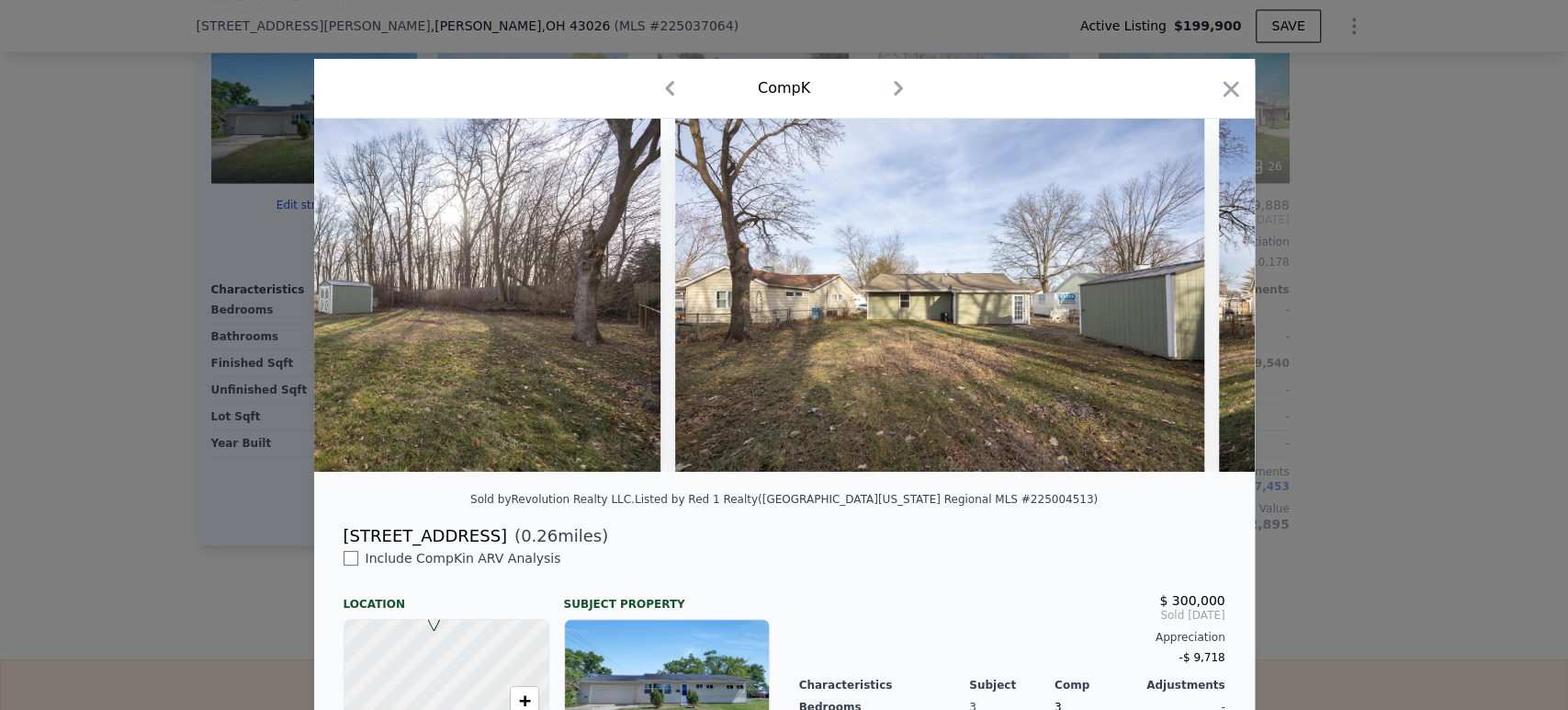
scroll to position [0, 17479]
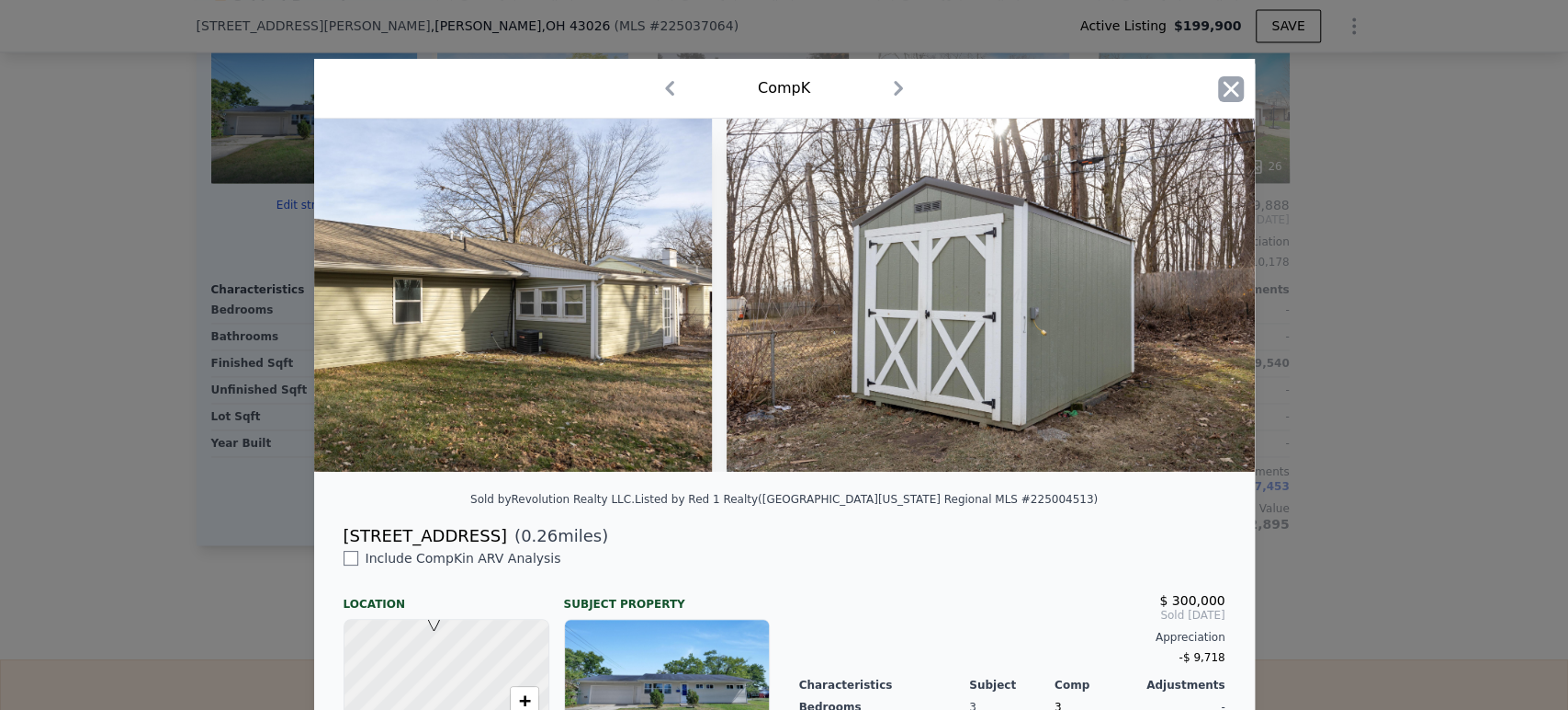
click at [1228, 95] on icon "button" at bounding box center [1231, 89] width 15 height 15
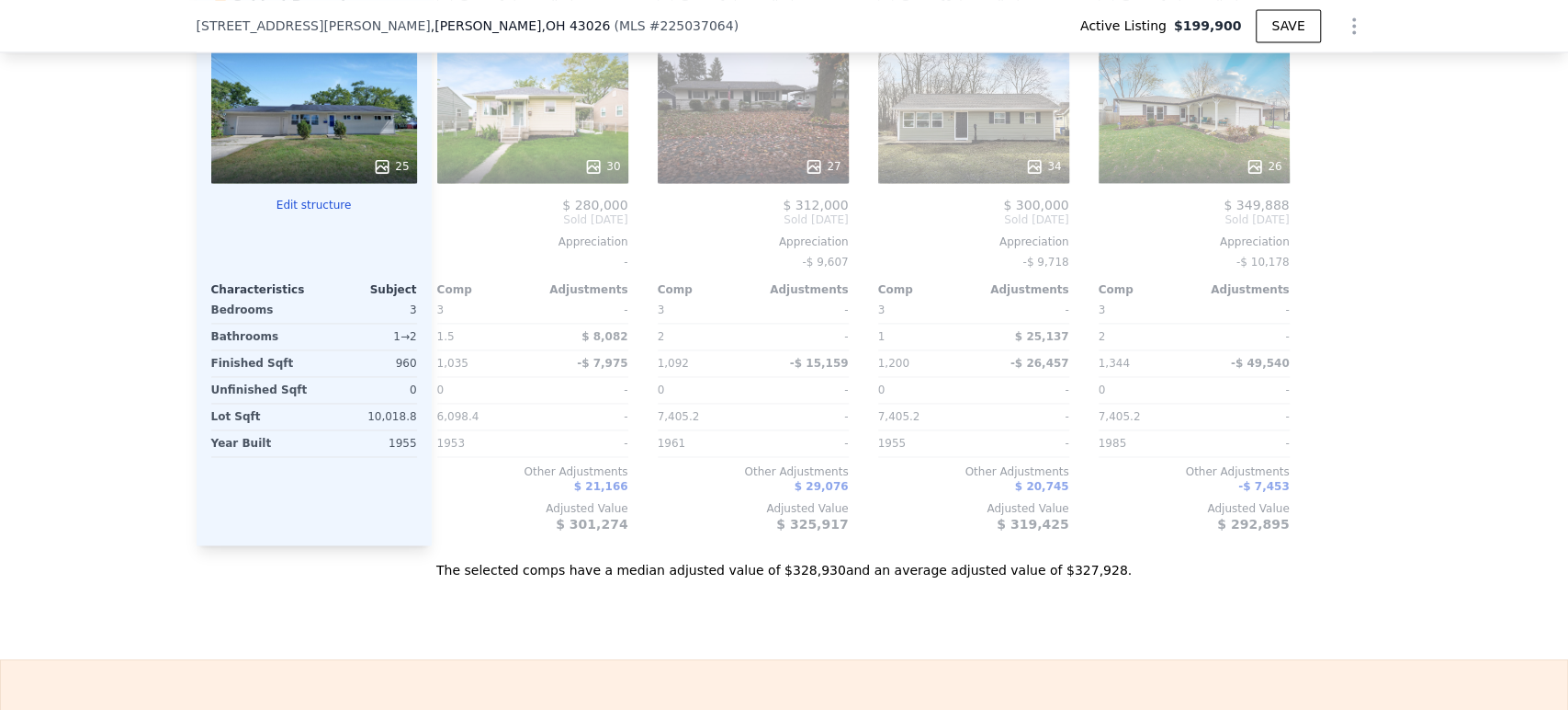
type input "1.5"
checkbox input "true"
checkbox input "false"
